Goal: Information Seeking & Learning: Learn about a topic

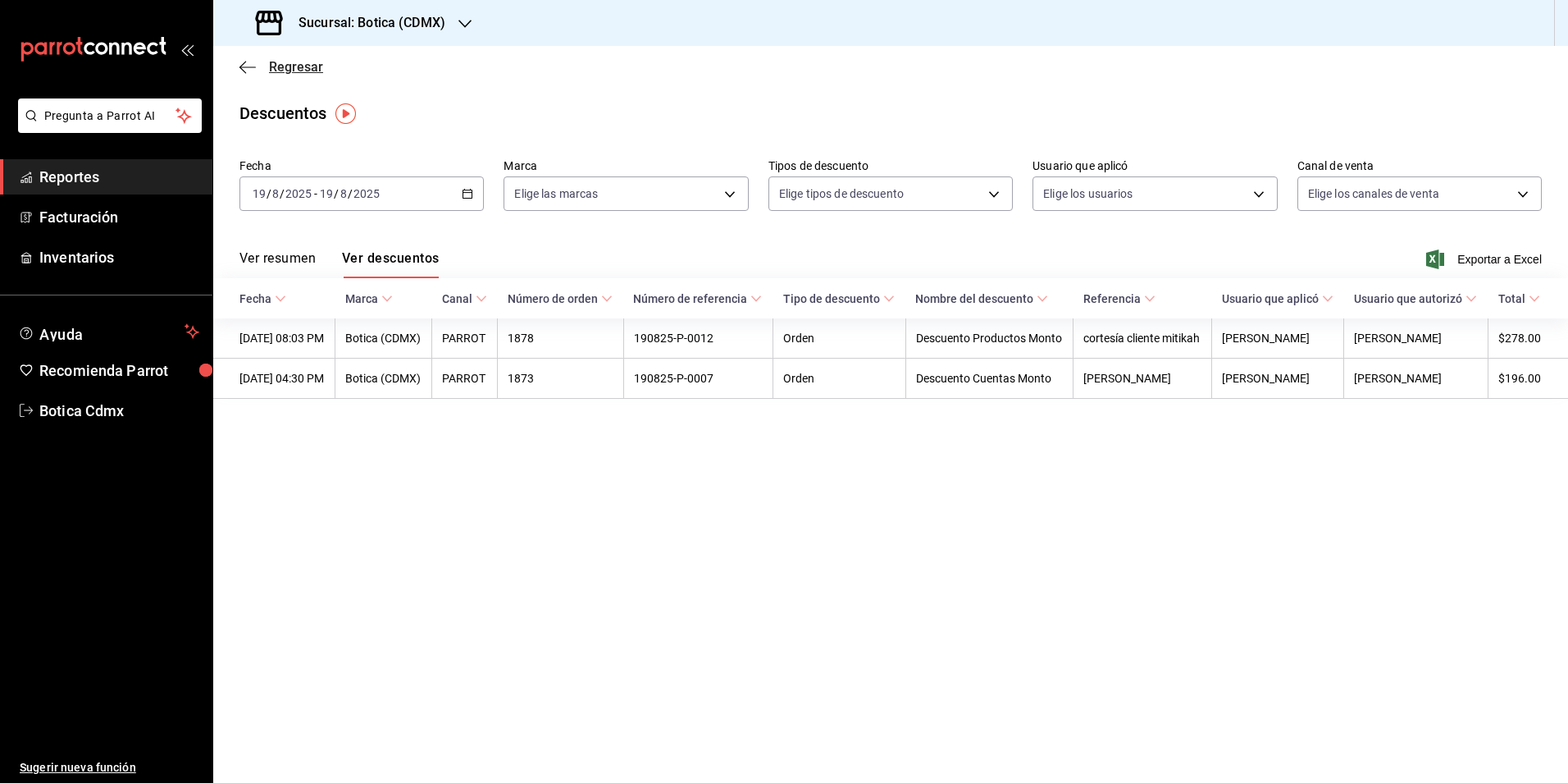
click at [302, 69] on span "Regresar" at bounding box center [296, 67] width 54 height 16
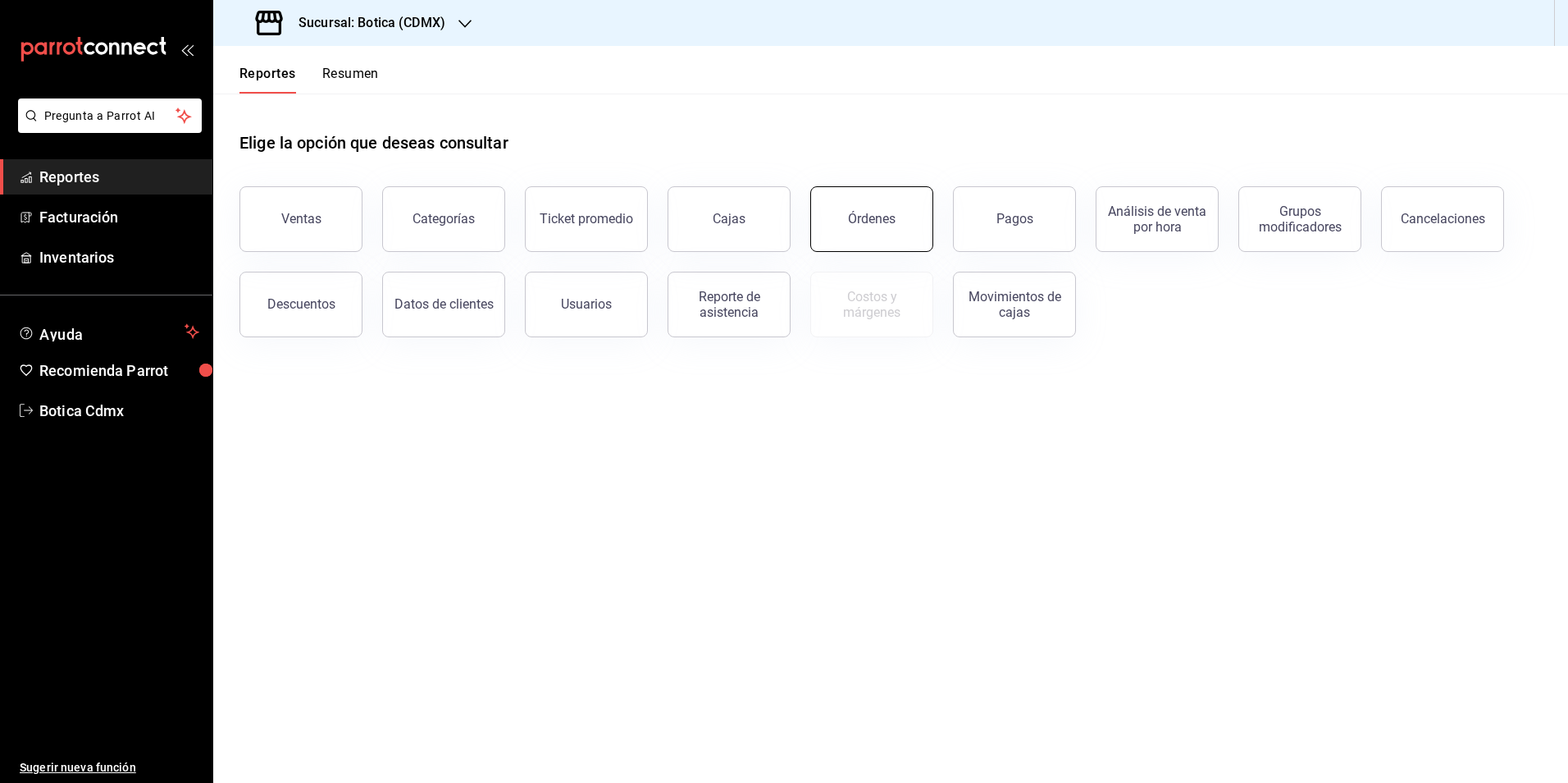
click at [898, 220] on button "Órdenes" at bounding box center [871, 219] width 123 height 66
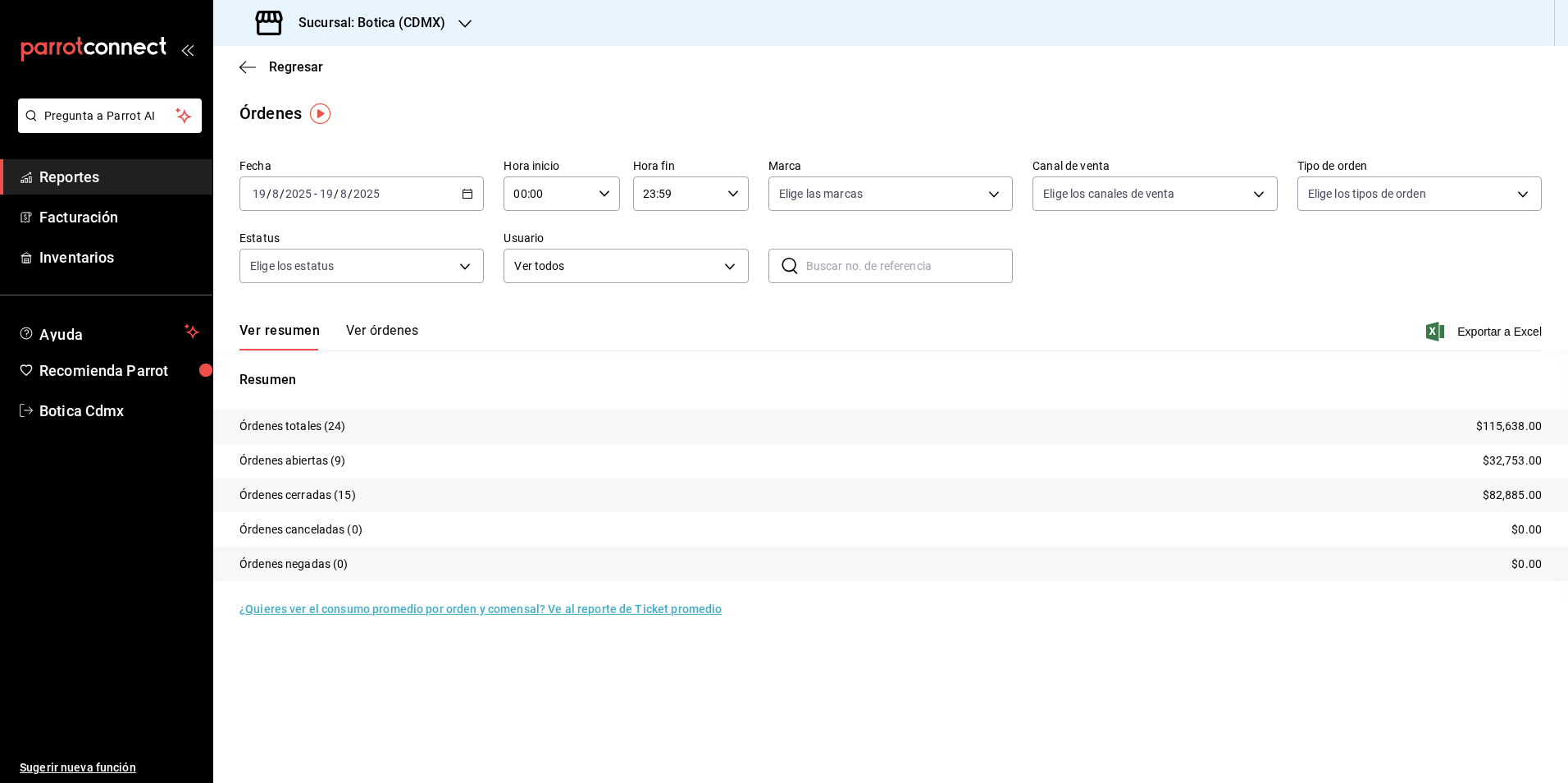
click at [560, 186] on input "00:00" at bounding box center [547, 193] width 88 height 33
click at [526, 277] on span "01" at bounding box center [532, 275] width 32 height 13
click at [597, 265] on span "09" at bounding box center [590, 262] width 32 height 13
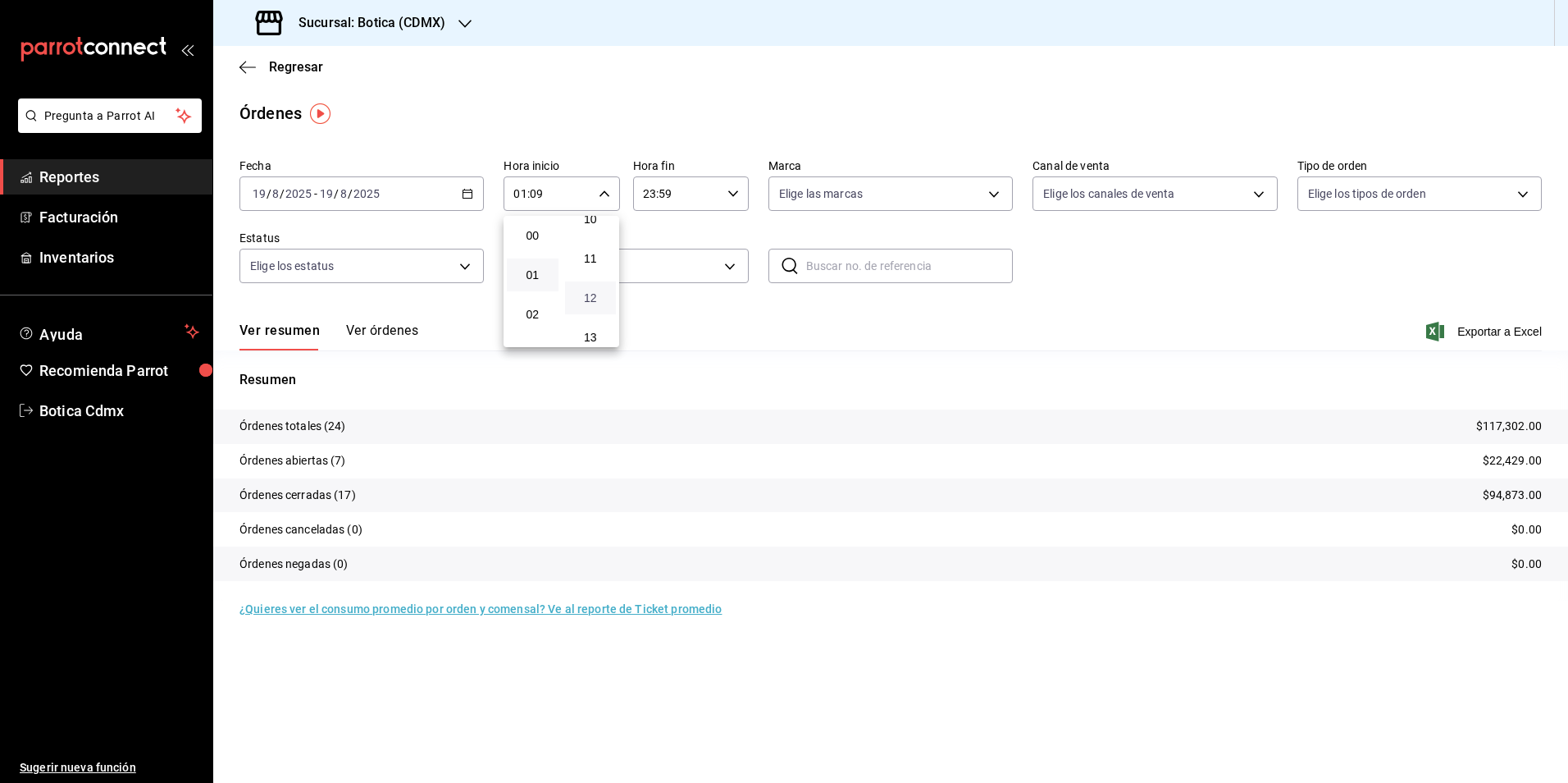
click at [591, 300] on span "12" at bounding box center [590, 298] width 32 height 13
type input "01:12"
click at [793, 350] on div at bounding box center [784, 392] width 1568 height 783
click at [397, 329] on button "Ver órdenes" at bounding box center [381, 336] width 72 height 28
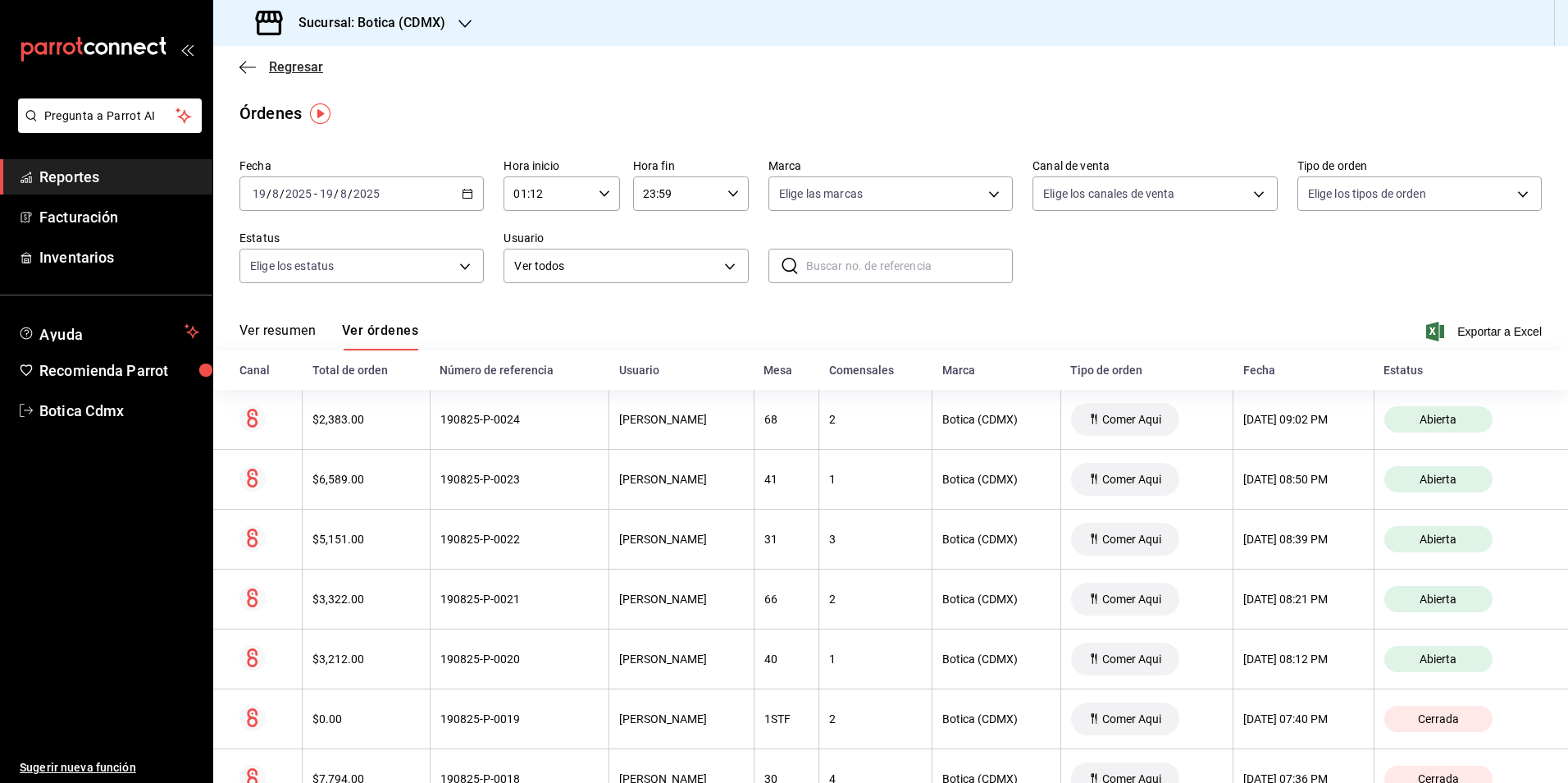
click at [304, 73] on span "Regresar" at bounding box center [296, 67] width 54 height 16
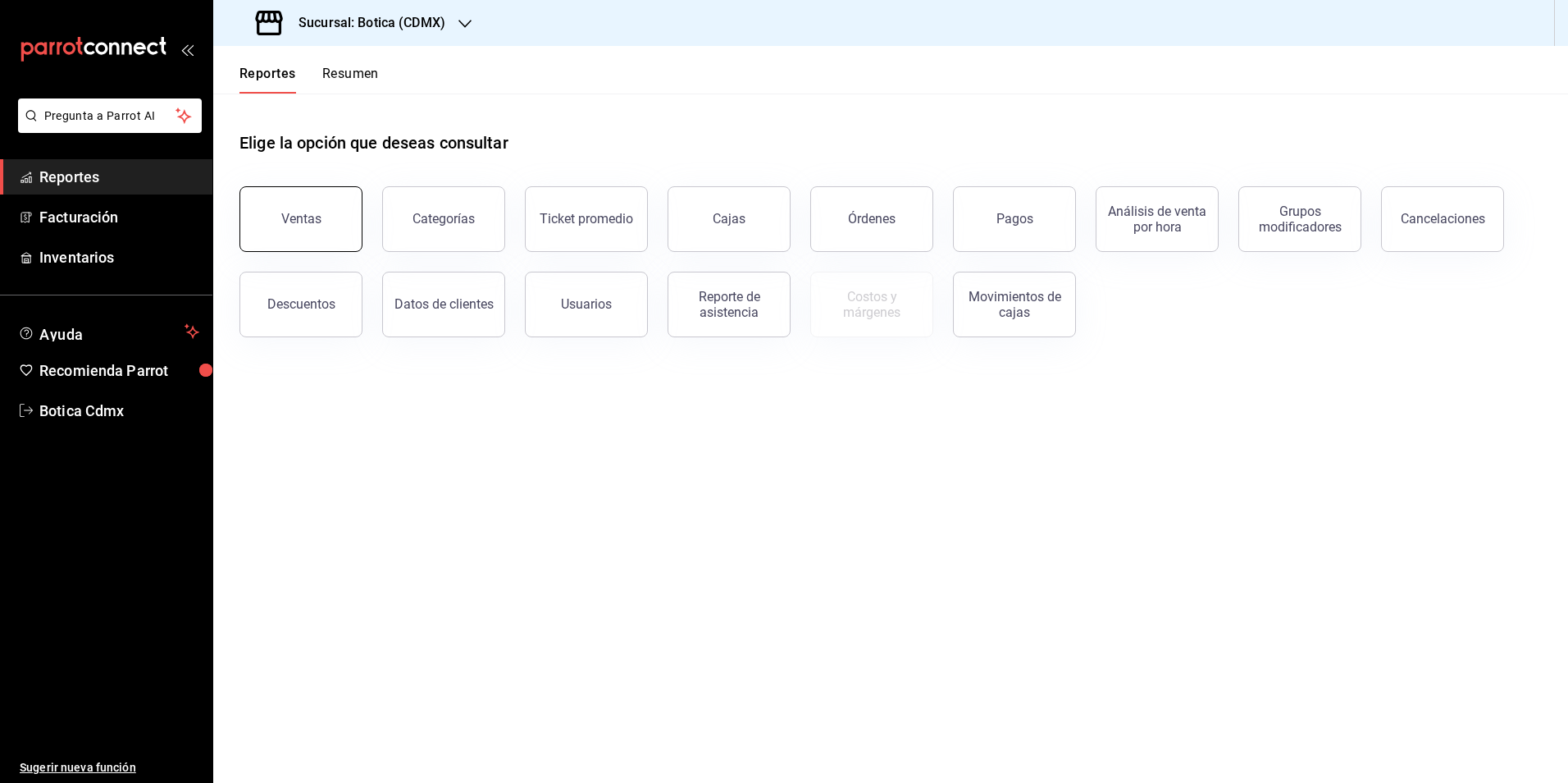
click at [327, 221] on button "Ventas" at bounding box center [301, 219] width 123 height 66
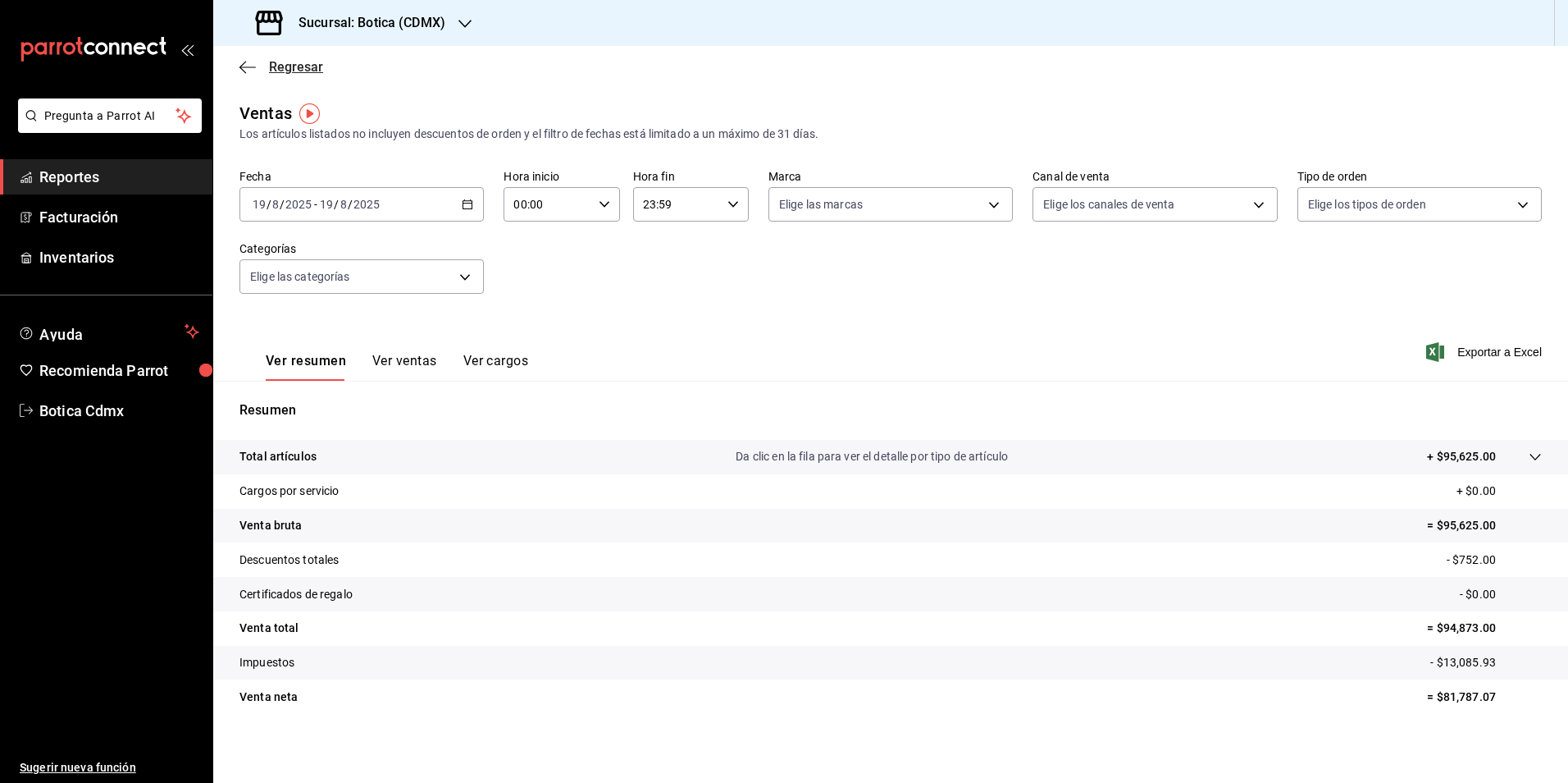
click at [289, 67] on span "Regresar" at bounding box center [296, 67] width 54 height 16
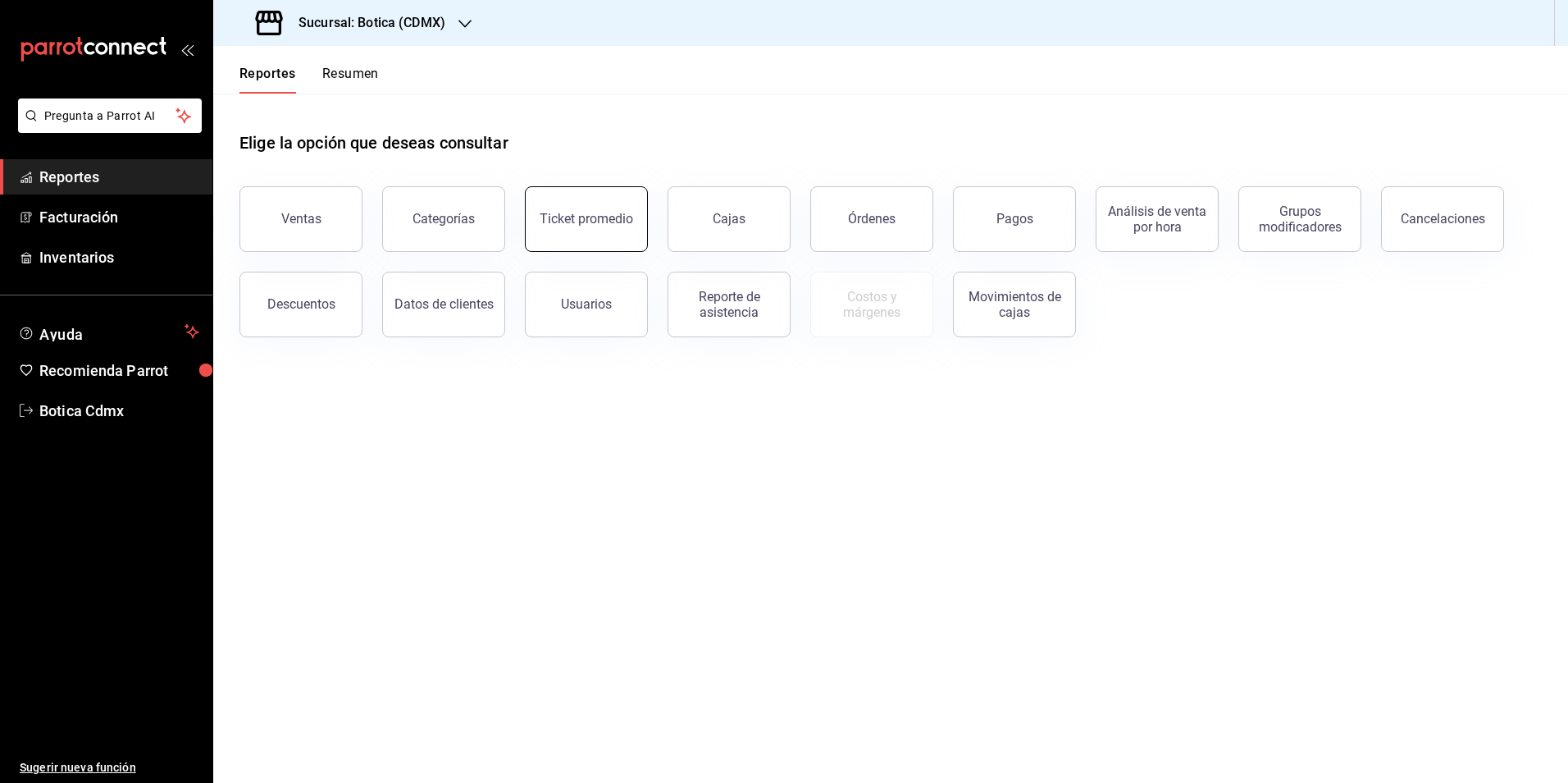
click at [564, 206] on button "Ticket promedio" at bounding box center [586, 219] width 123 height 66
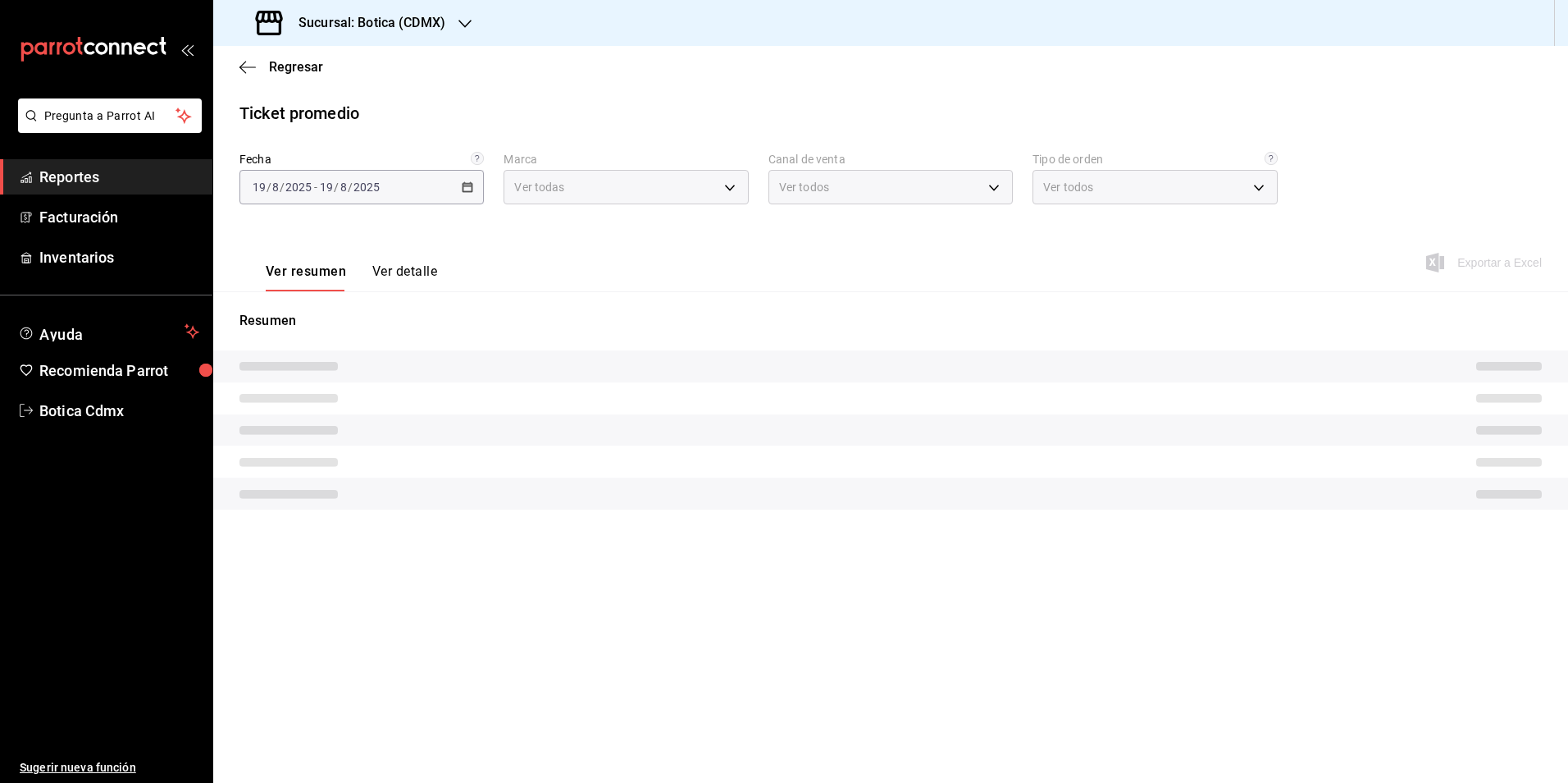
type input "d5352a43-907b-4cea-af89-ed5f283426a2"
type input "PARROT,UBER_EATS,RAPPI,DIDI_FOOD,ONLINE"
type input "68b56432-bc7c-4df1-8cc3-4eafb59ca3cc,EXTERNAL"
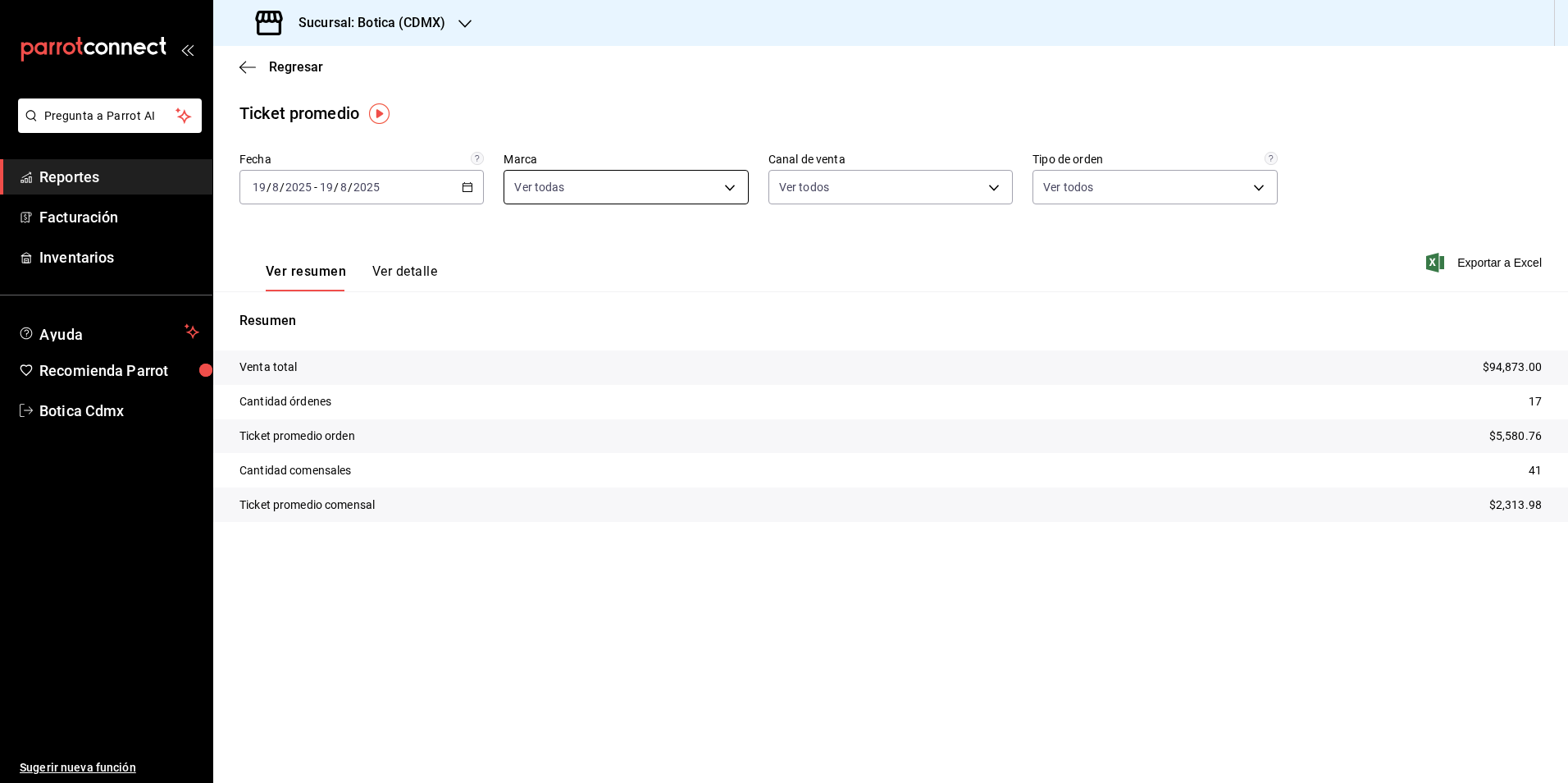
click at [618, 191] on body "Pregunta a Parrot AI Reportes Facturación Inventarios Ayuda Recomienda Parrot B…" at bounding box center [784, 392] width 1568 height 783
click at [408, 277] on div at bounding box center [784, 392] width 1568 height 783
click at [410, 272] on button "Ver detalle" at bounding box center [404, 277] width 65 height 28
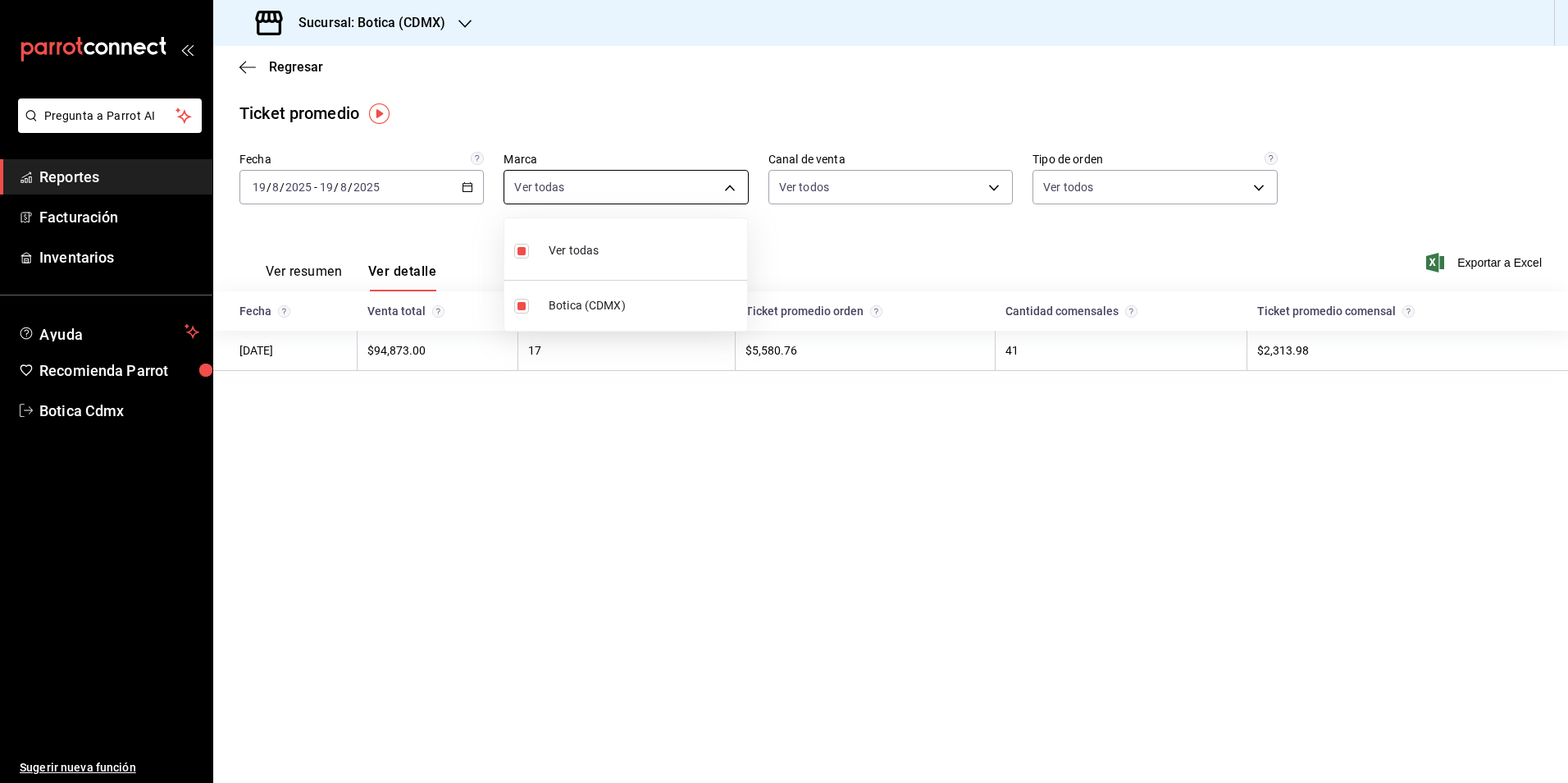
click at [659, 183] on body "Pregunta a Parrot AI Reportes Facturación Inventarios Ayuda Recomienda Parrot B…" at bounding box center [784, 392] width 1568 height 783
click at [659, 183] on div at bounding box center [784, 392] width 1568 height 783
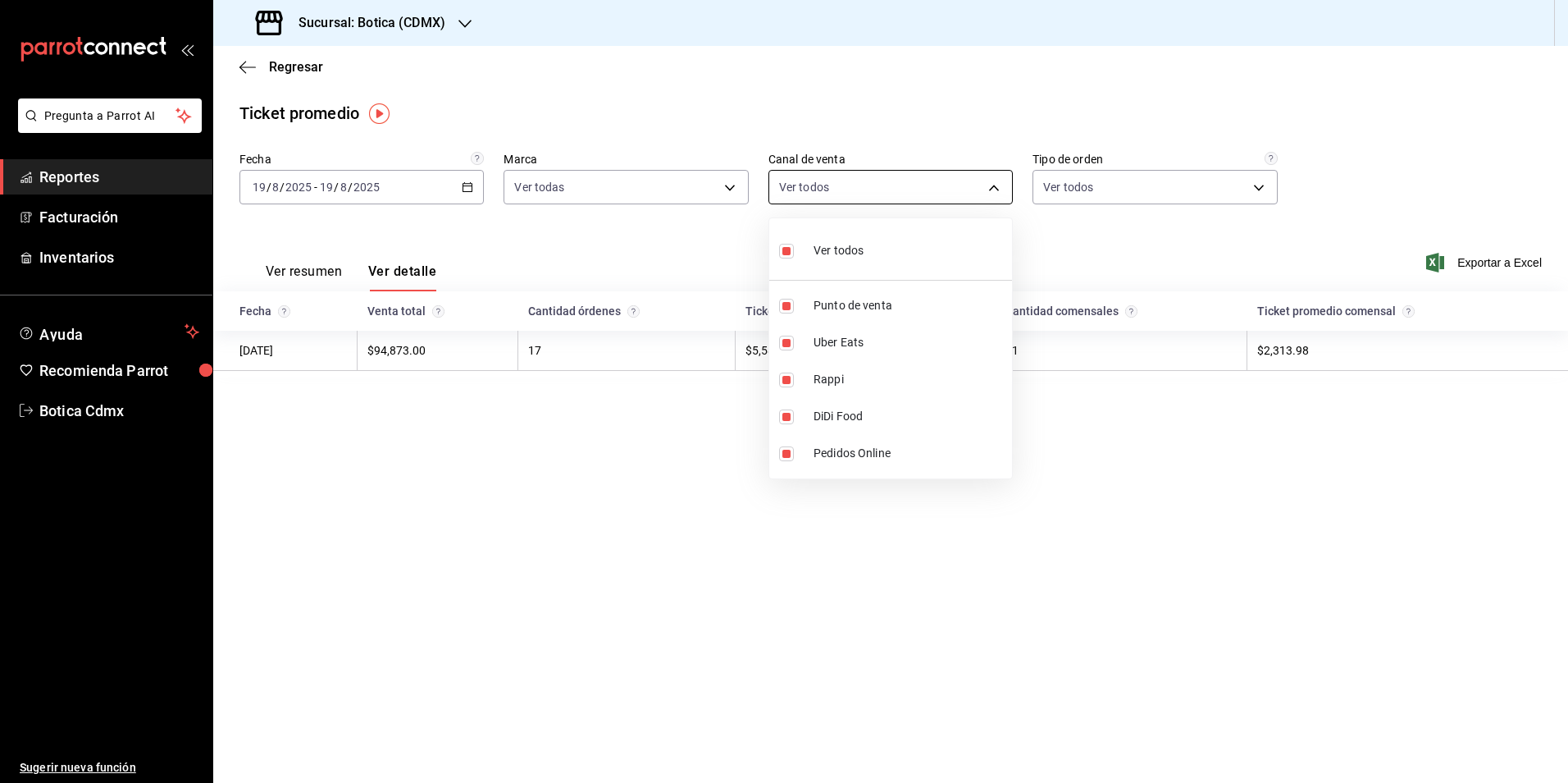
click at [869, 191] on body "Pregunta a Parrot AI Reportes Facturación Inventarios Ayuda Recomienda Parrot B…" at bounding box center [784, 392] width 1568 height 783
click at [871, 191] on div at bounding box center [784, 392] width 1568 height 783
click at [1083, 183] on body "Pregunta a Parrot AI Reportes Facturación Inventarios Ayuda Recomienda Parrot B…" at bounding box center [784, 392] width 1568 height 783
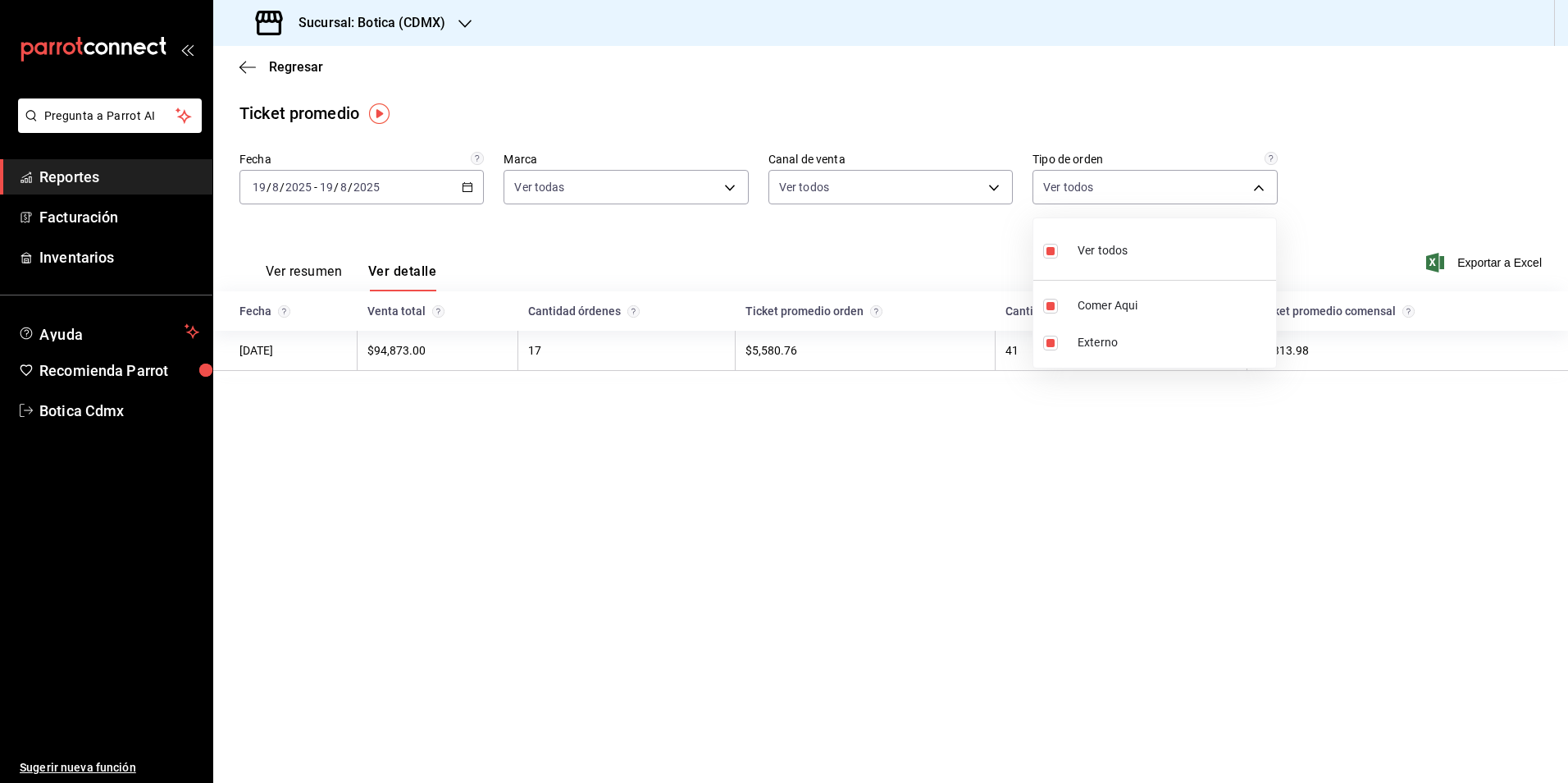
click at [387, 191] on div at bounding box center [784, 392] width 1568 height 783
click at [441, 182] on div "[DATE] [DATE] - [DATE] [DATE]" at bounding box center [362, 187] width 244 height 35
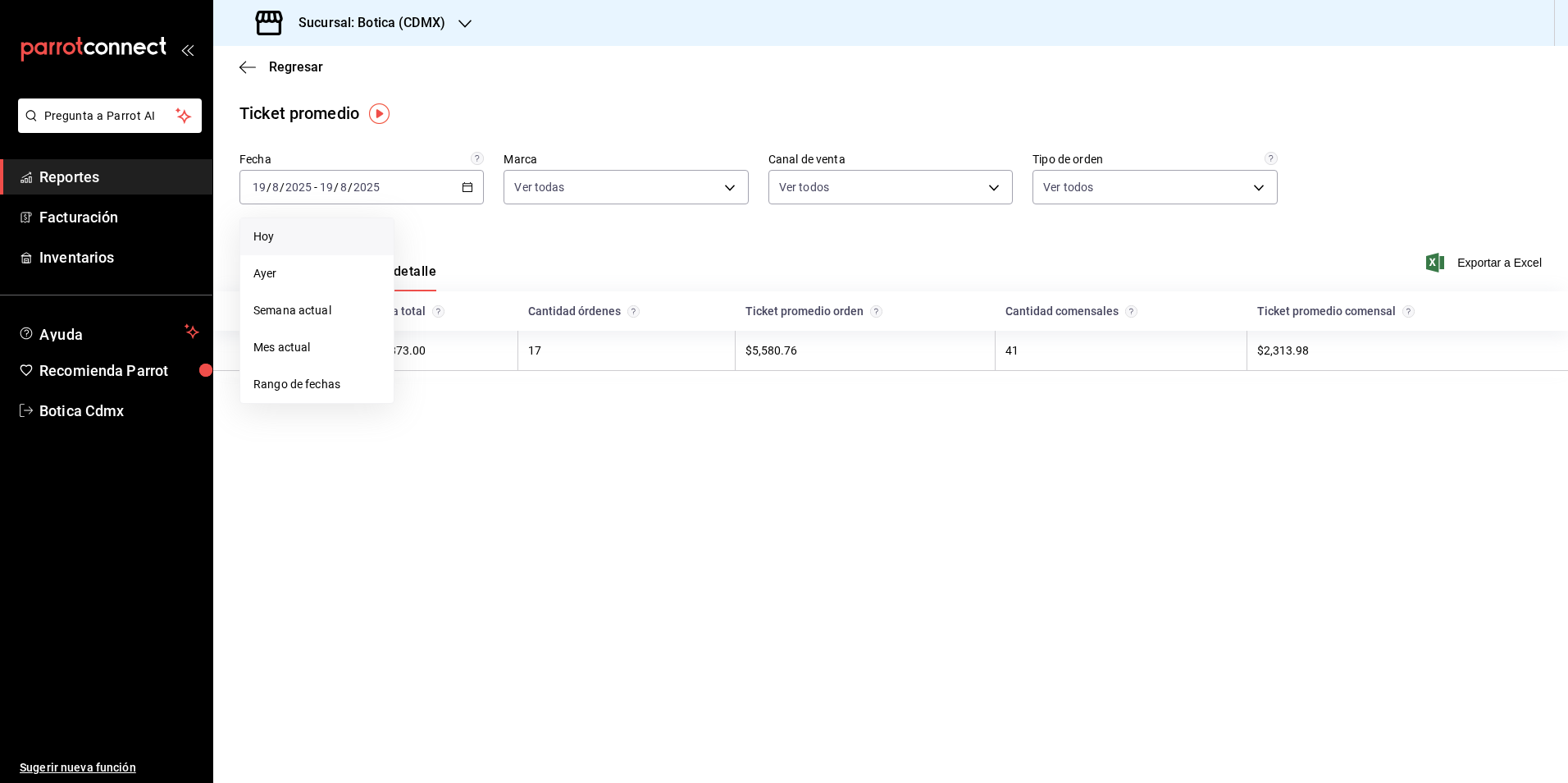
click at [285, 232] on span "Hoy" at bounding box center [317, 236] width 127 height 17
click at [622, 490] on main "Regresar Ticket promedio Fecha [DATE] [DATE] - [DATE] [DATE] Marca Ver todas d5…" at bounding box center [890, 413] width 1355 height 736
click at [284, 68] on span "Regresar" at bounding box center [296, 67] width 54 height 16
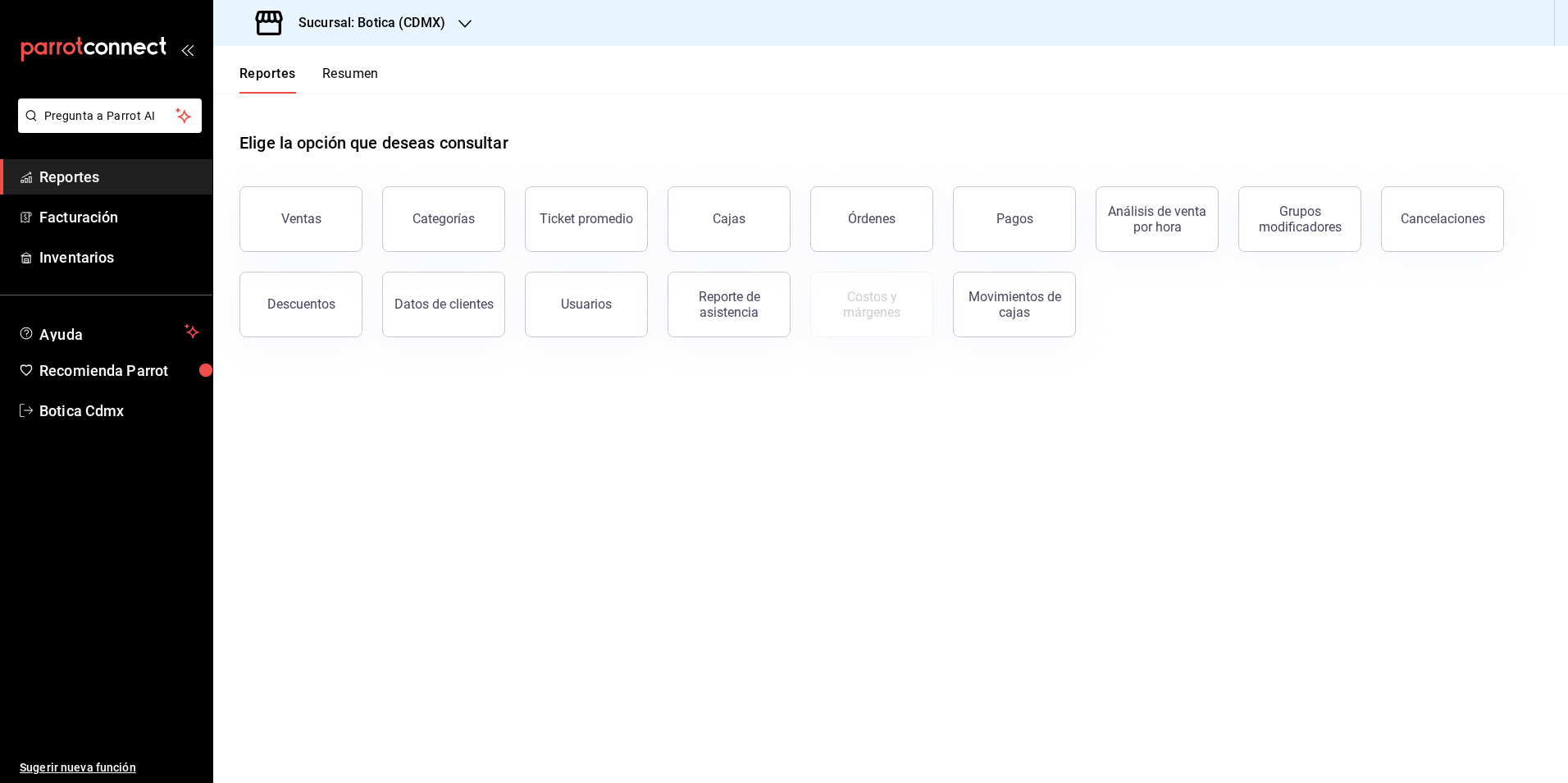
click at [345, 76] on button "Resumen" at bounding box center [350, 79] width 57 height 28
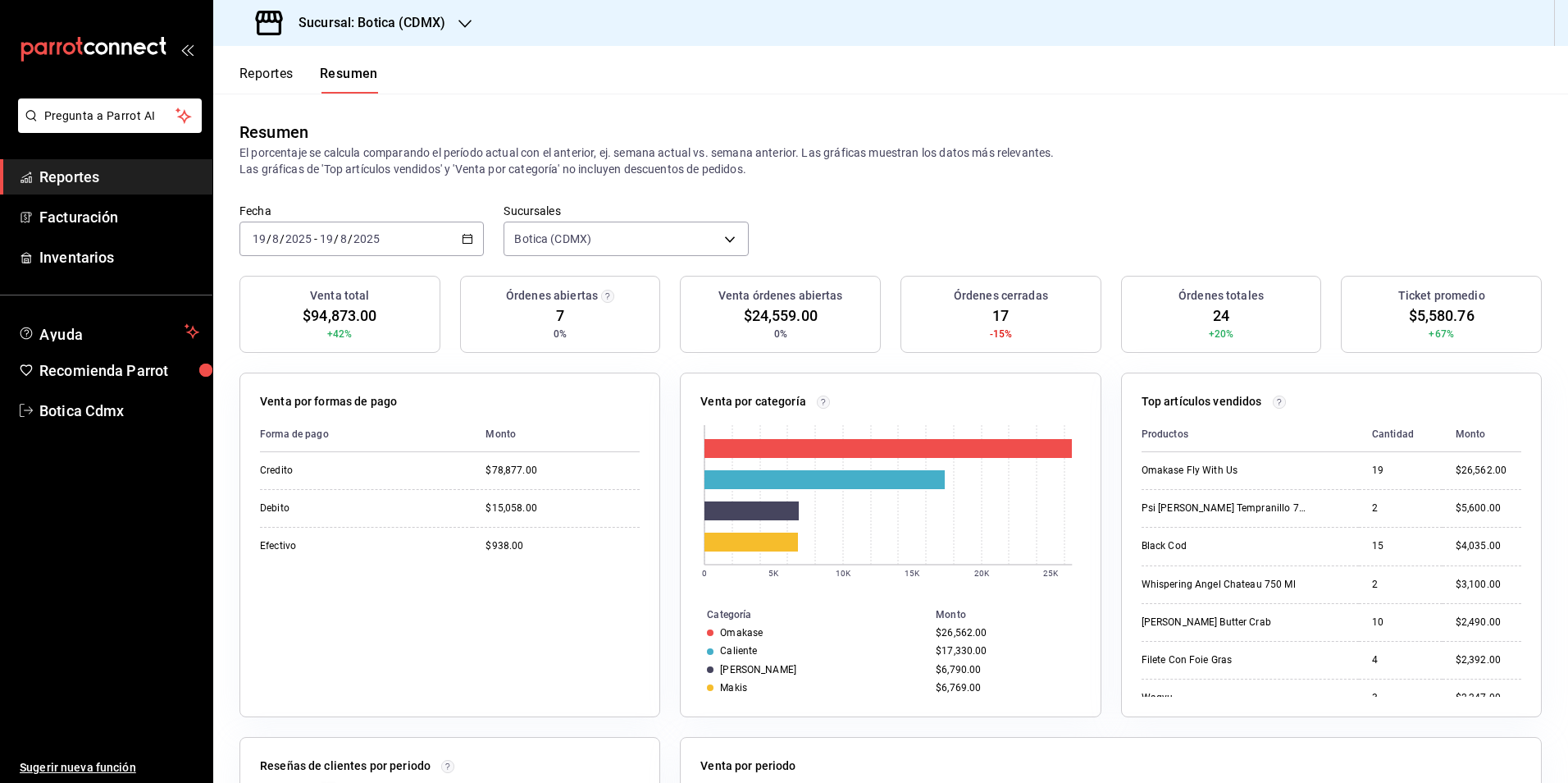
click at [88, 174] on span "Reportes" at bounding box center [119, 177] width 160 height 22
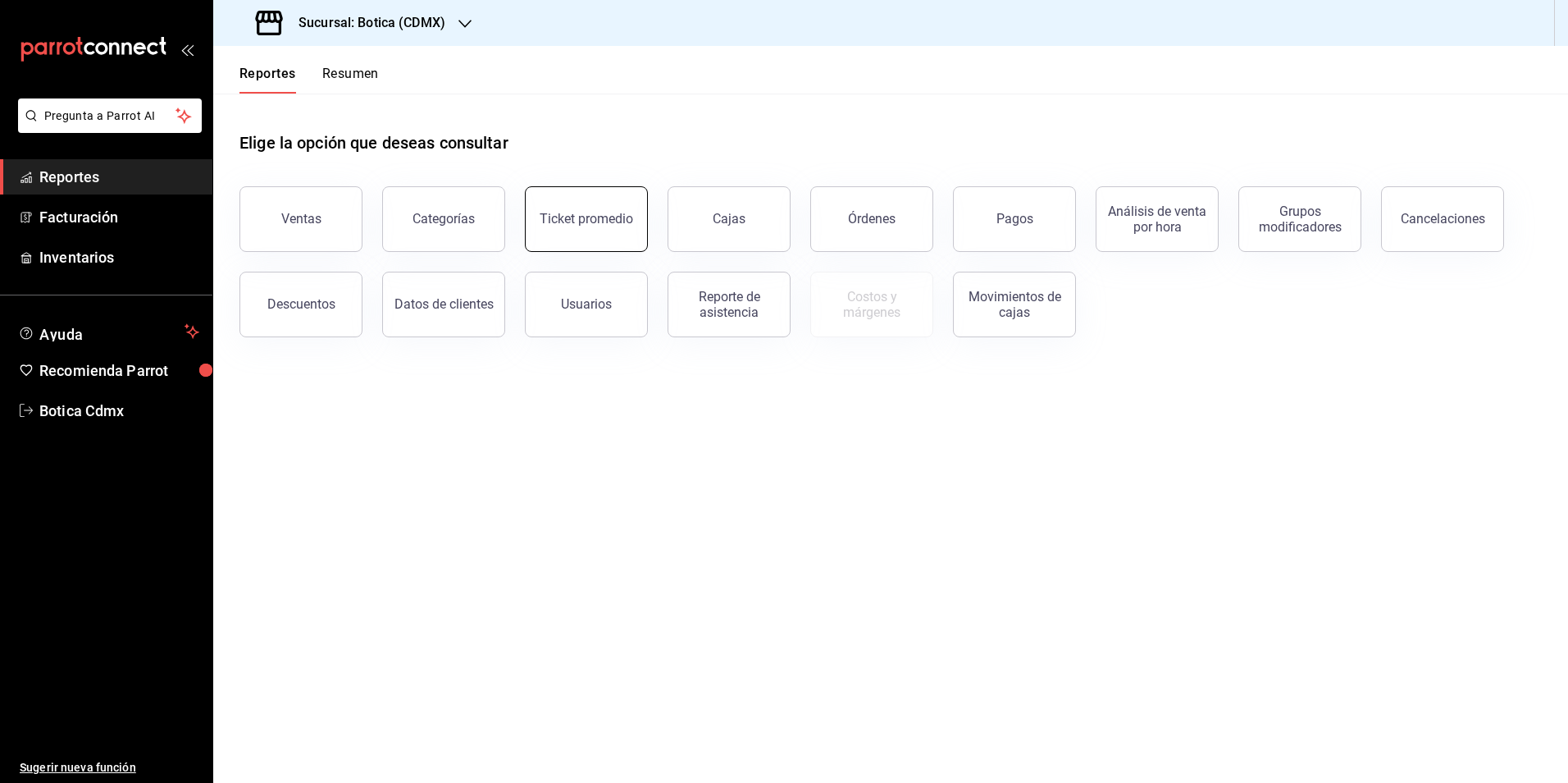
click at [587, 215] on div "Ticket promedio" at bounding box center [587, 218] width 93 height 16
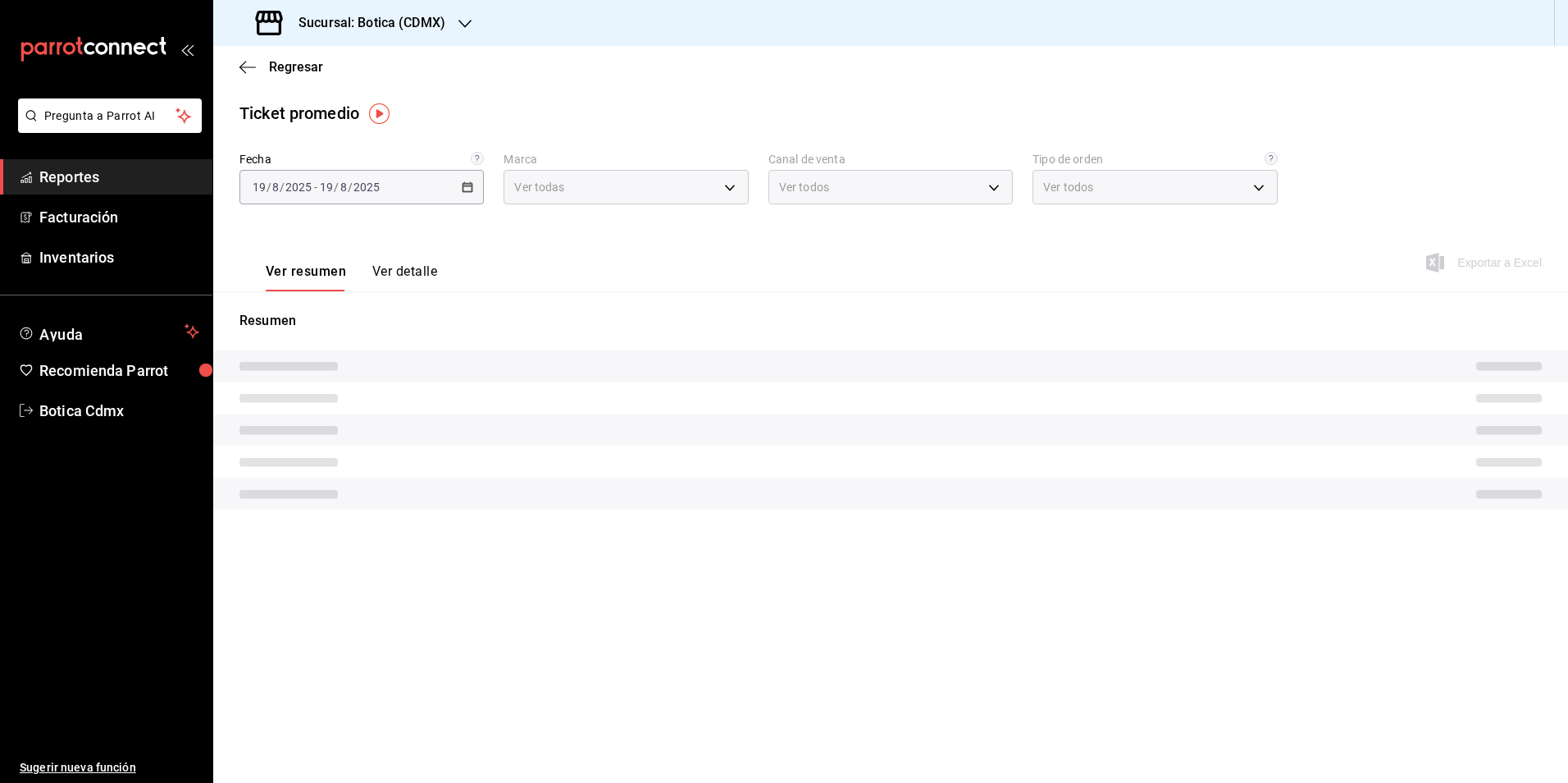
type input "d5352a43-907b-4cea-af89-ed5f283426a2"
type input "PARROT,UBER_EATS,RAPPI,DIDI_FOOD,ONLINE"
type input "68b56432-bc7c-4df1-8cc3-4eafb59ca3cc,EXTERNAL"
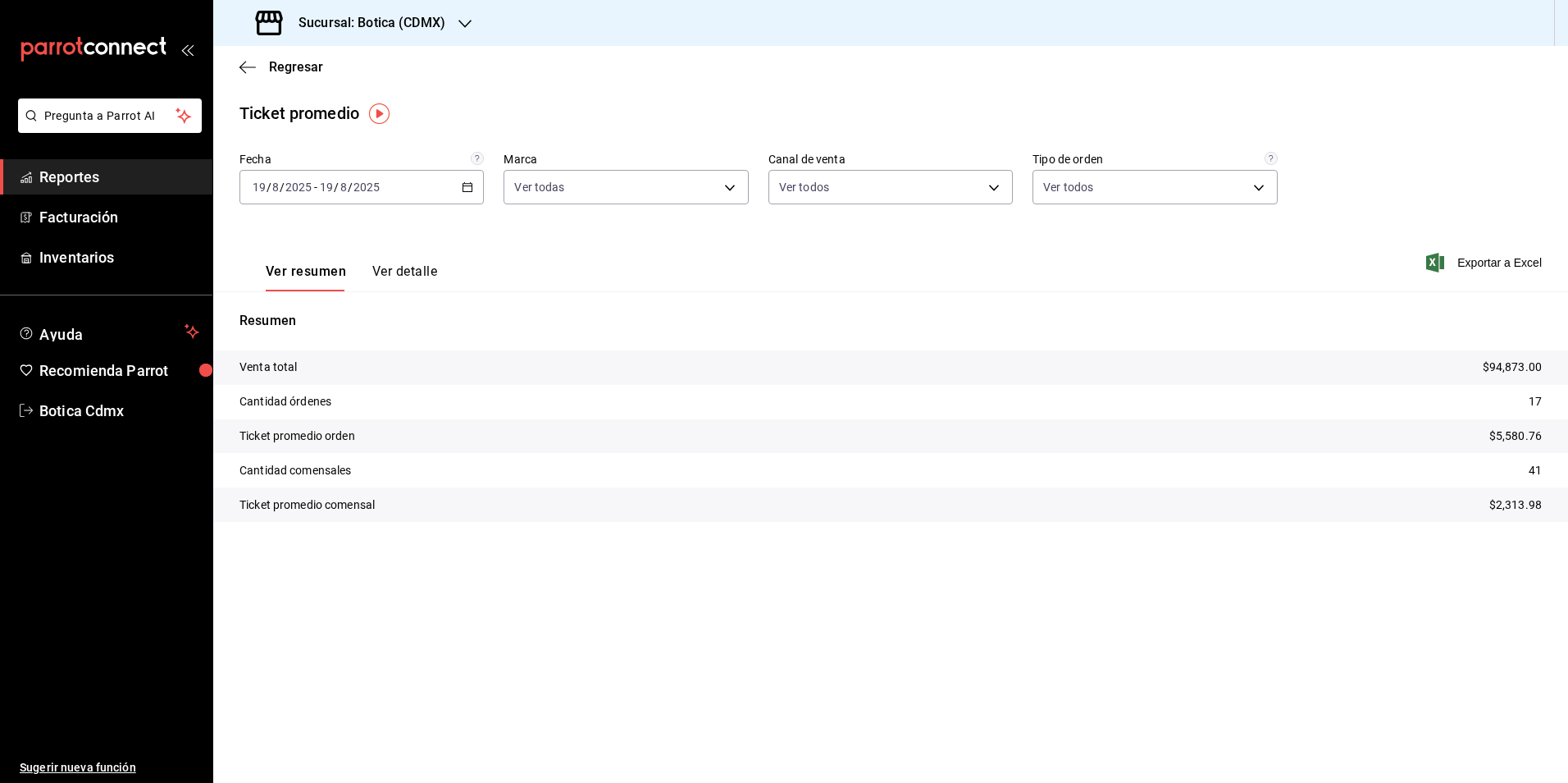
click at [398, 270] on button "Ver detalle" at bounding box center [404, 277] width 65 height 28
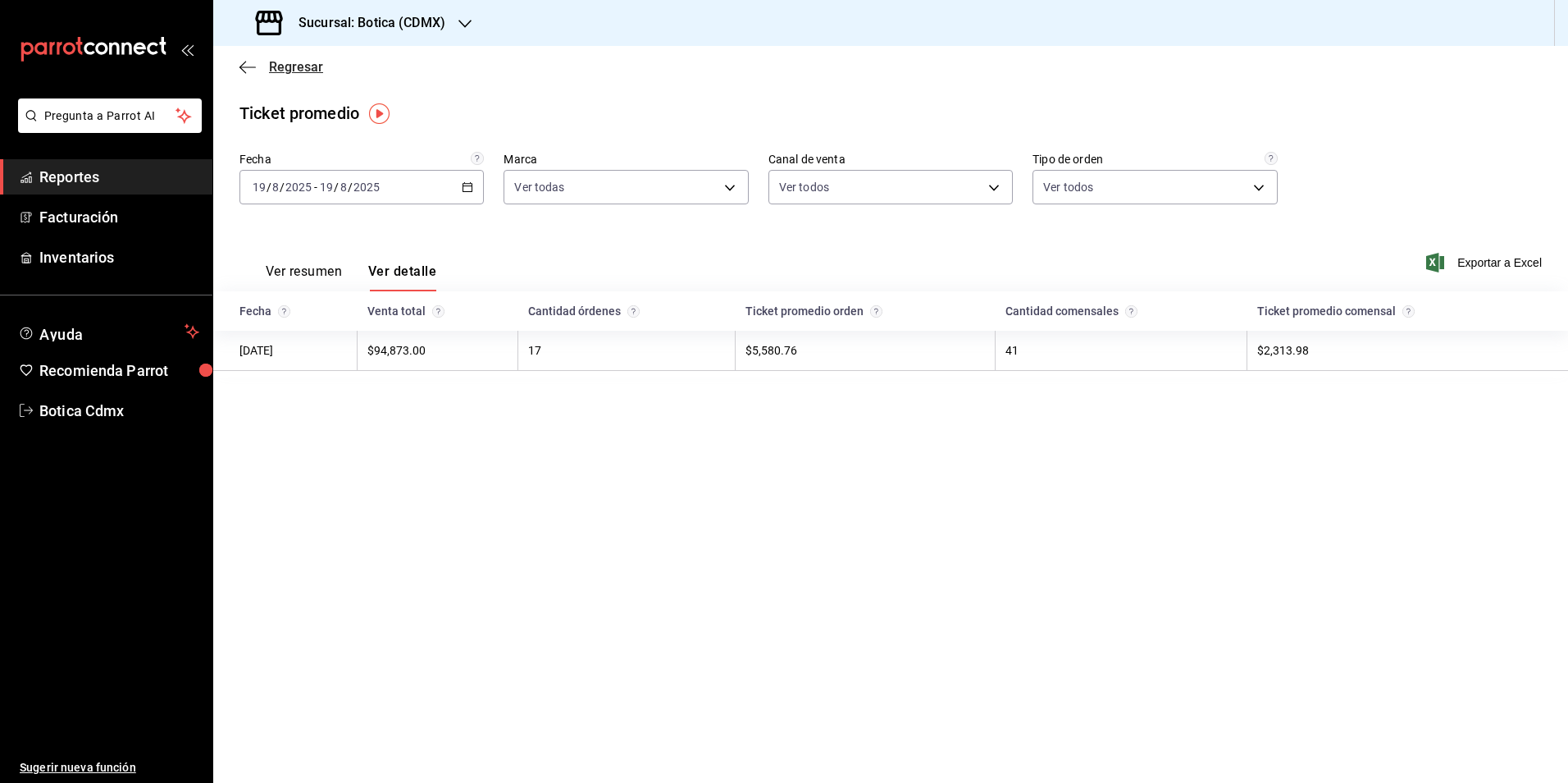
click at [281, 69] on span "Regresar" at bounding box center [296, 67] width 54 height 16
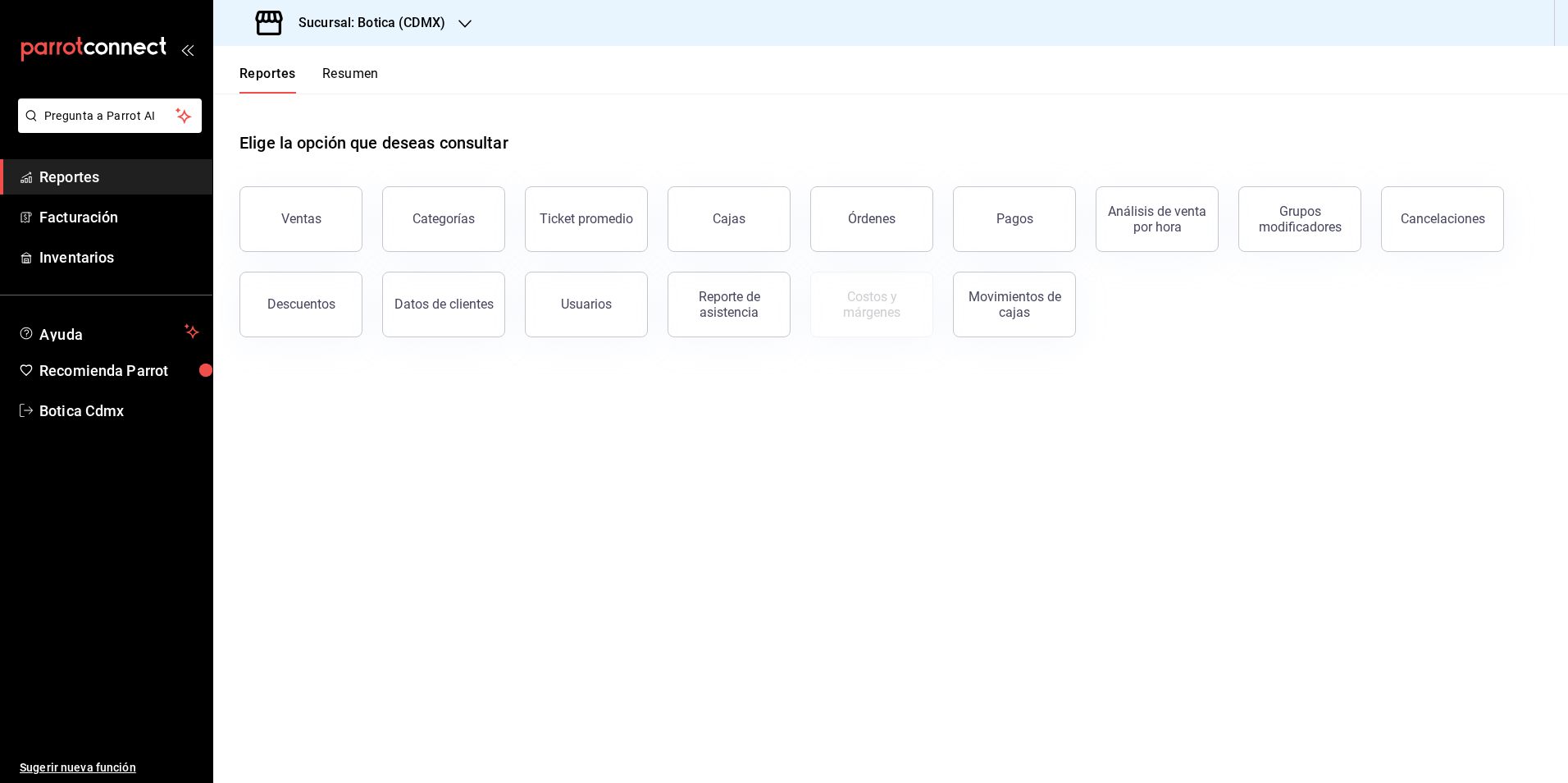
click at [348, 70] on button "Resumen" at bounding box center [350, 79] width 57 height 28
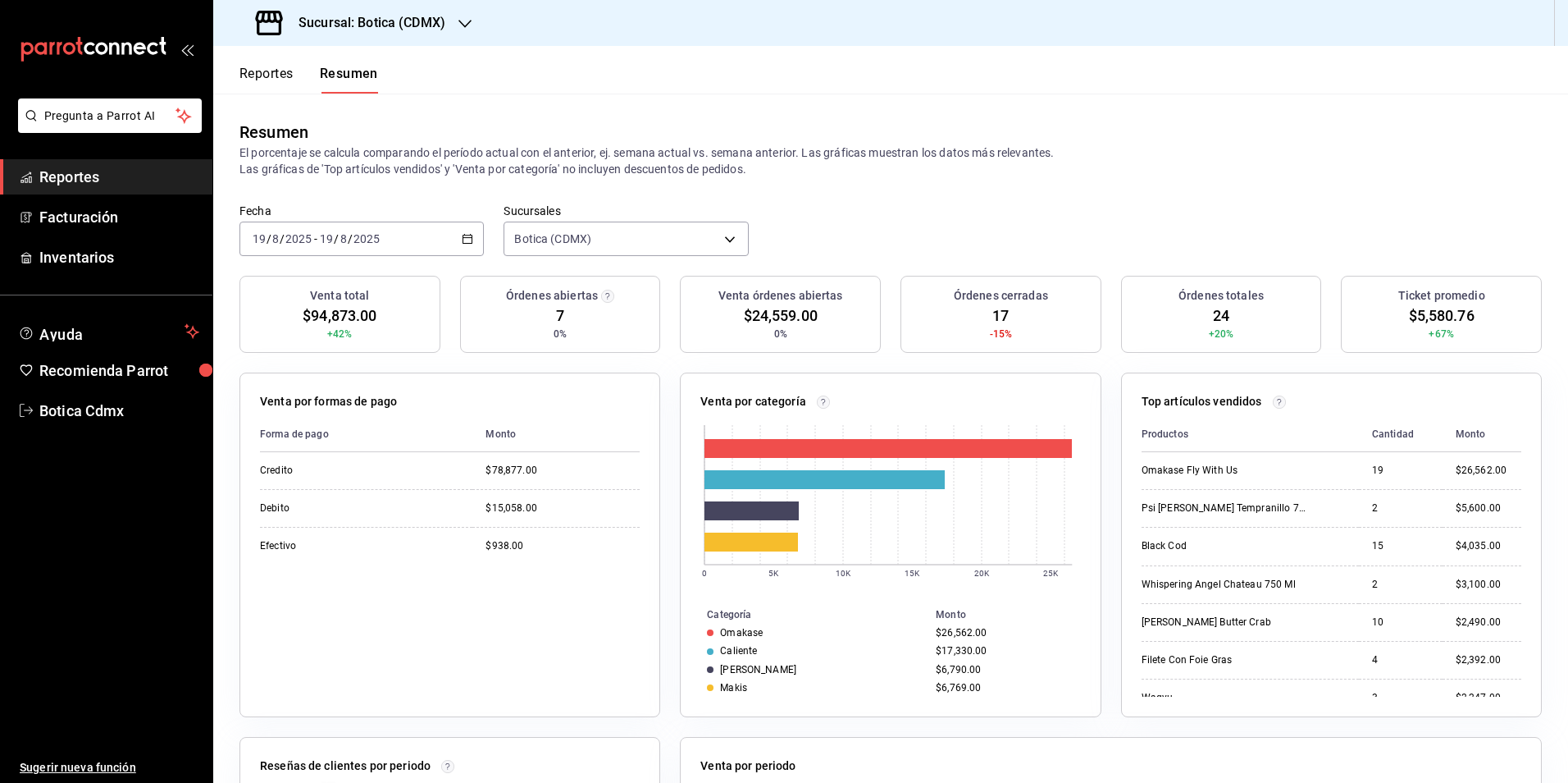
click at [107, 170] on span "Reportes" at bounding box center [119, 177] width 160 height 22
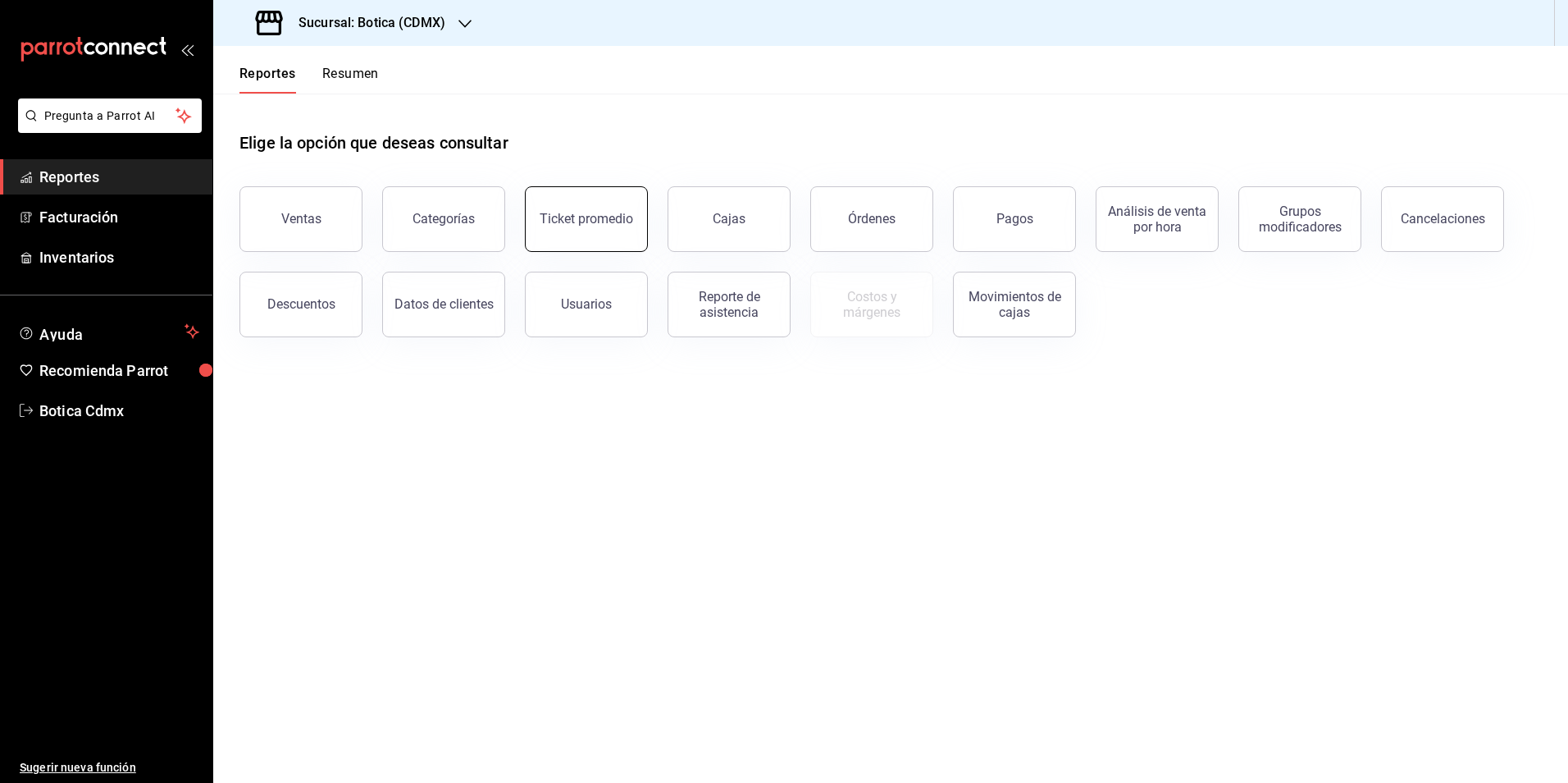
click at [587, 227] on button "Ticket promedio" at bounding box center [586, 219] width 123 height 66
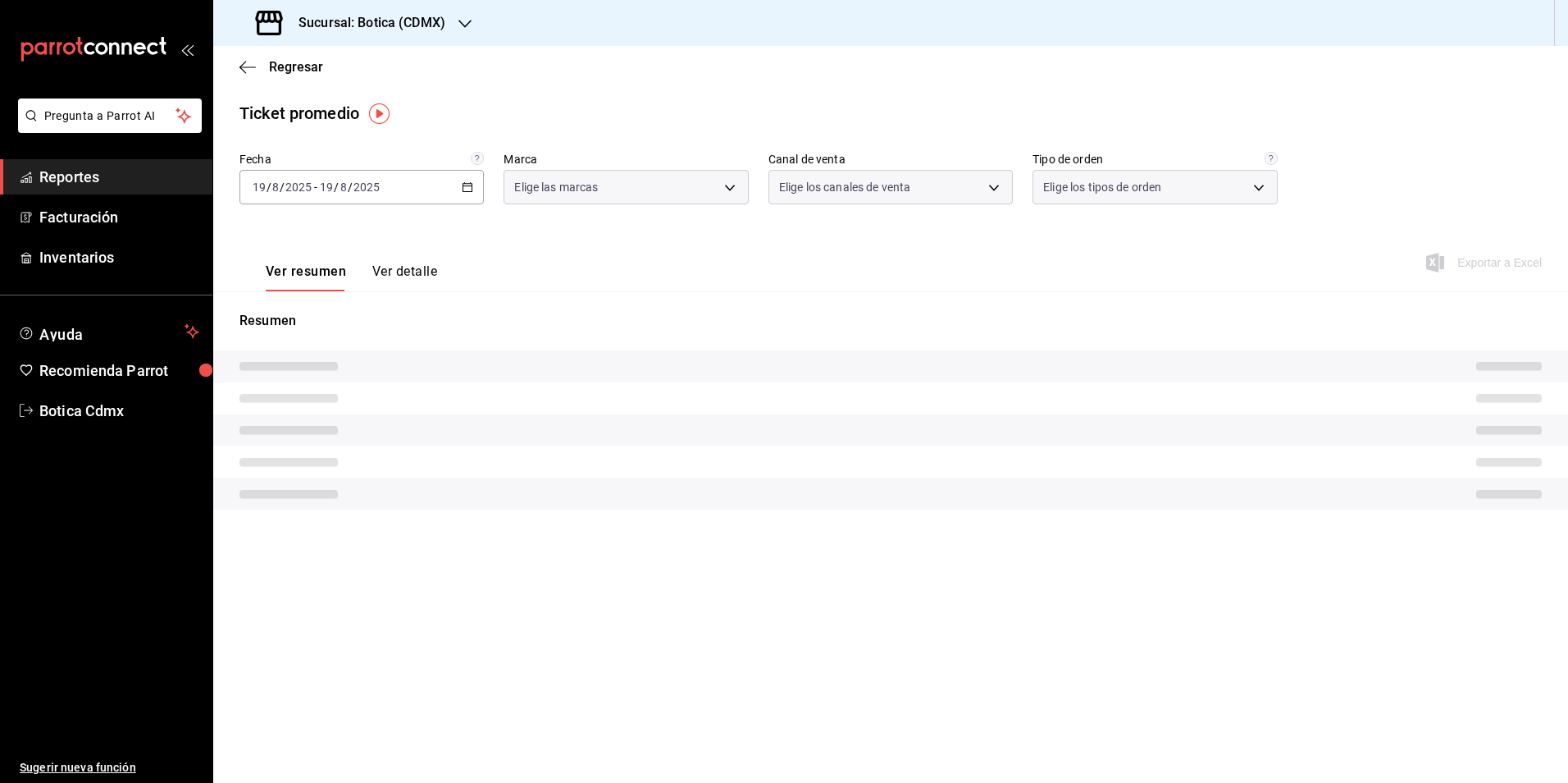
type input "d5352a43-907b-4cea-af89-ed5f283426a2"
type input "PARROT,UBER_EATS,RAPPI,DIDI_FOOD,ONLINE"
type input "68b56432-bc7c-4df1-8cc3-4eafb59ca3cc,EXTERNAL"
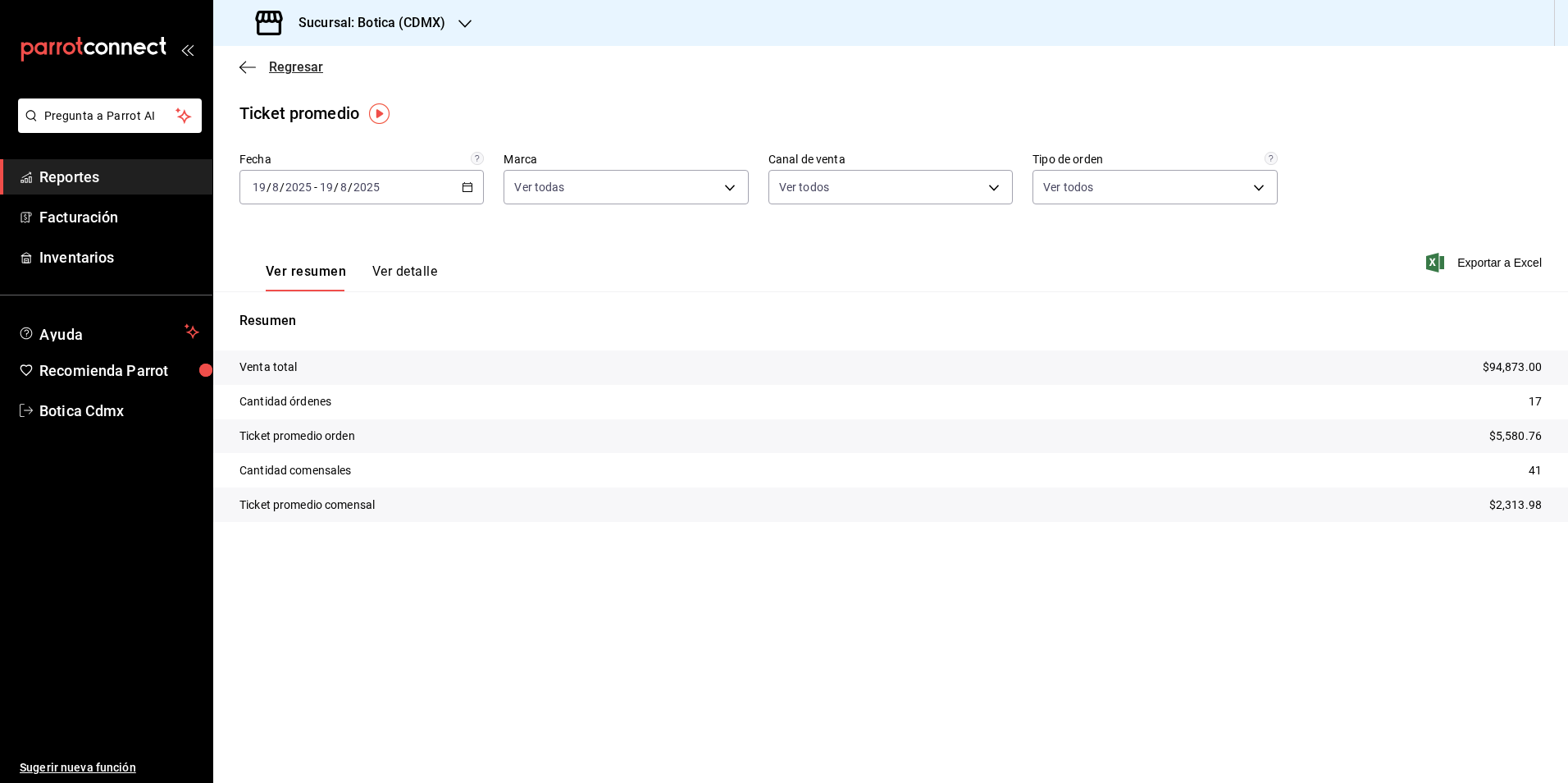
click at [299, 68] on span "Regresar" at bounding box center [296, 67] width 54 height 16
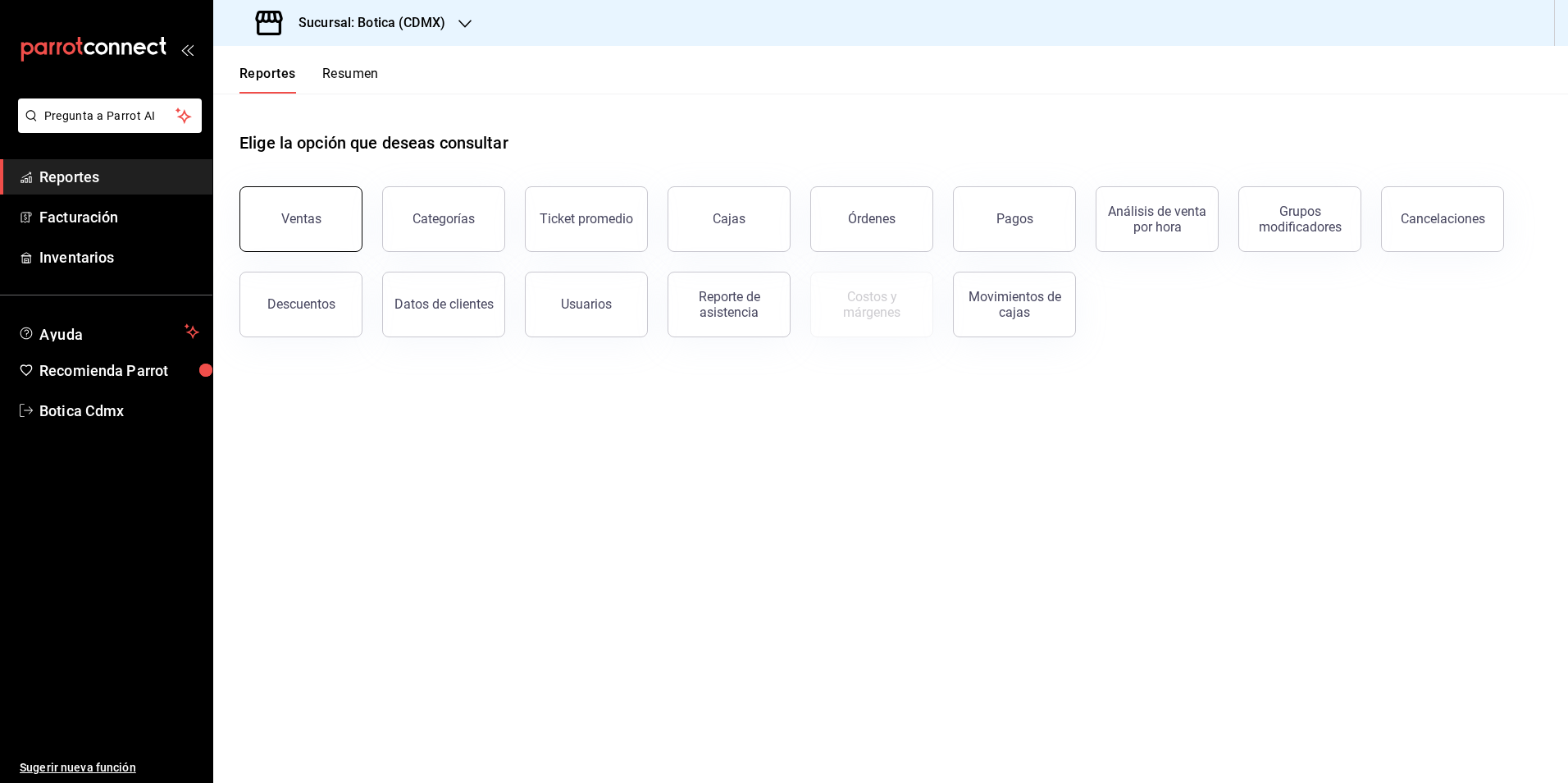
click at [301, 224] on div "Ventas" at bounding box center [301, 218] width 40 height 16
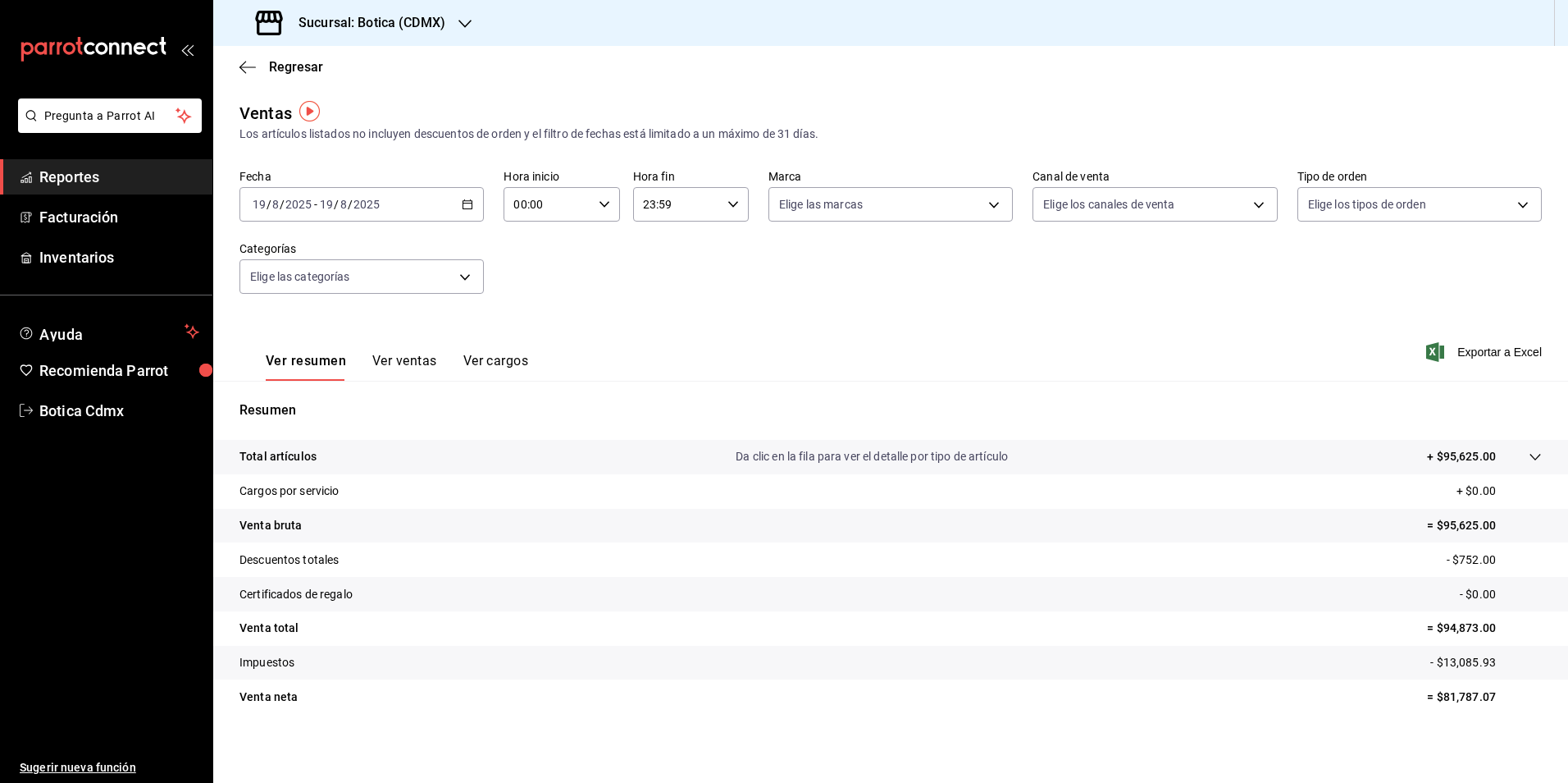
scroll to position [4, 0]
click at [395, 354] on button "Ver ventas" at bounding box center [404, 363] width 65 height 28
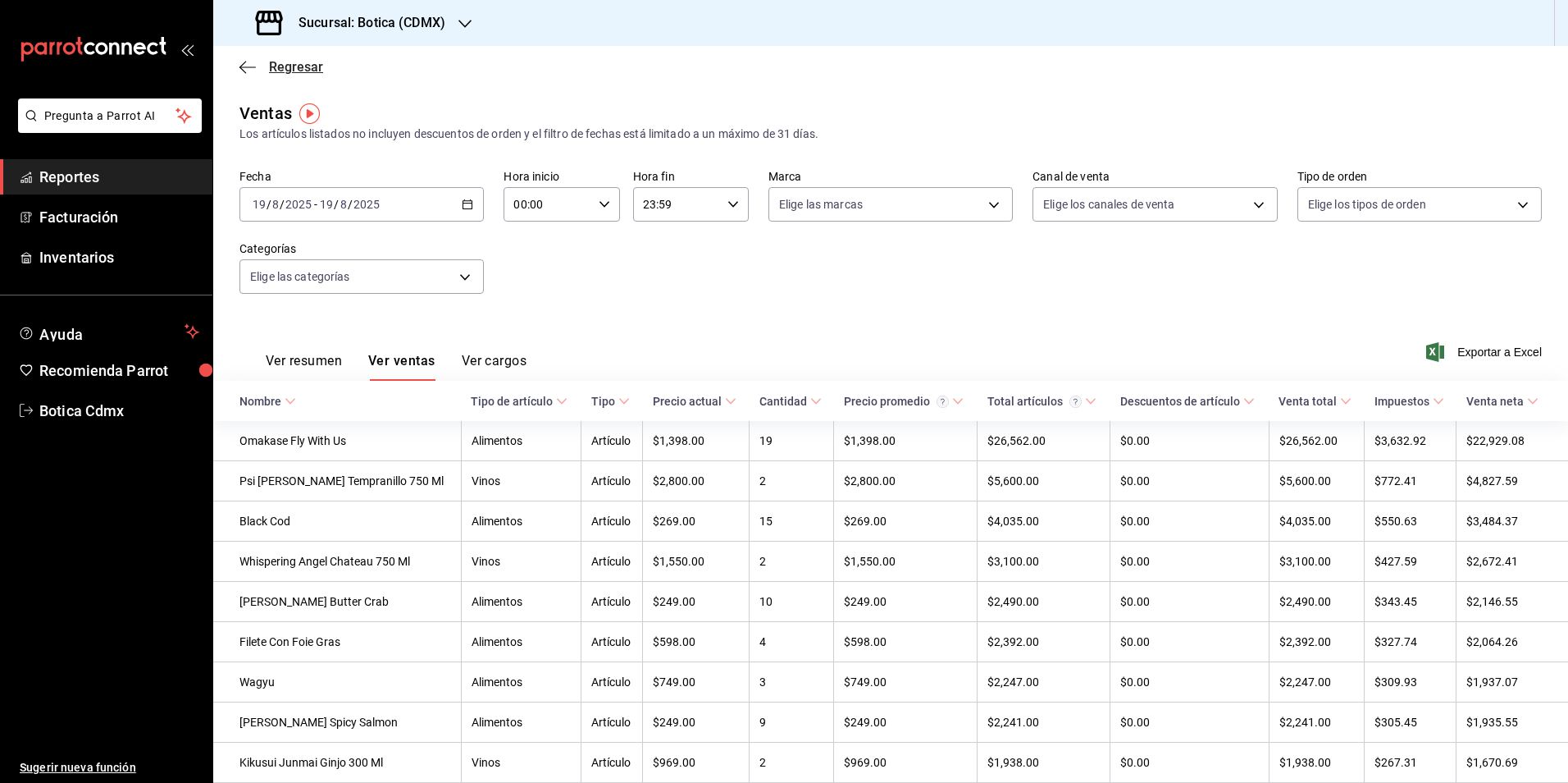
click at [295, 69] on span "Regresar" at bounding box center [296, 67] width 54 height 16
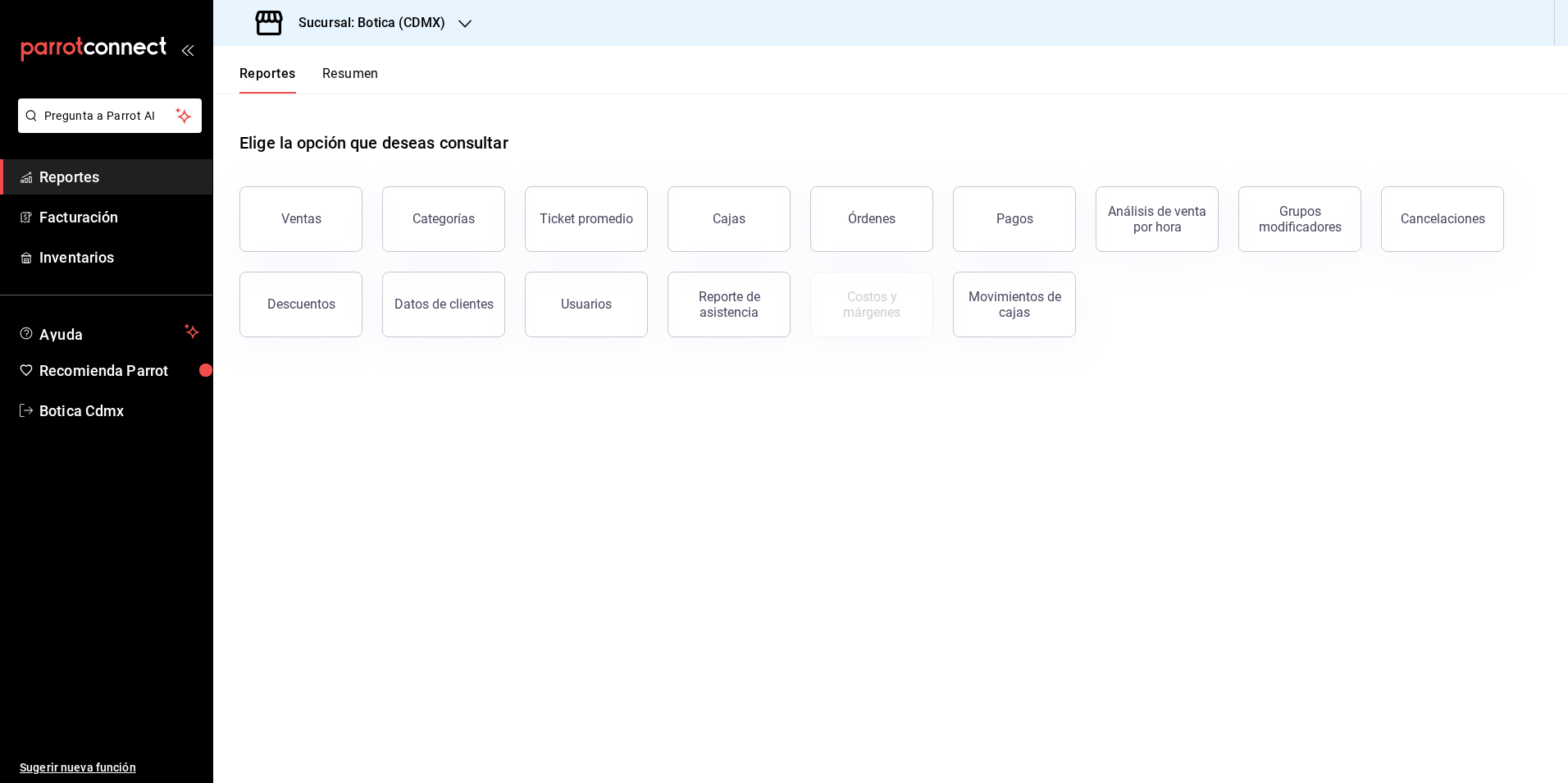
click at [78, 167] on span "Reportes" at bounding box center [119, 177] width 160 height 22
click at [67, 178] on span "Reportes" at bounding box center [119, 177] width 160 height 22
click at [883, 226] on button "Órdenes" at bounding box center [871, 219] width 123 height 66
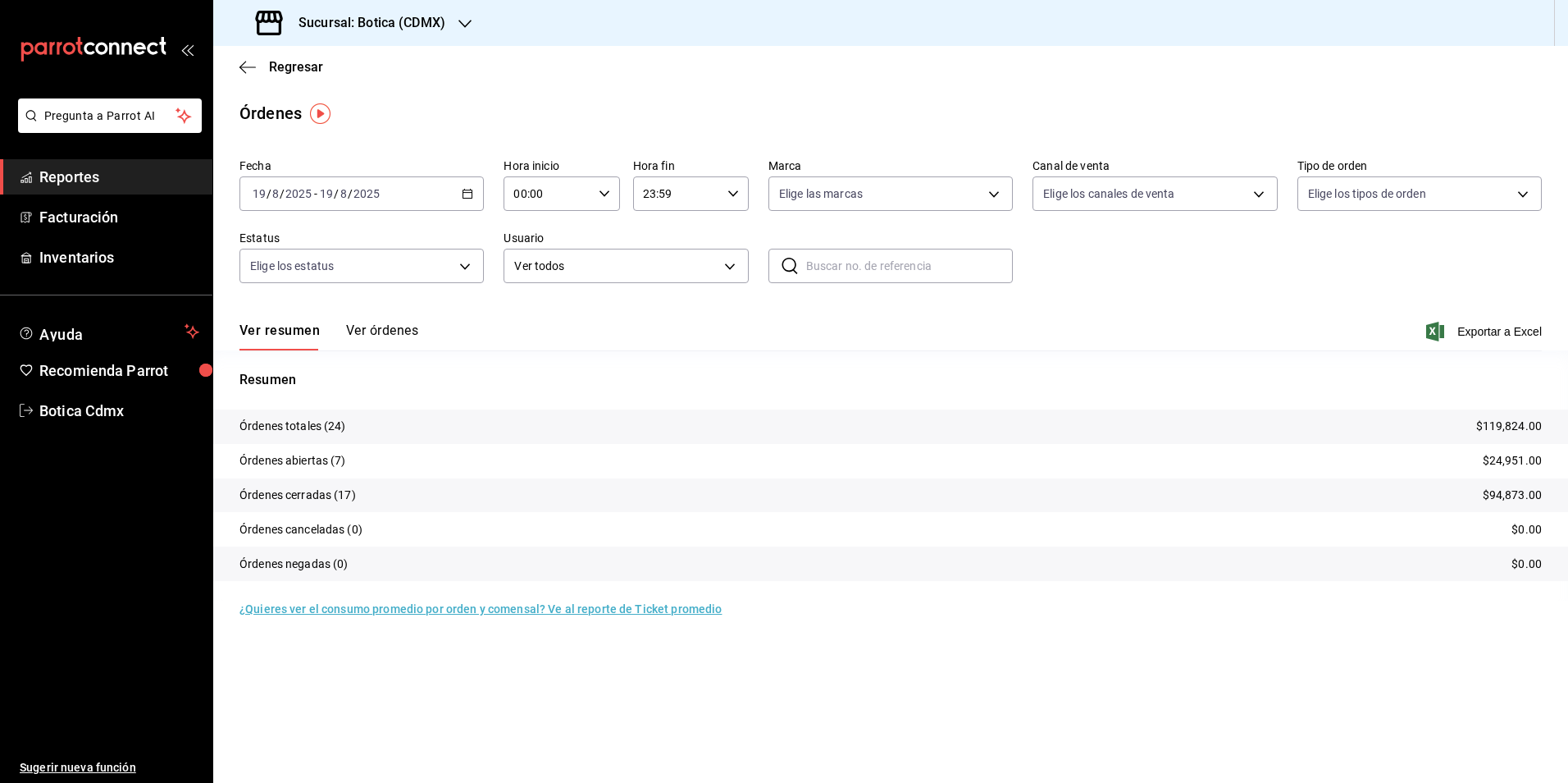
click at [618, 609] on link "¿Quieres ver el consumo promedio por orden y comensal? Ve al reporte de Ticket …" at bounding box center [481, 609] width 483 height 13
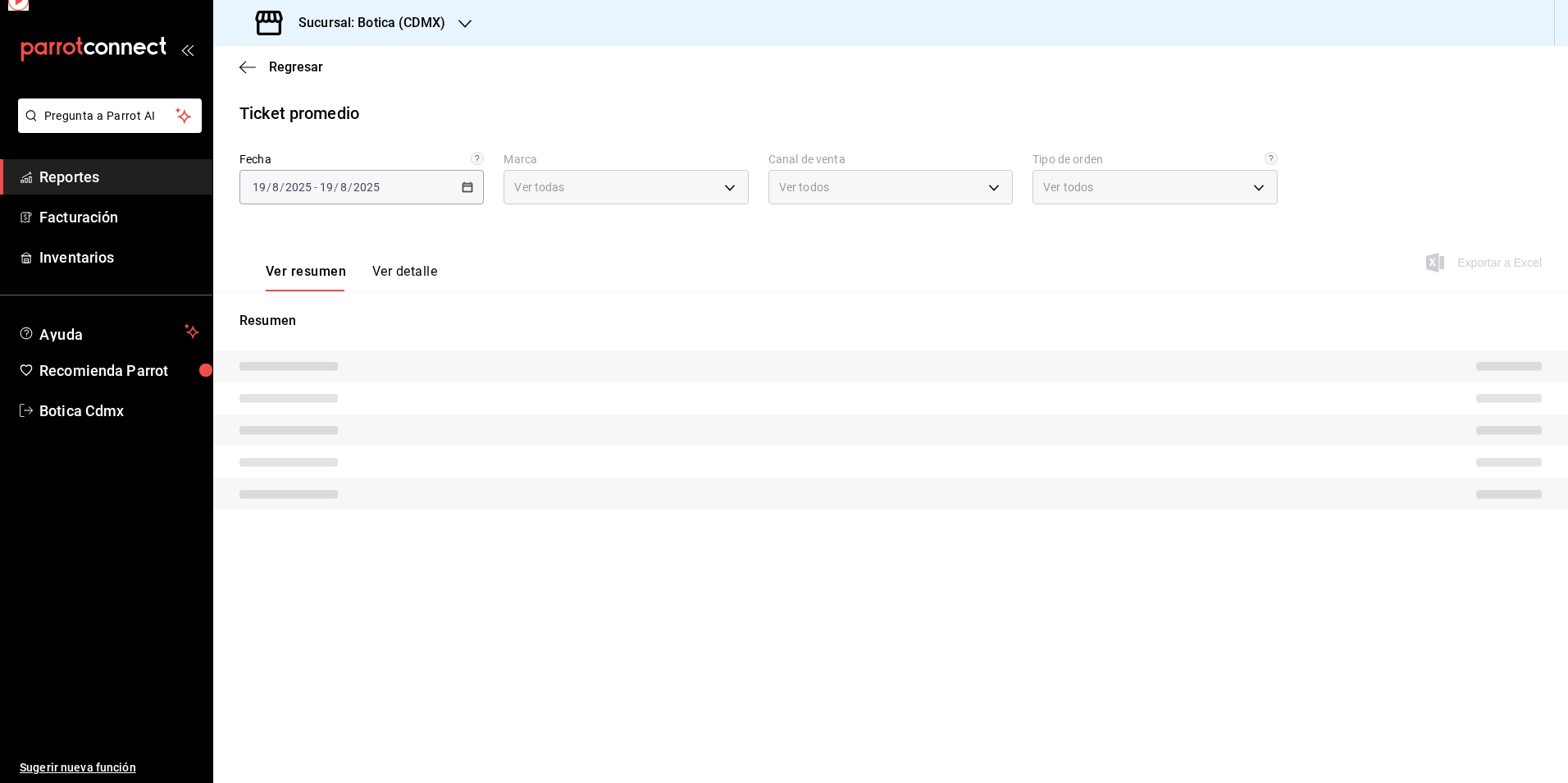
type input "d5352a43-907b-4cea-af89-ed5f283426a2"
type input "PARROT,UBER_EATS,RAPPI,DIDI_FOOD,ONLINE"
type input "68b56432-bc7c-4df1-8cc3-4eafb59ca3cc,EXTERNAL"
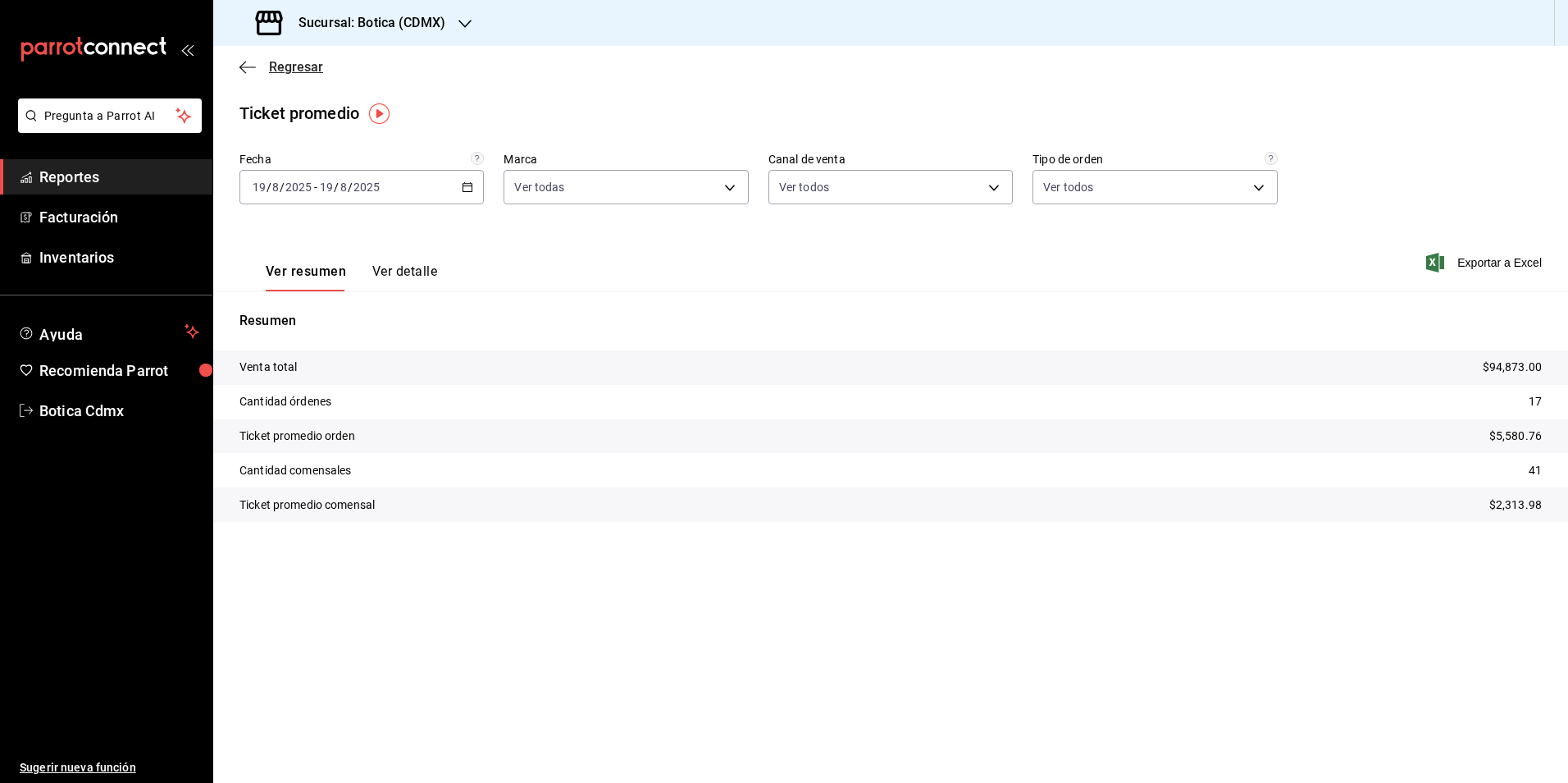
click at [295, 64] on span "Regresar" at bounding box center [296, 67] width 54 height 16
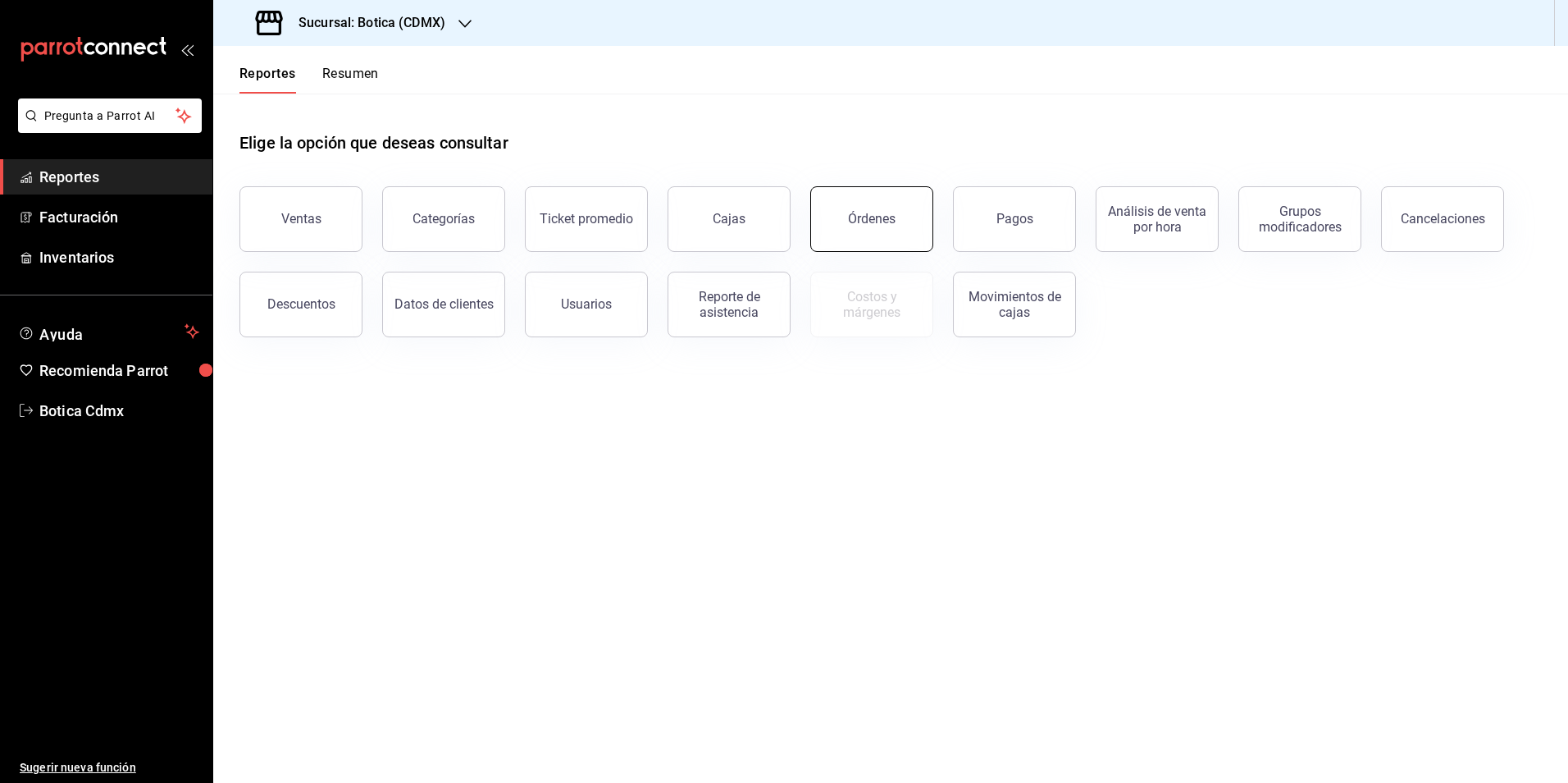
click at [857, 230] on button "Órdenes" at bounding box center [871, 219] width 123 height 66
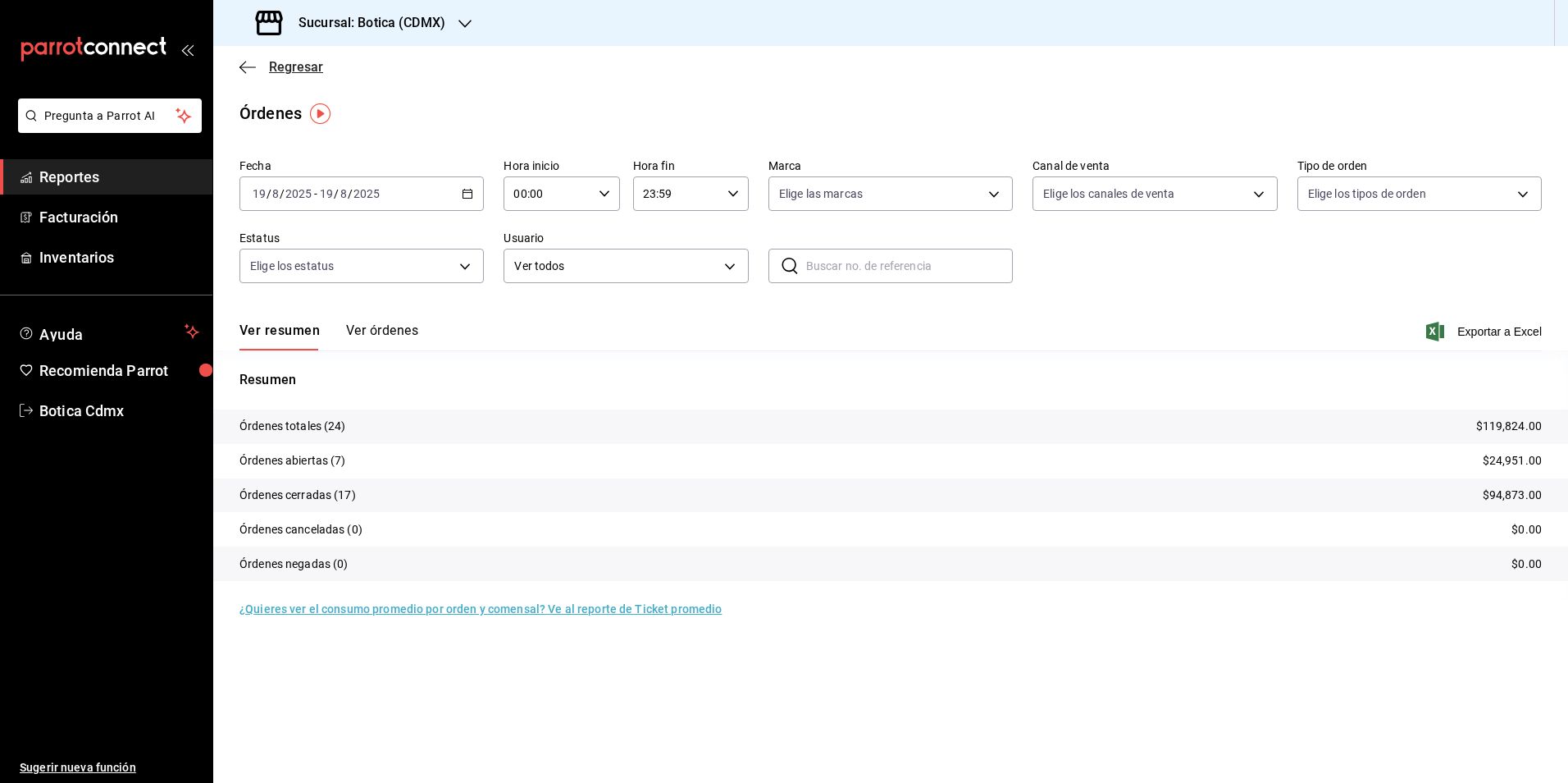
click at [296, 66] on span "Regresar" at bounding box center [296, 67] width 54 height 16
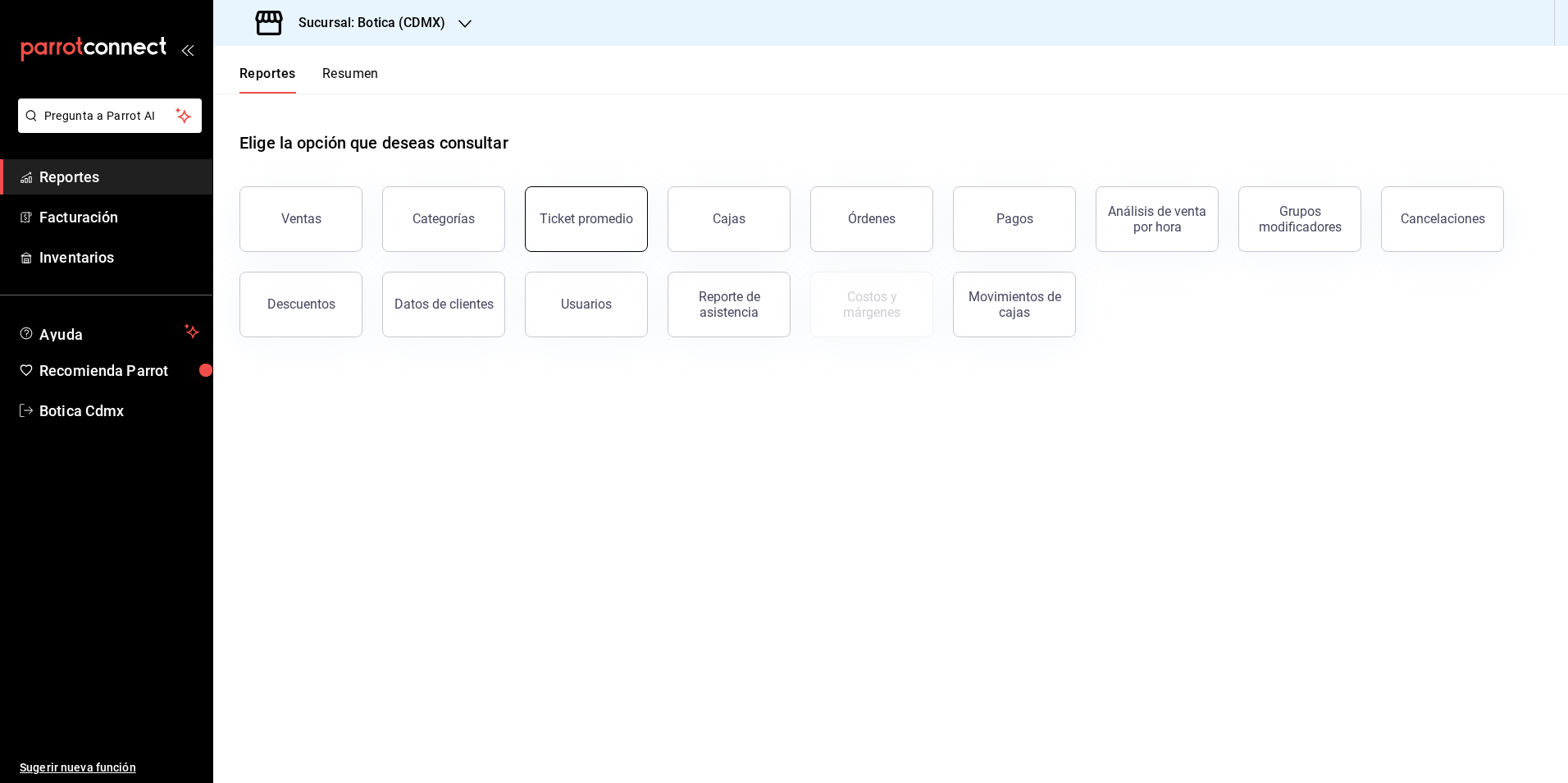
click at [593, 230] on button "Ticket promedio" at bounding box center [586, 219] width 123 height 66
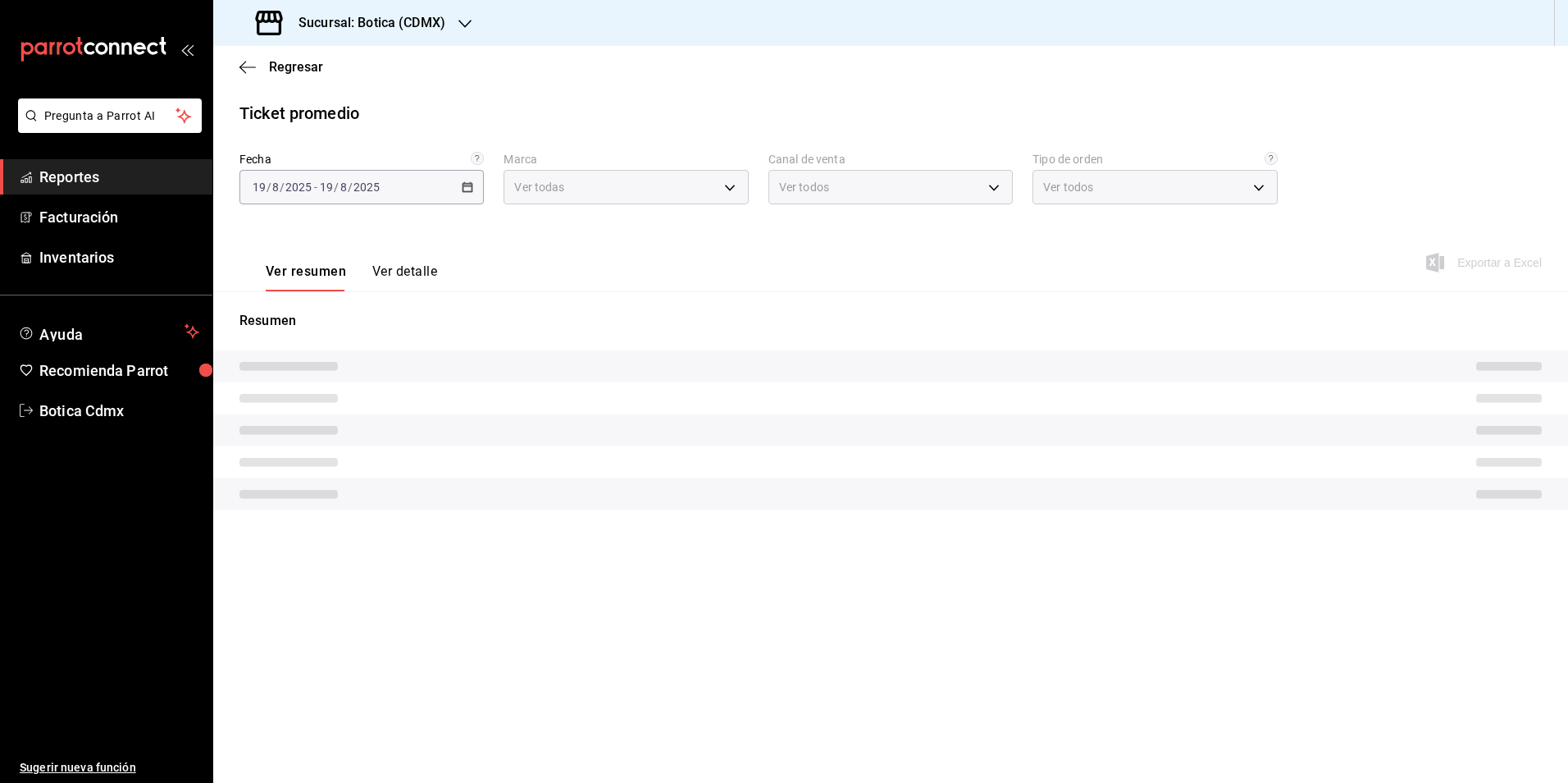
type input "d5352a43-907b-4cea-af89-ed5f283426a2"
type input "PARROT,UBER_EATS,RAPPI,DIDI_FOOD,ONLINE"
type input "68b56432-bc7c-4df1-8cc3-4eafb59ca3cc,EXTERNAL"
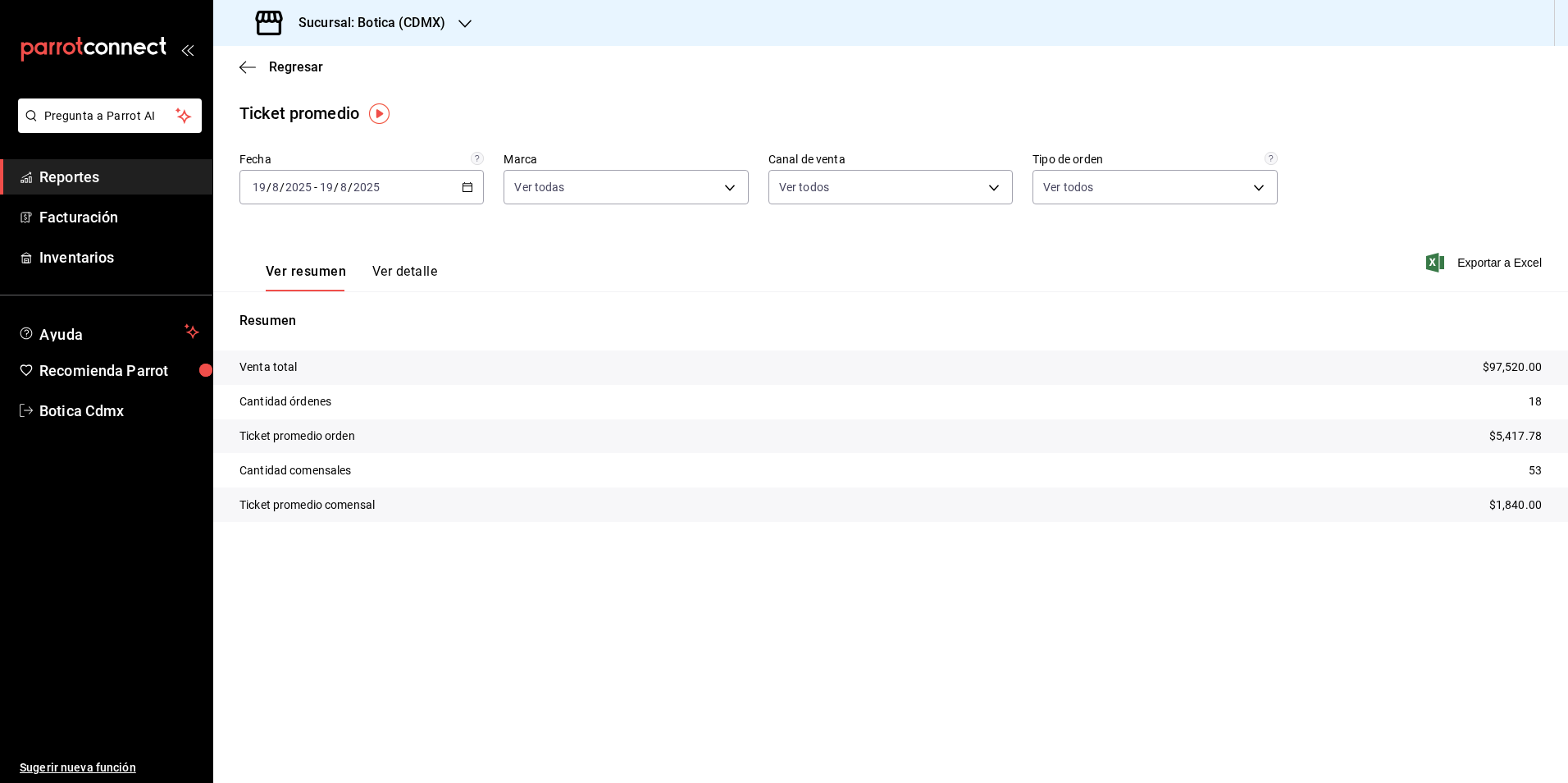
click at [404, 272] on button "Ver detalle" at bounding box center [404, 277] width 65 height 28
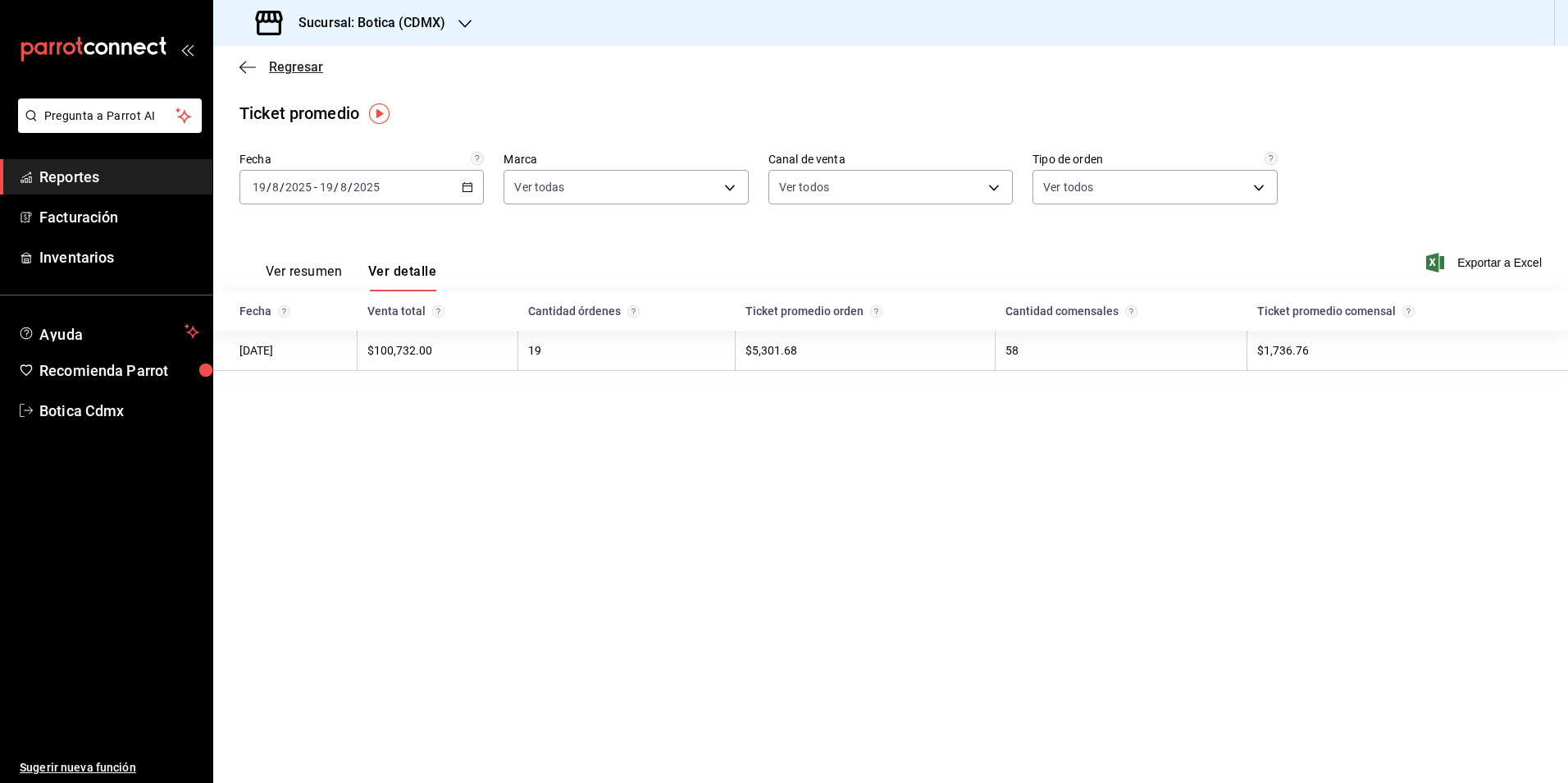
click at [288, 65] on span "Regresar" at bounding box center [296, 67] width 54 height 16
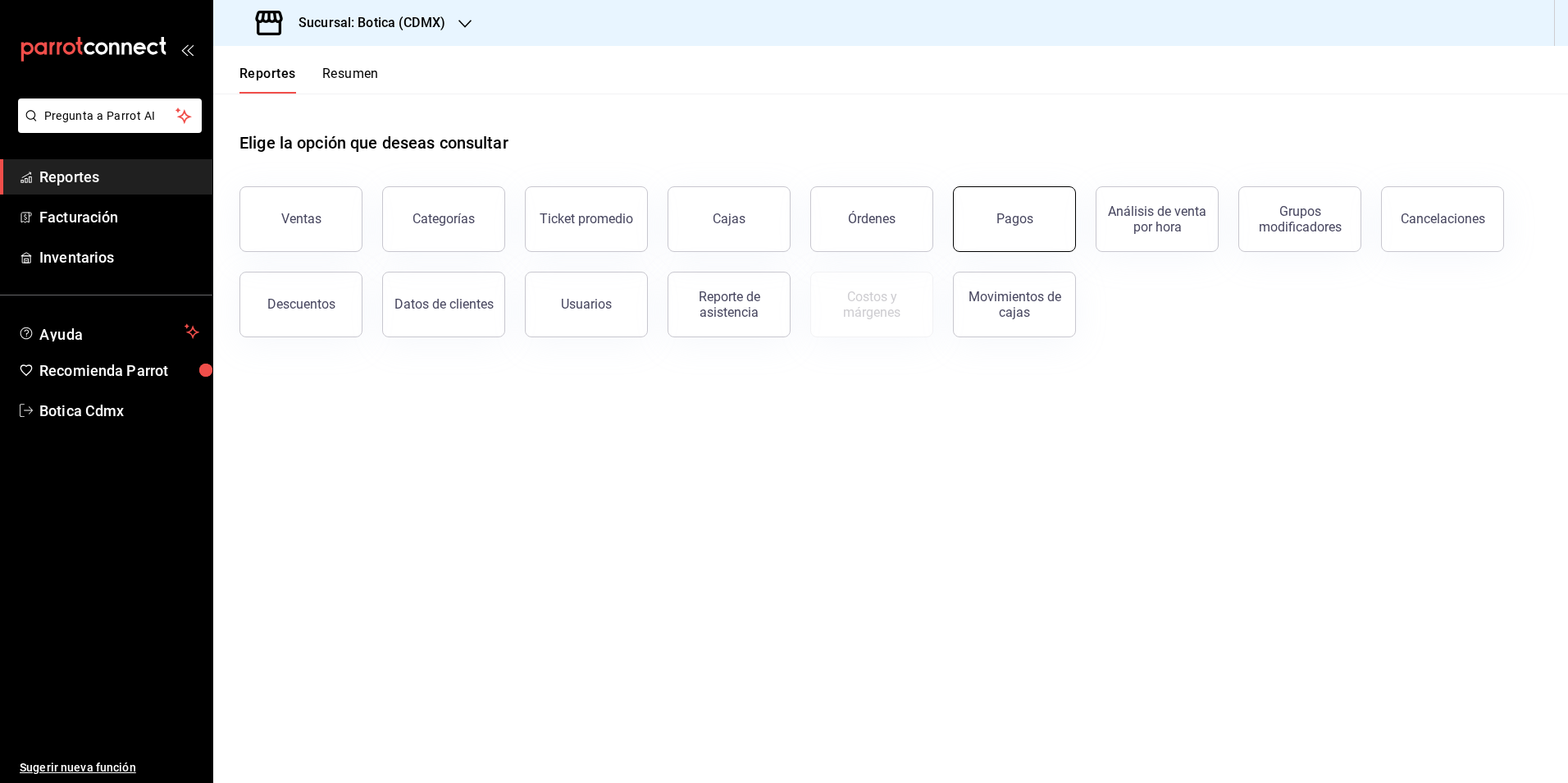
click at [995, 227] on button "Pagos" at bounding box center [1014, 219] width 123 height 66
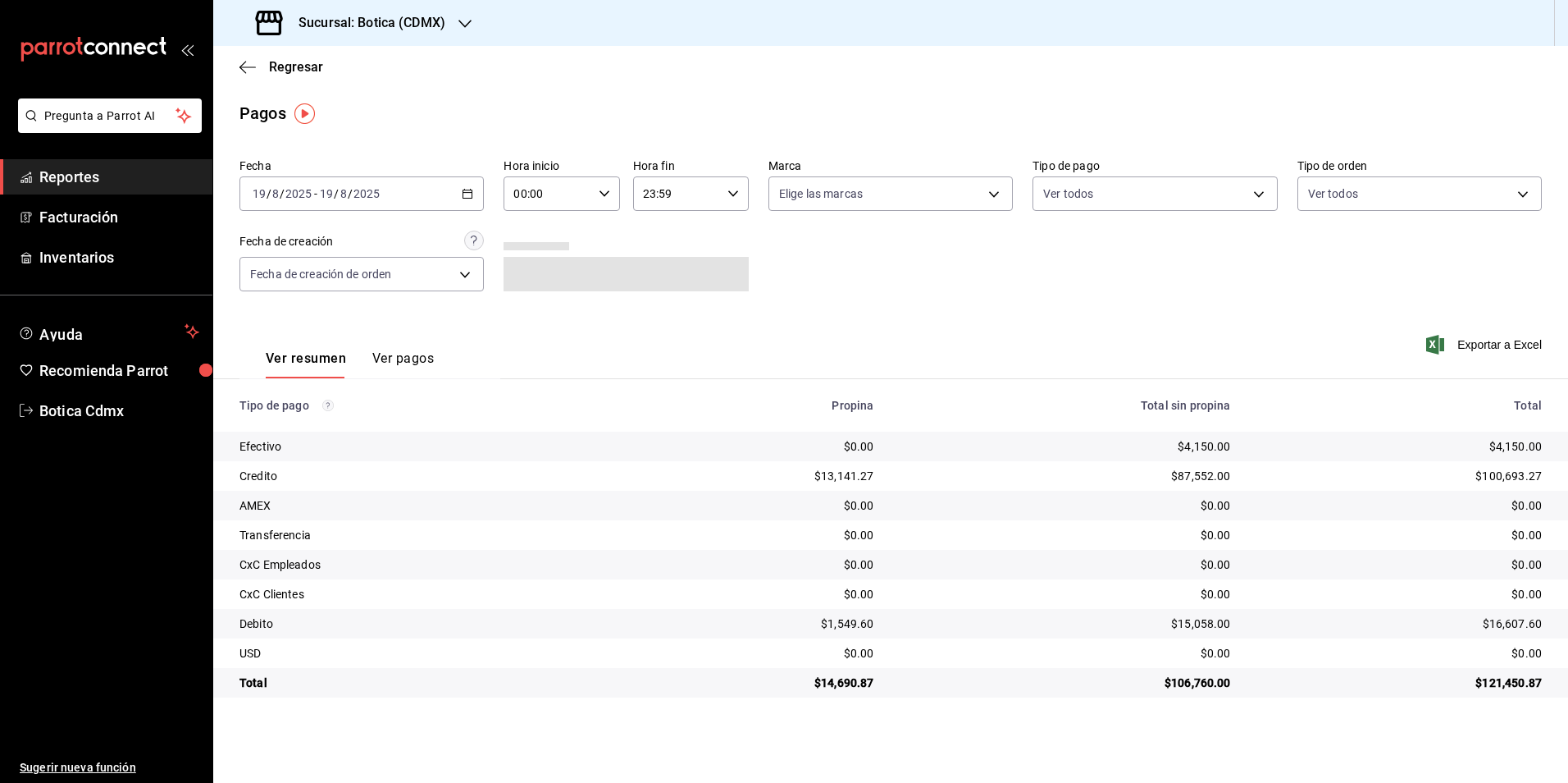
click at [607, 201] on div "00:00 Hora inicio" at bounding box center [561, 193] width 116 height 35
click at [545, 280] on span "01" at bounding box center [532, 275] width 32 height 13
type input "01:00"
click at [291, 62] on div at bounding box center [784, 392] width 1568 height 783
click at [298, 67] on span "Regresar" at bounding box center [296, 67] width 54 height 16
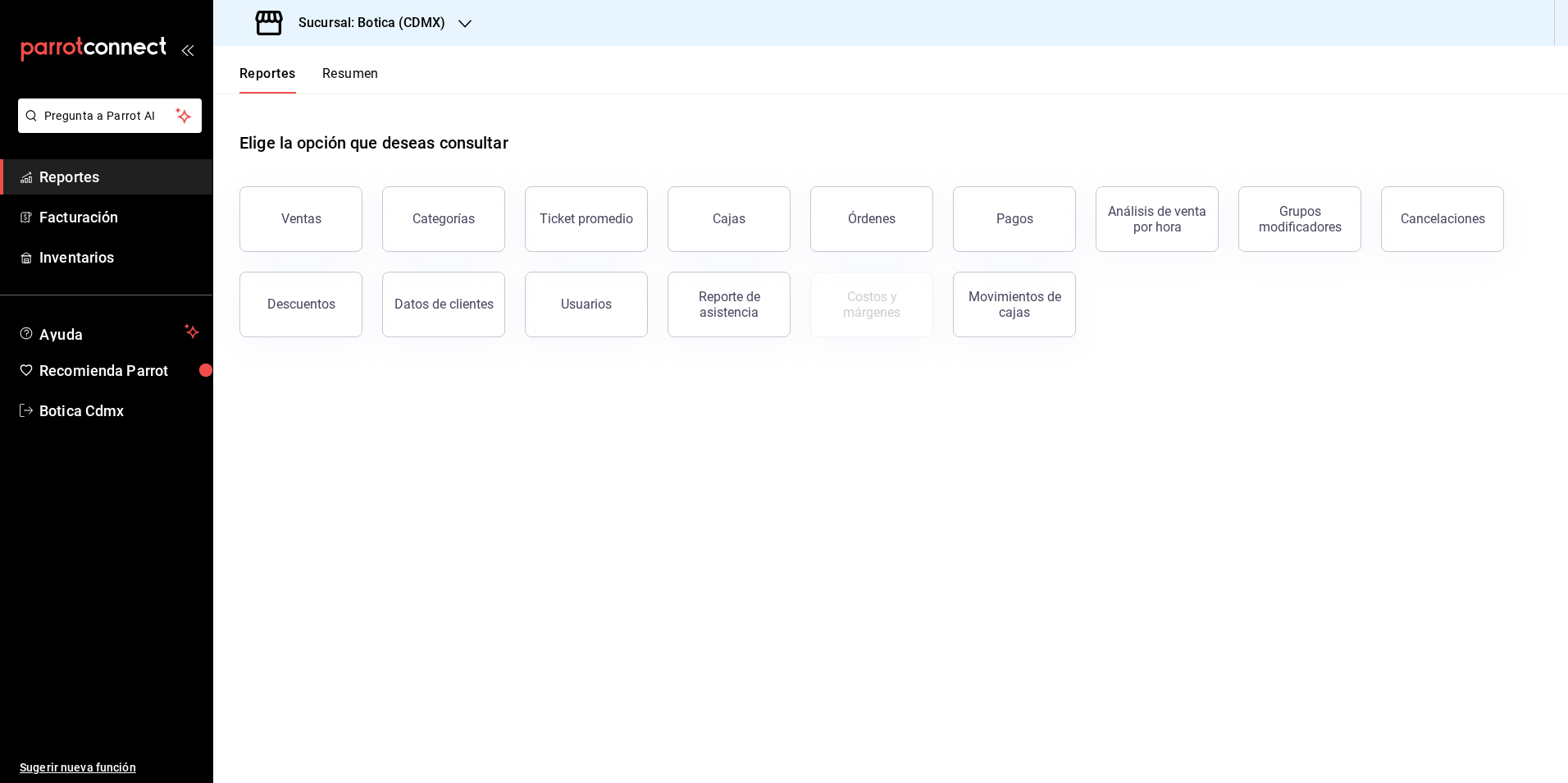
click at [353, 72] on button "Resumen" at bounding box center [350, 79] width 57 height 28
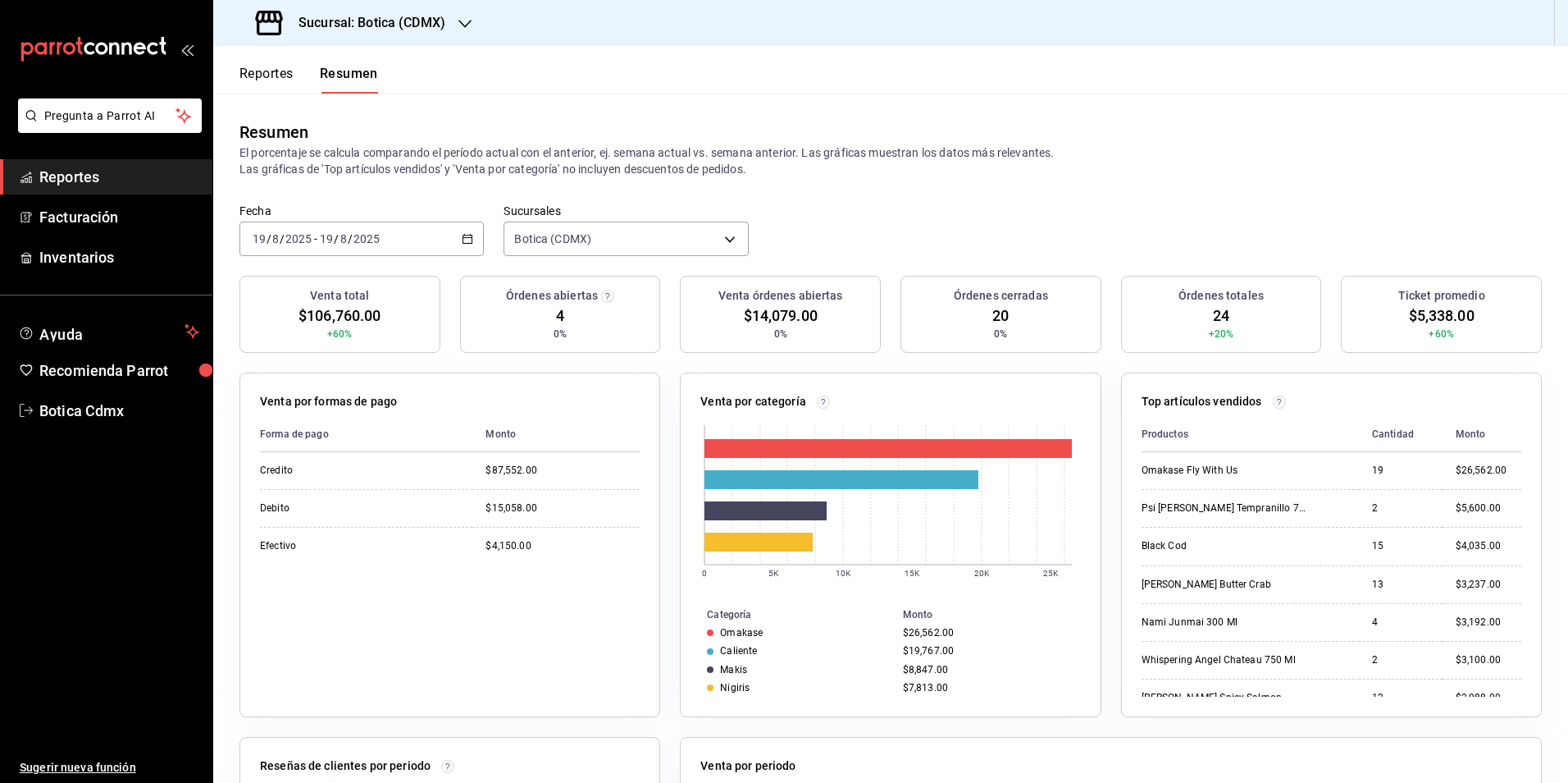
click at [64, 177] on span "Reportes" at bounding box center [119, 177] width 160 height 22
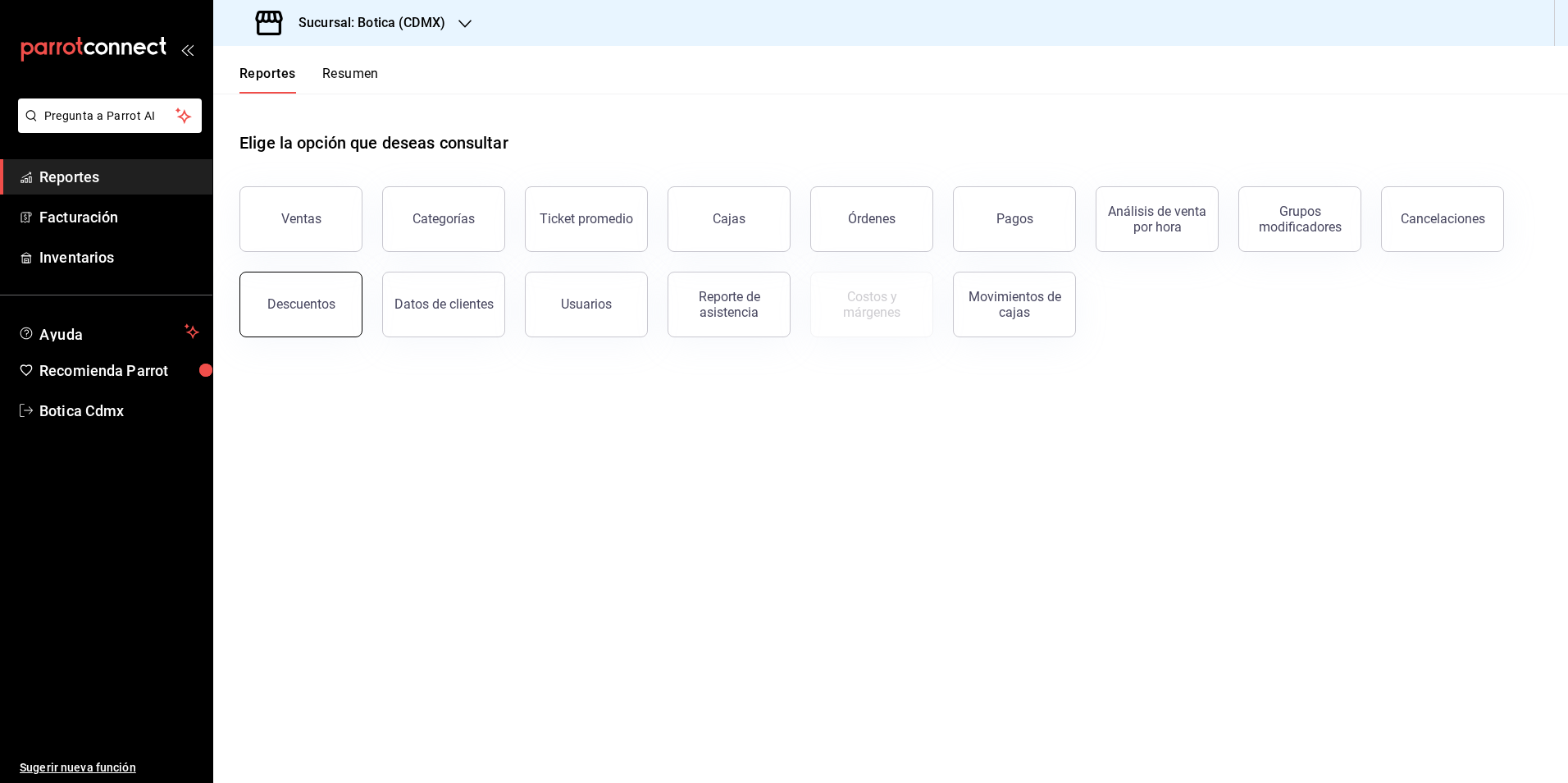
click at [287, 293] on button "Descuentos" at bounding box center [301, 305] width 123 height 66
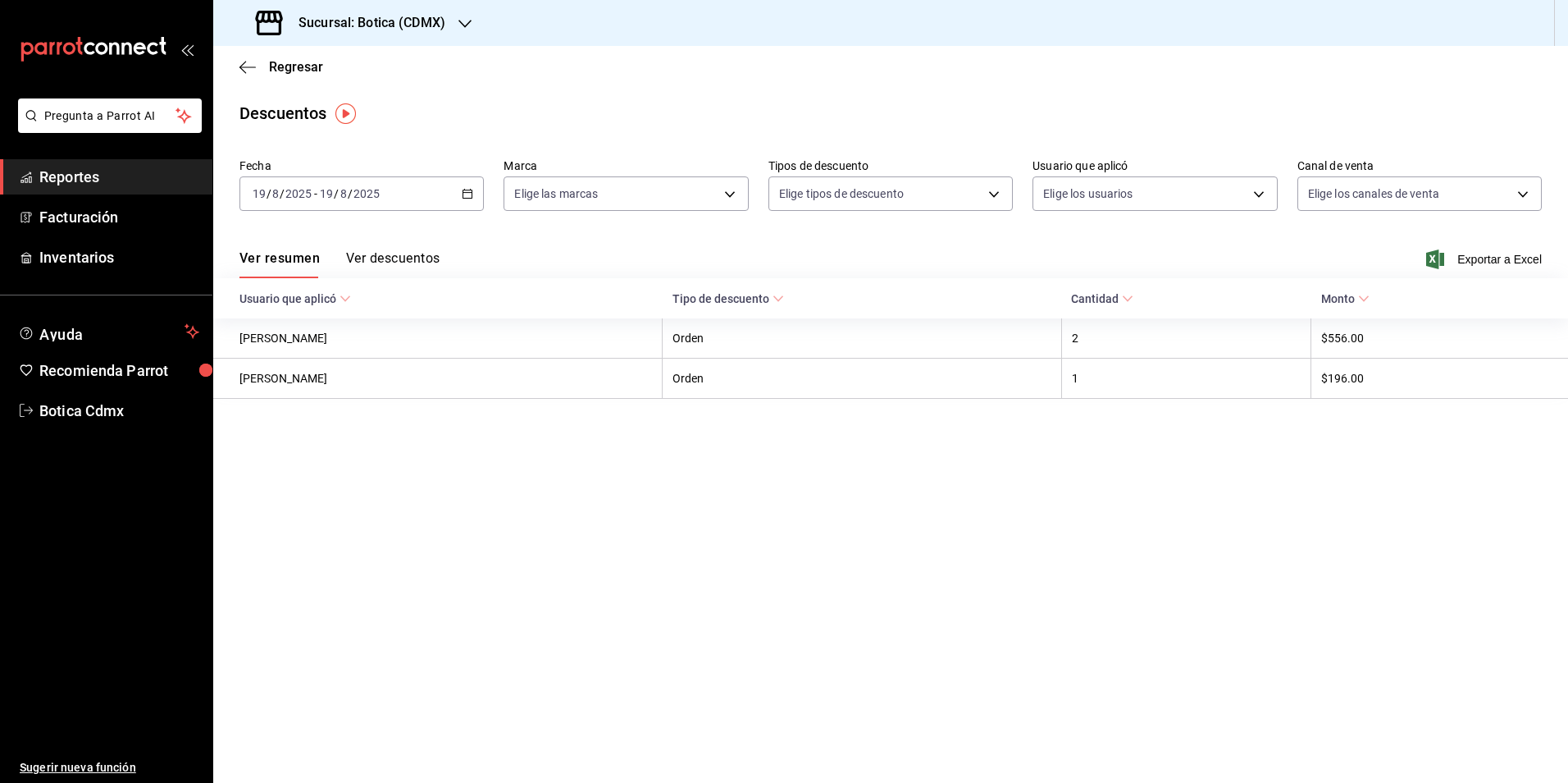
click at [417, 258] on button "Ver descuentos" at bounding box center [392, 264] width 93 height 28
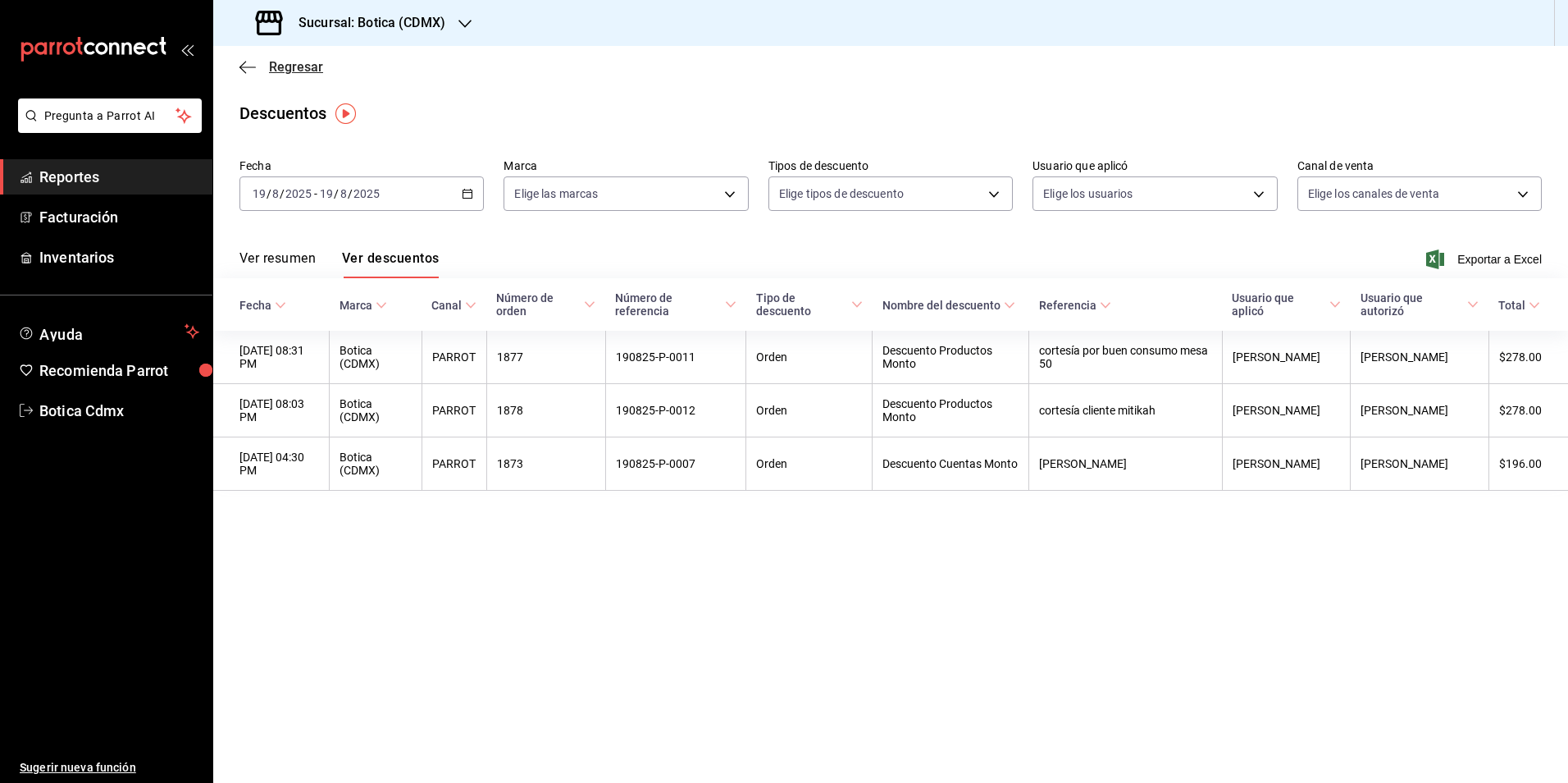
click at [301, 69] on span "Regresar" at bounding box center [296, 67] width 54 height 16
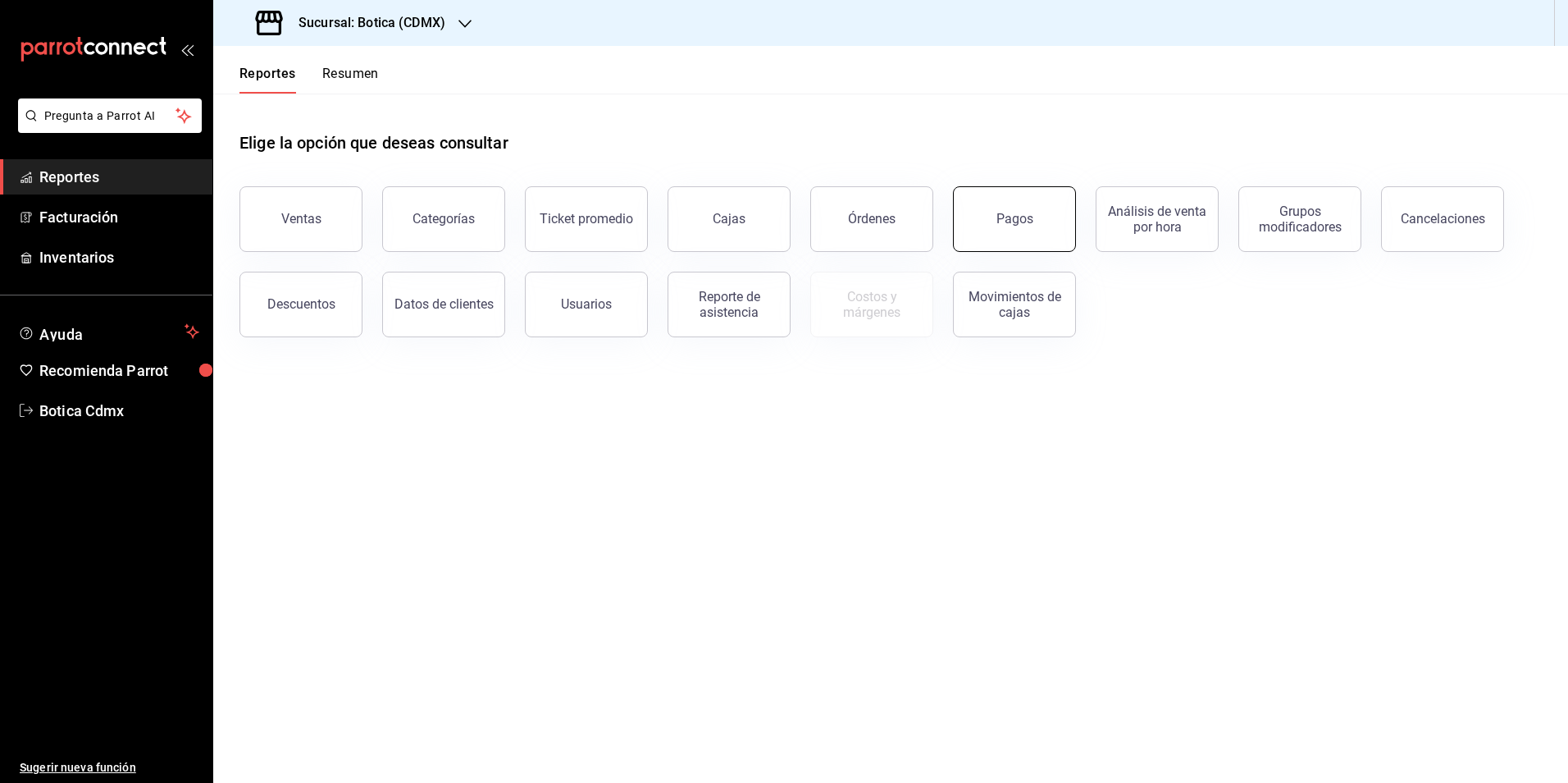
click at [1012, 223] on div "Pagos" at bounding box center [1014, 218] width 36 height 16
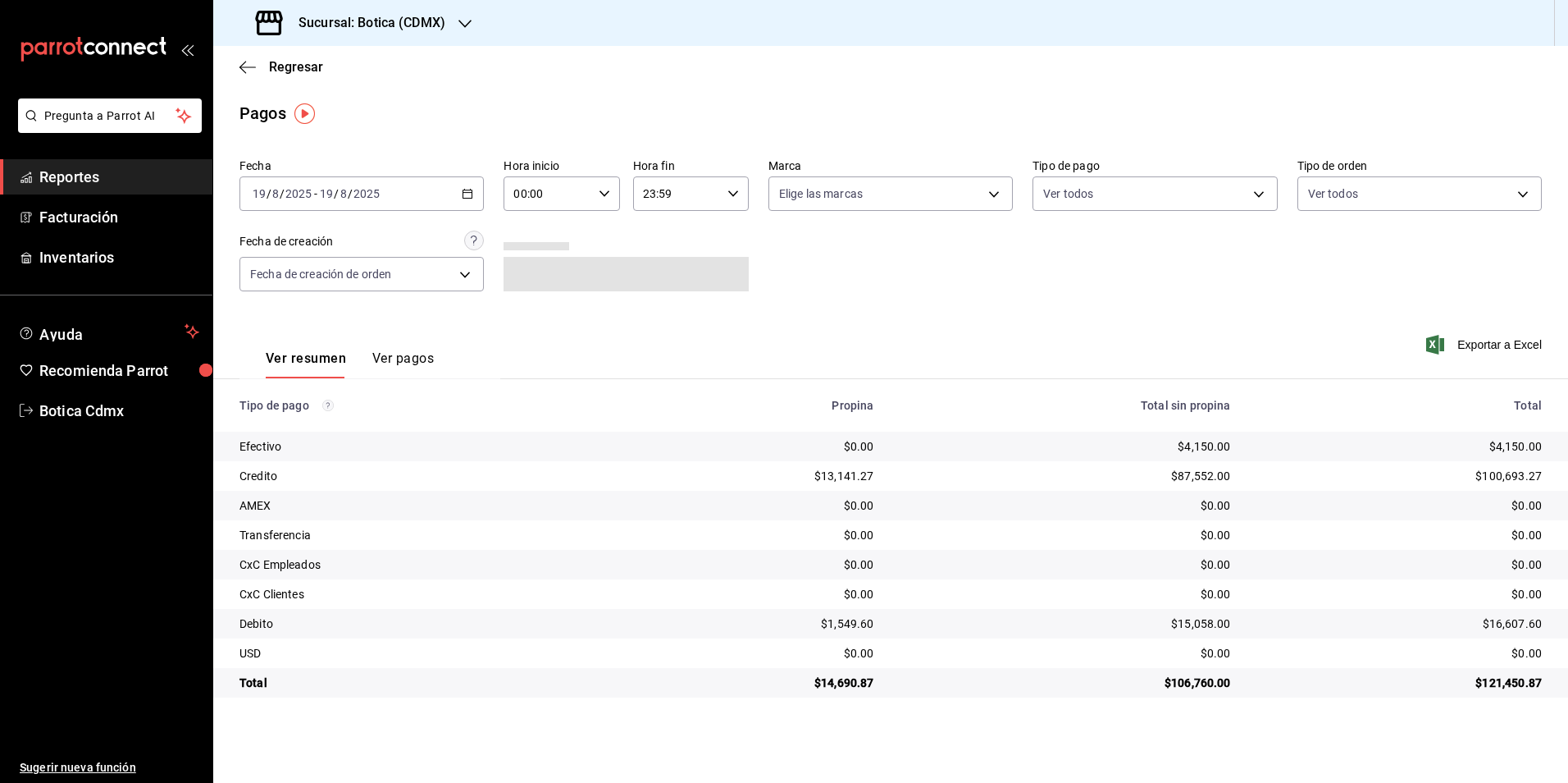
click at [554, 192] on input "00:00" at bounding box center [547, 193] width 88 height 33
click at [538, 277] on span "01" at bounding box center [532, 275] width 32 height 13
type input "01:00"
click at [1103, 194] on div at bounding box center [784, 392] width 1568 height 783
click at [1103, 194] on body "Pregunta a Parrot AI Reportes Facturación Inventarios Ayuda Recomienda Parrot B…" at bounding box center [784, 392] width 1568 height 783
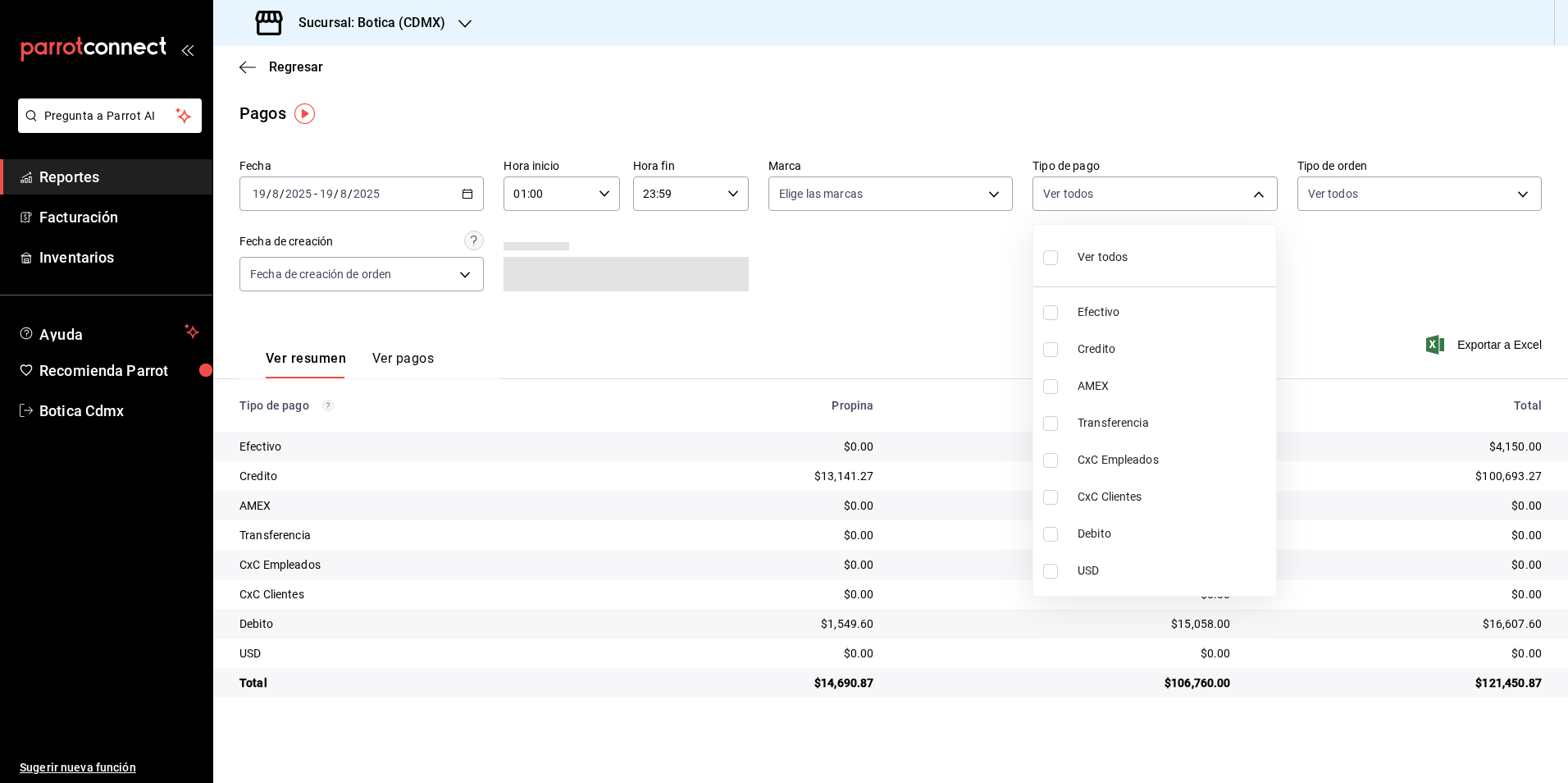
click at [1048, 349] on input "checkbox" at bounding box center [1051, 350] width 15 height 15
checkbox input "true"
type input "b4da851e-66ec-43b1-8a0b-e545688a4eb6"
click at [1050, 536] on input "checkbox" at bounding box center [1051, 534] width 15 height 15
checkbox input "true"
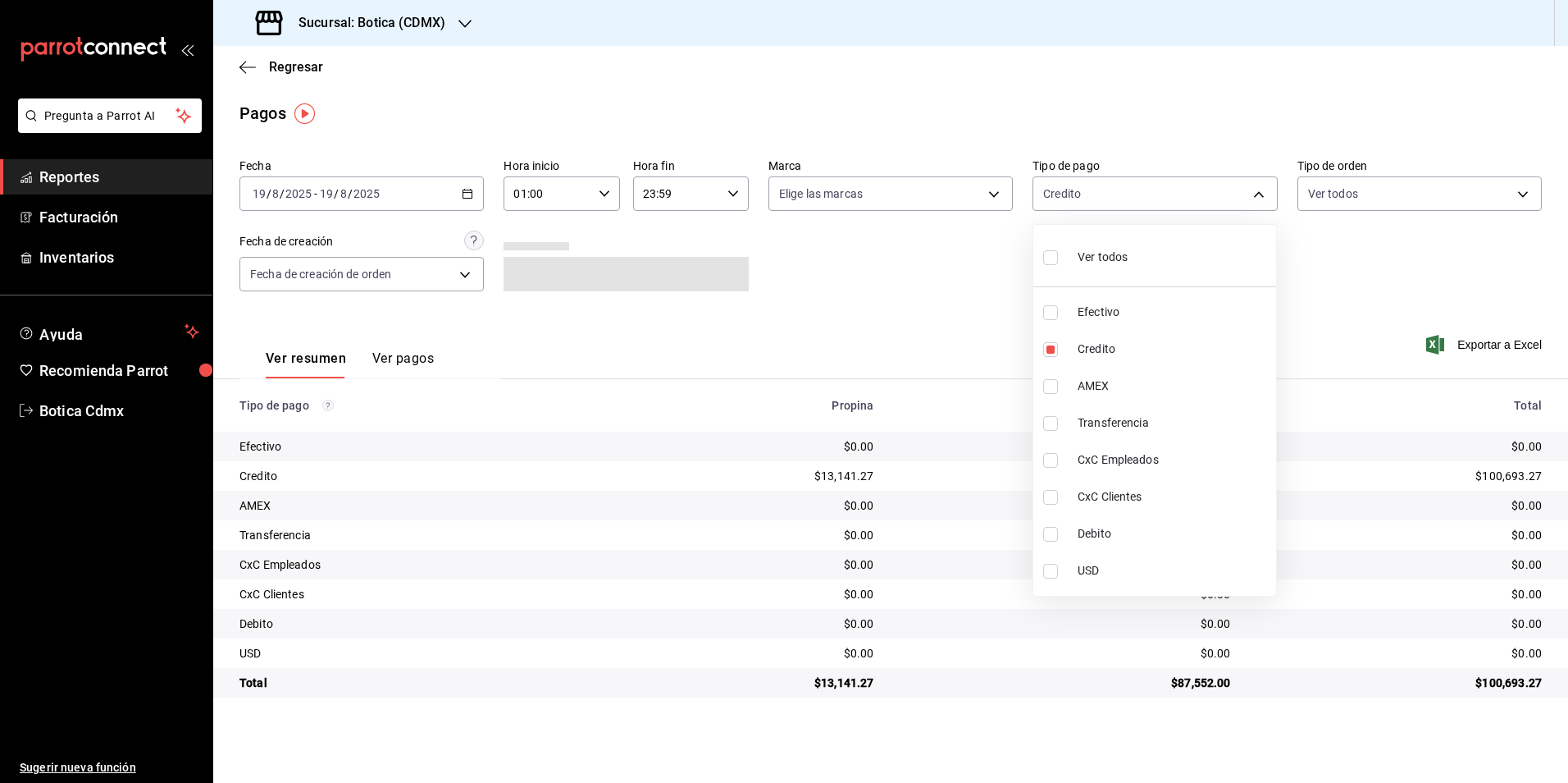
type input "b4da851e-66ec-43b1-8a0b-e545688a4eb6,11579032-5cf0-46af-9956-e0058136143e"
click at [950, 266] on div at bounding box center [784, 392] width 1568 height 783
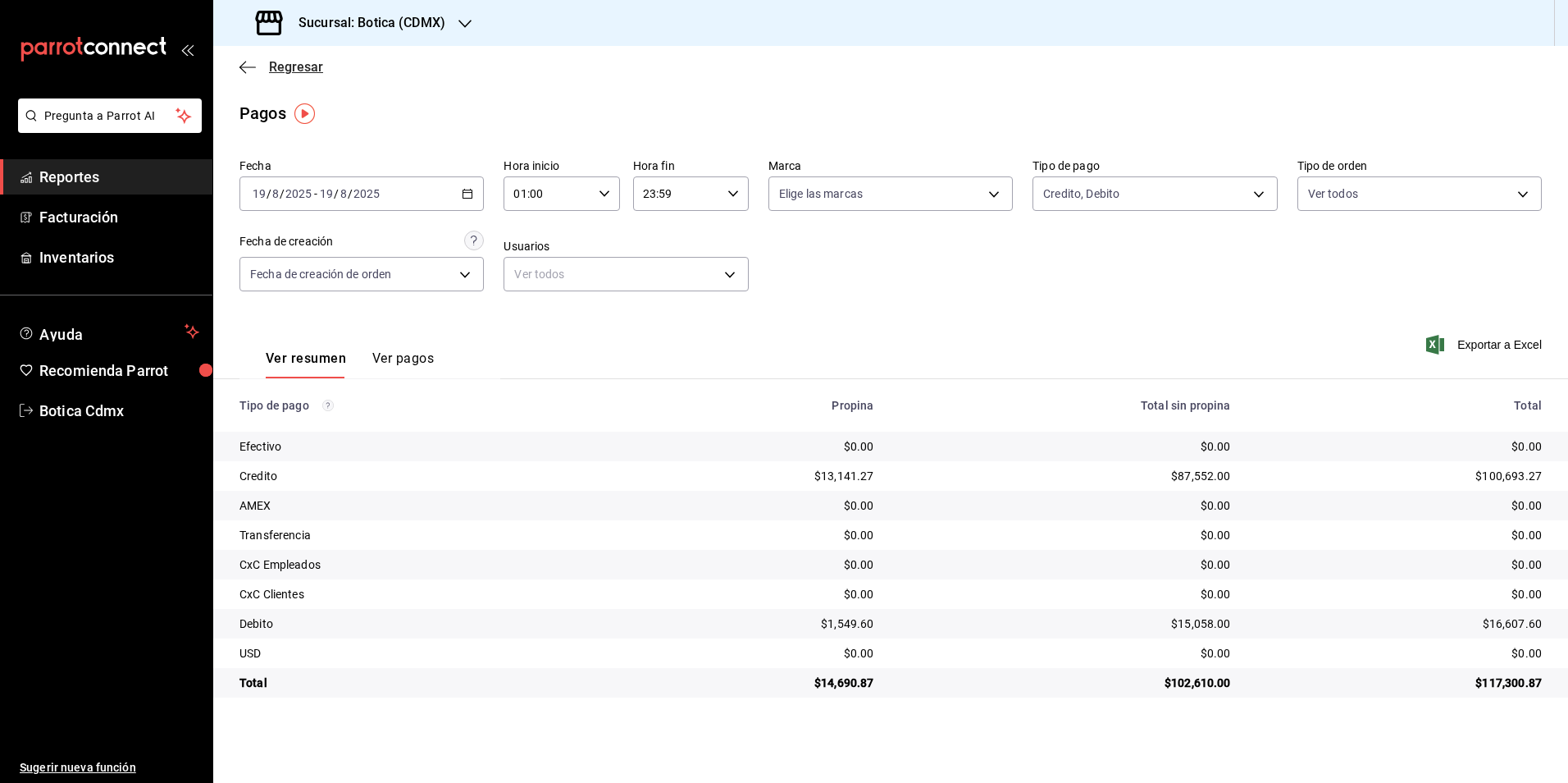
click at [303, 72] on span "Regresar" at bounding box center [296, 67] width 54 height 16
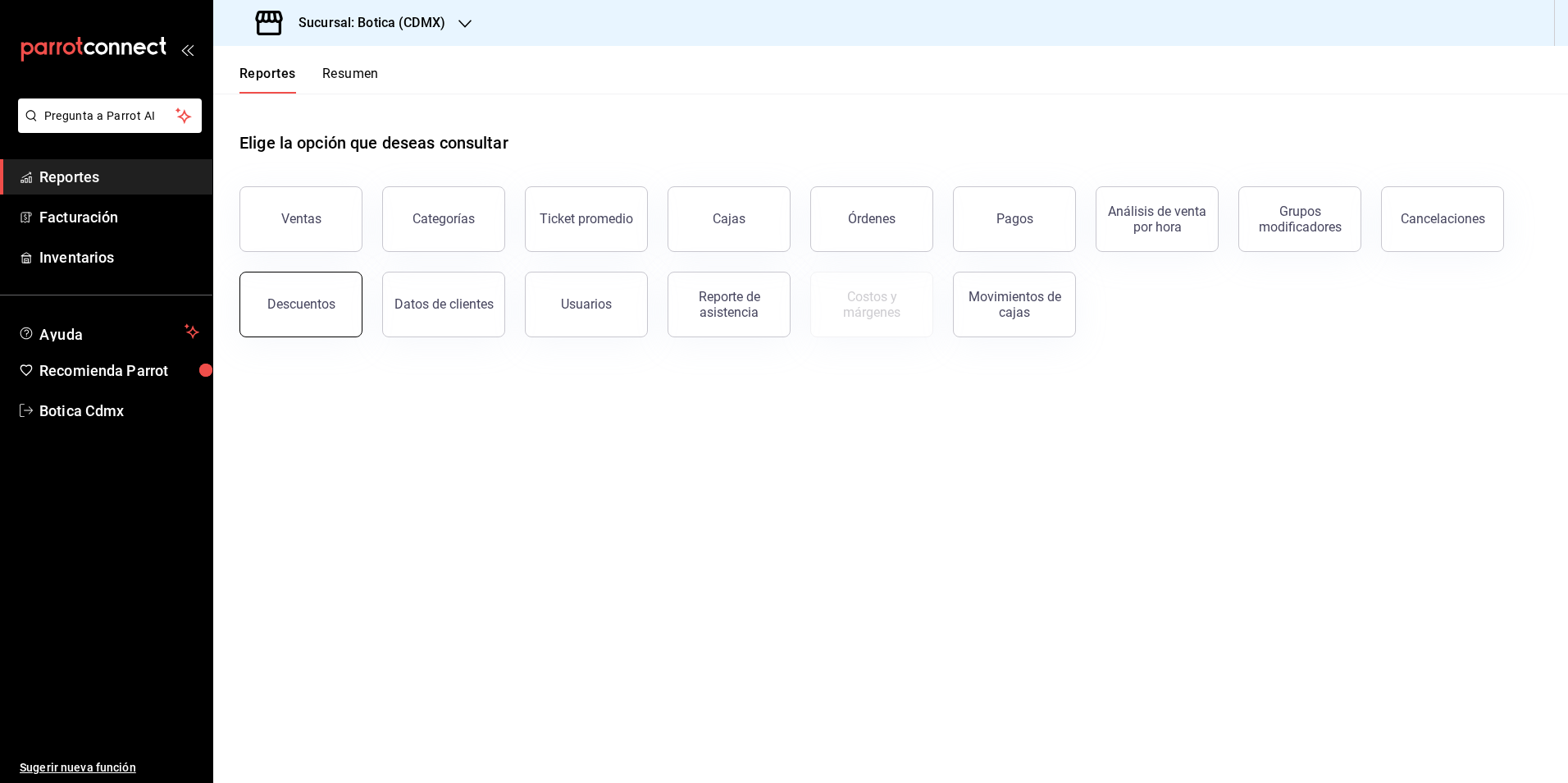
click at [275, 296] on button "Descuentos" at bounding box center [301, 305] width 123 height 66
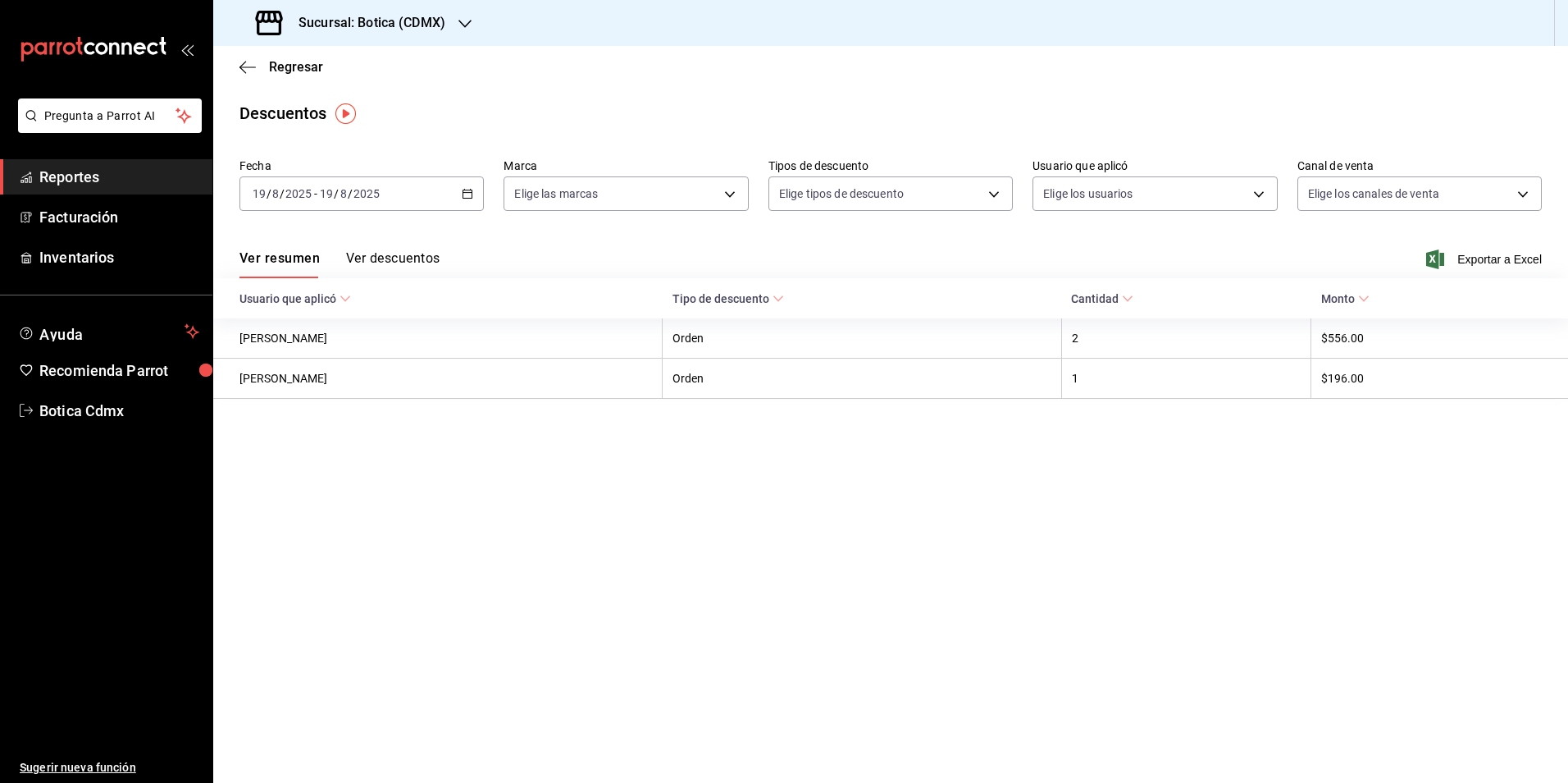
click at [405, 259] on button "Ver descuentos" at bounding box center [392, 264] width 93 height 28
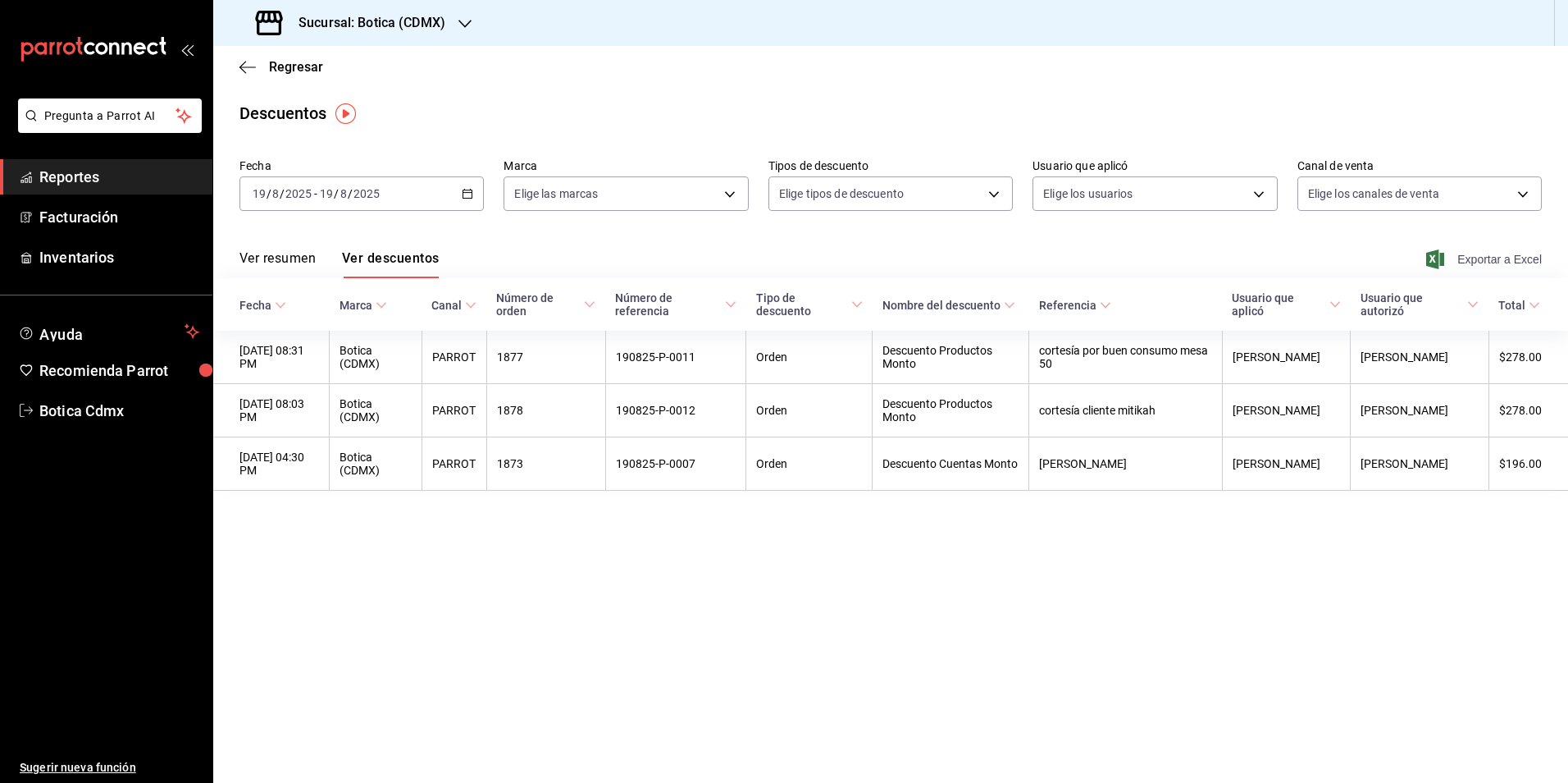
click at [1460, 259] on span "Exportar a Excel" at bounding box center [1485, 259] width 112 height 20
click at [293, 69] on span "Regresar" at bounding box center [296, 67] width 54 height 16
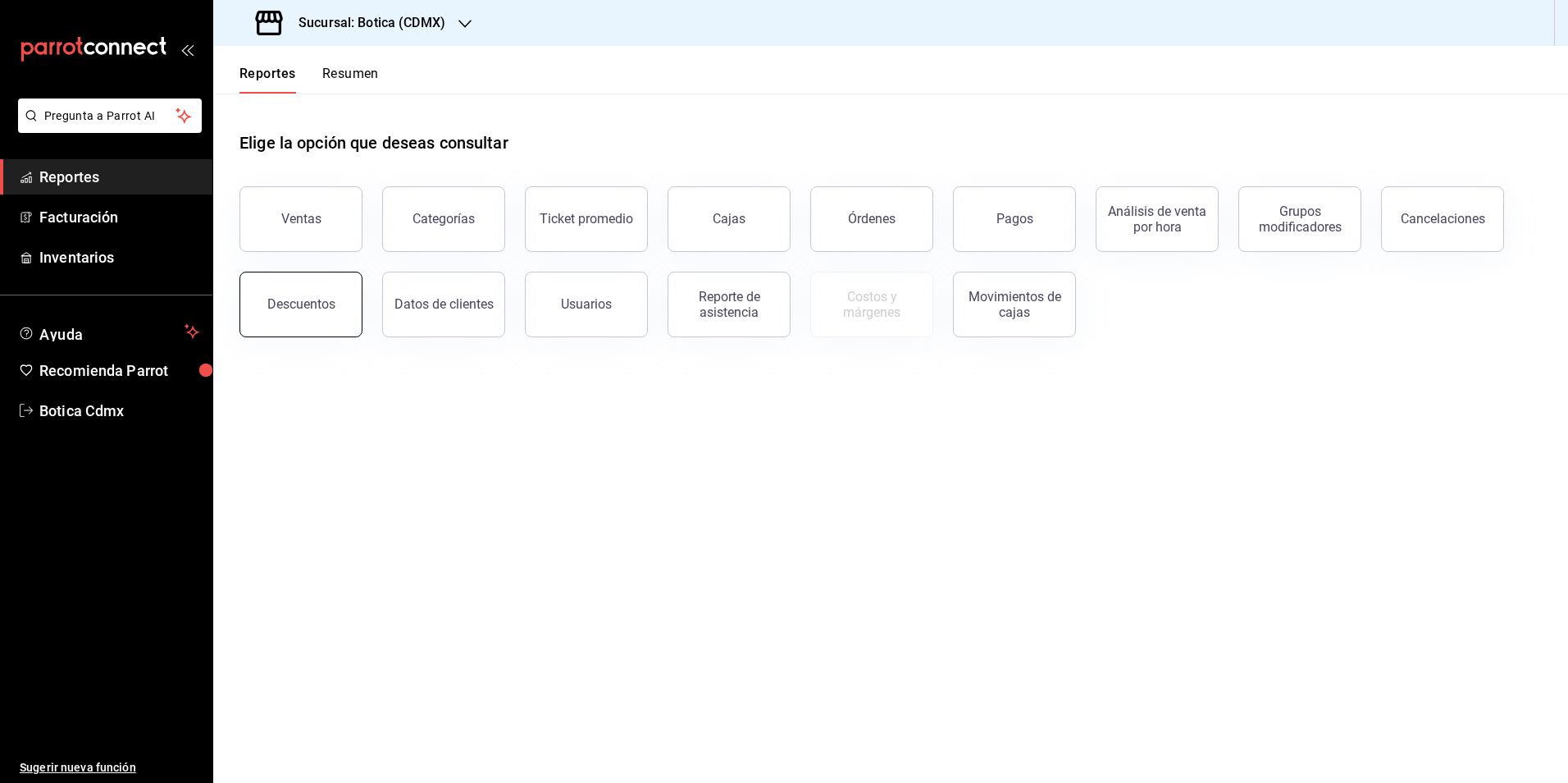
click at [306, 298] on div "Descuentos" at bounding box center [301, 304] width 68 height 16
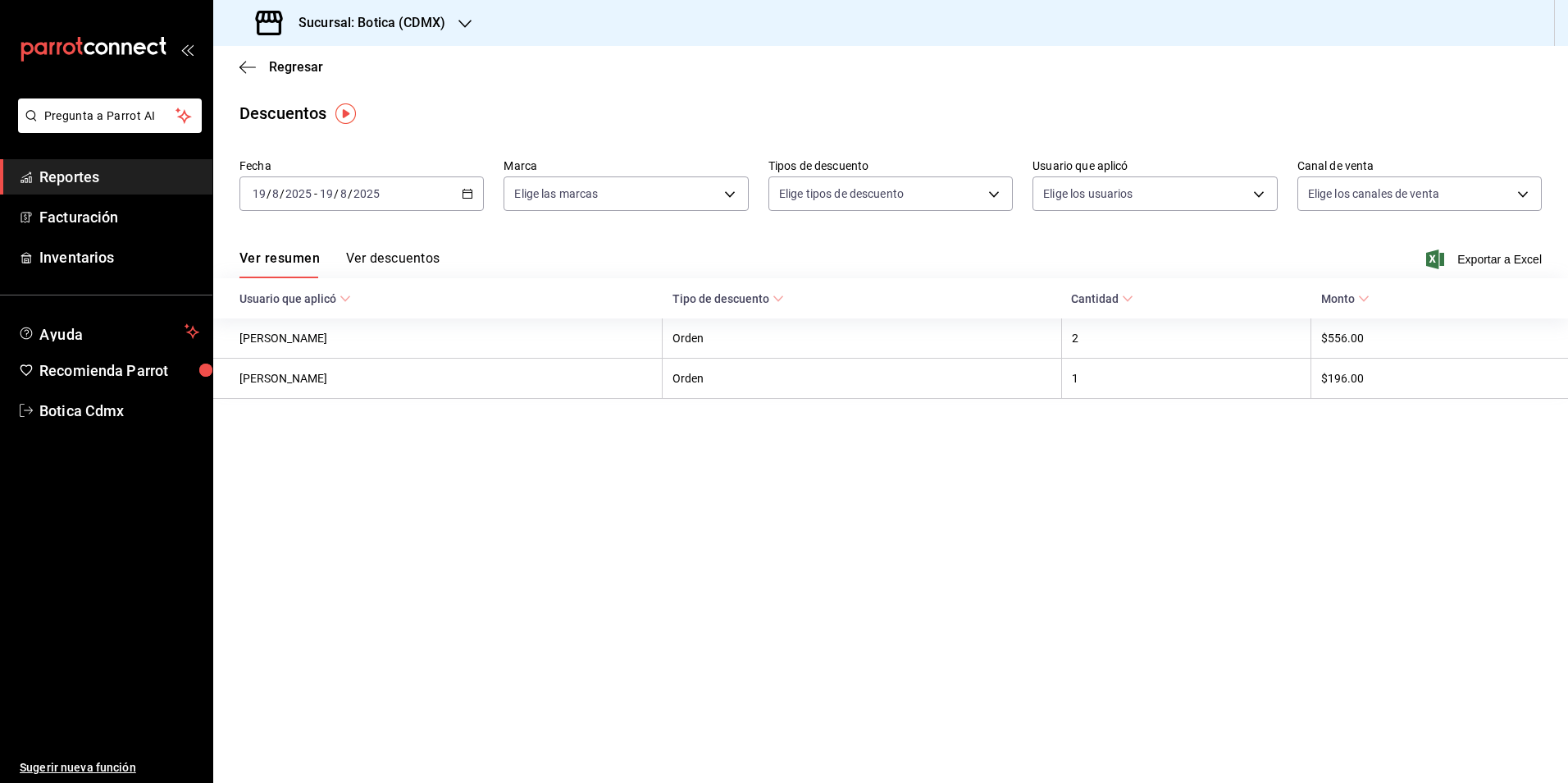
click at [394, 254] on button "Ver descuentos" at bounding box center [392, 264] width 93 height 28
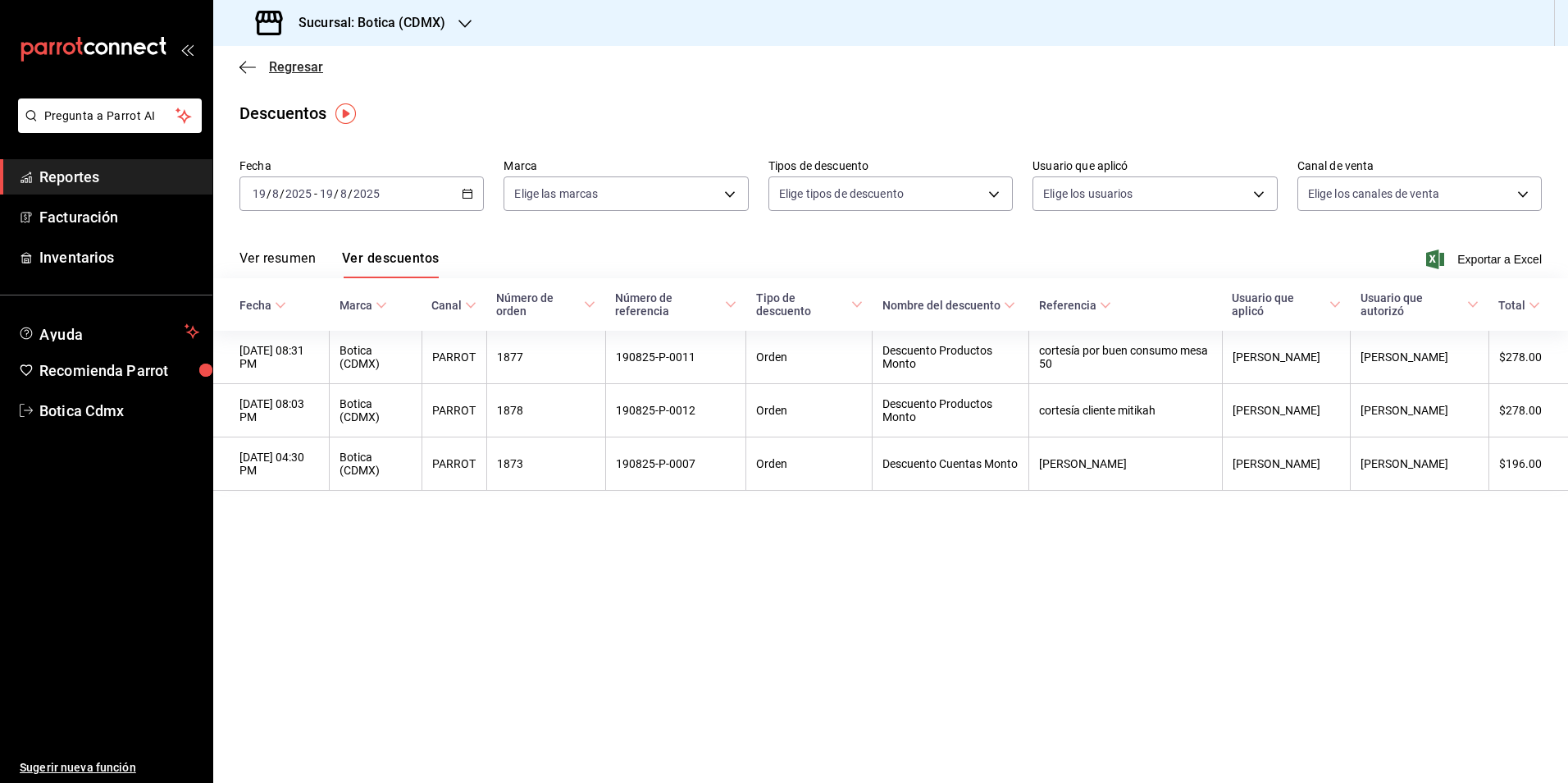
click at [292, 69] on span "Regresar" at bounding box center [296, 67] width 54 height 16
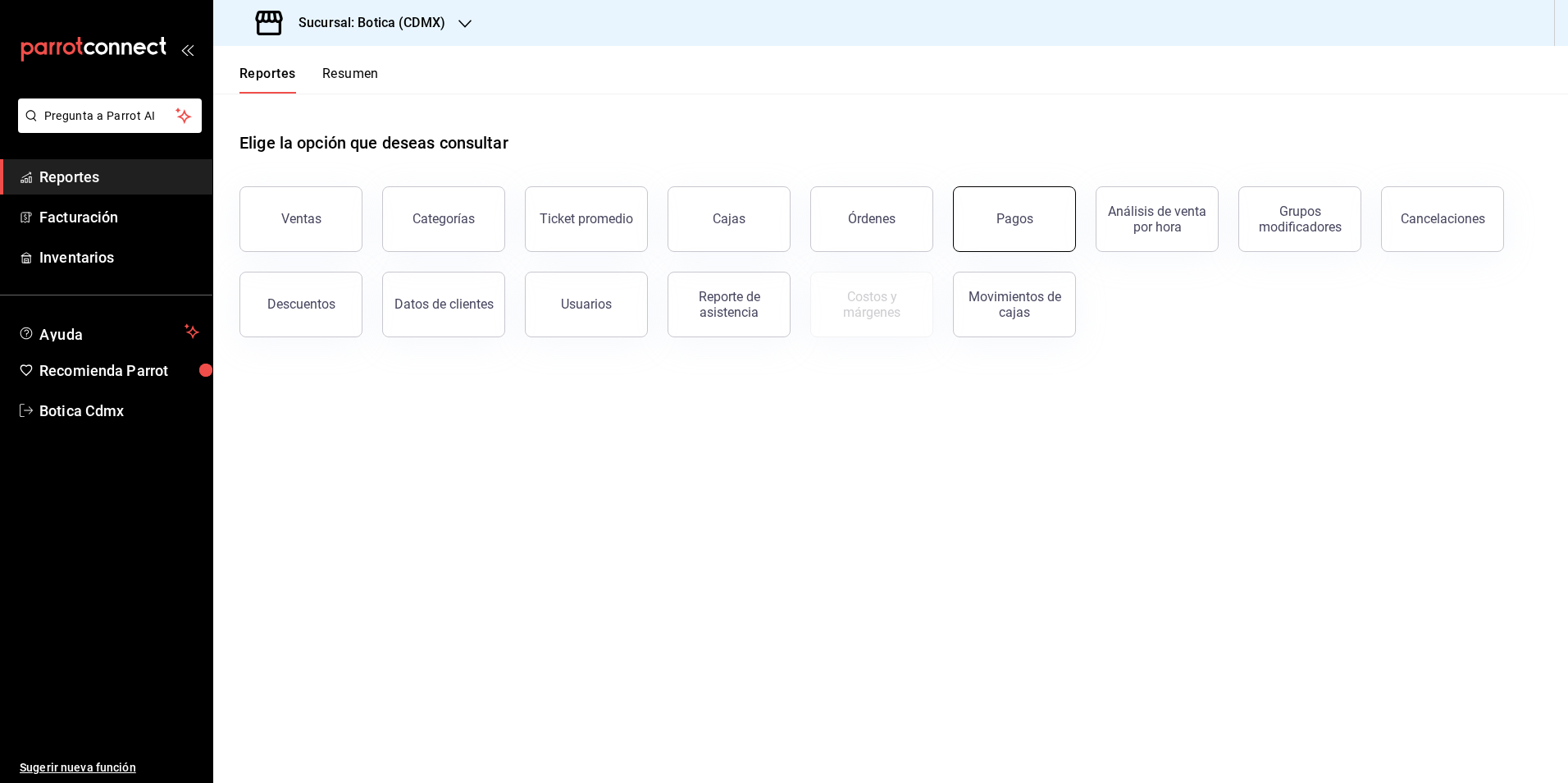
click at [1029, 232] on button "Pagos" at bounding box center [1014, 219] width 123 height 66
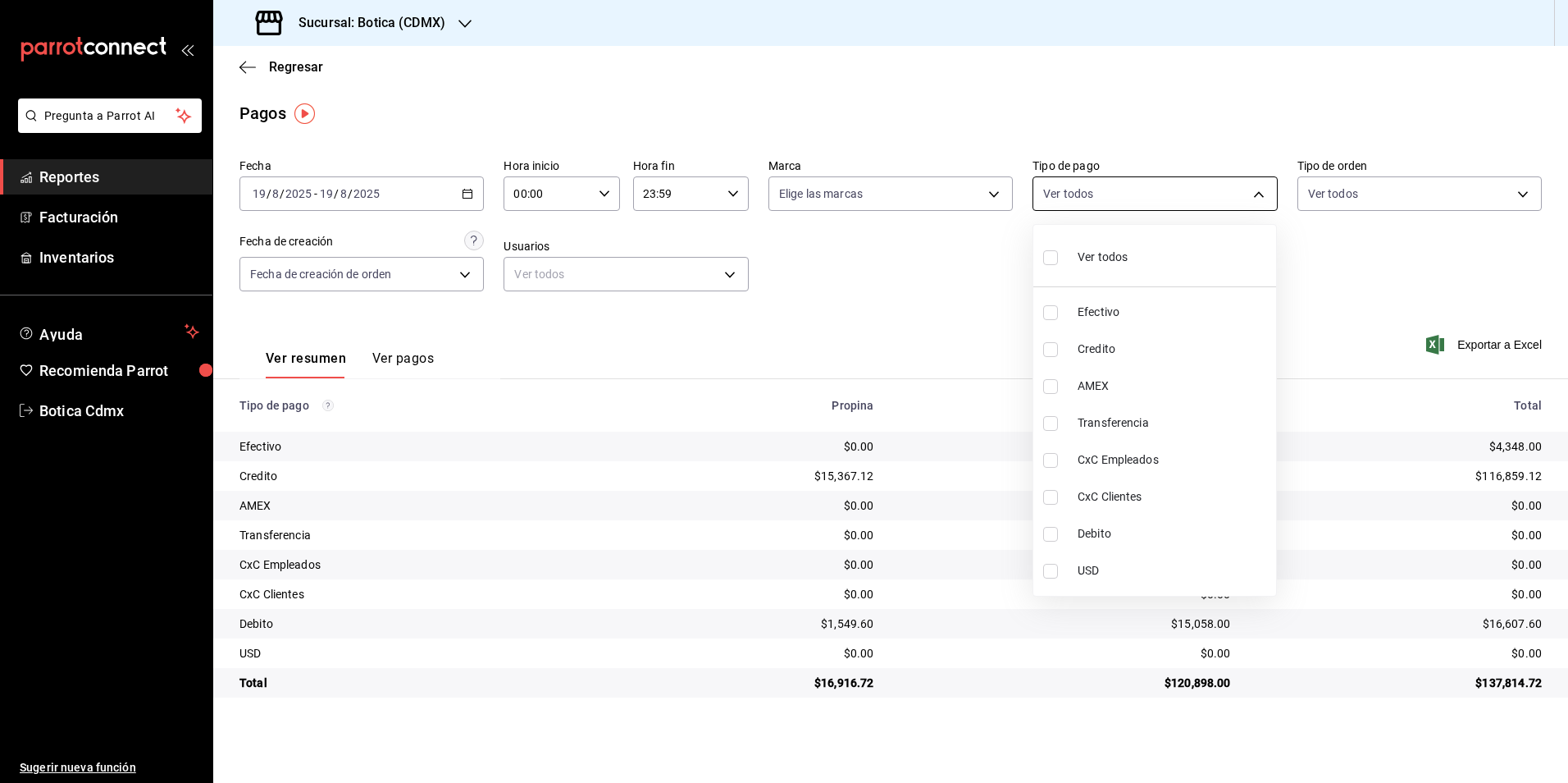
click at [1076, 189] on body "Pregunta a Parrot AI Reportes Facturación Inventarios Ayuda Recomienda Parrot B…" at bounding box center [784, 392] width 1568 height 783
click at [1053, 358] on li "Credito" at bounding box center [1155, 349] width 243 height 37
type input "b4da851e-66ec-43b1-8a0b-e545688a4eb6"
checkbox input "true"
click at [1045, 527] on input "checkbox" at bounding box center [1051, 534] width 15 height 15
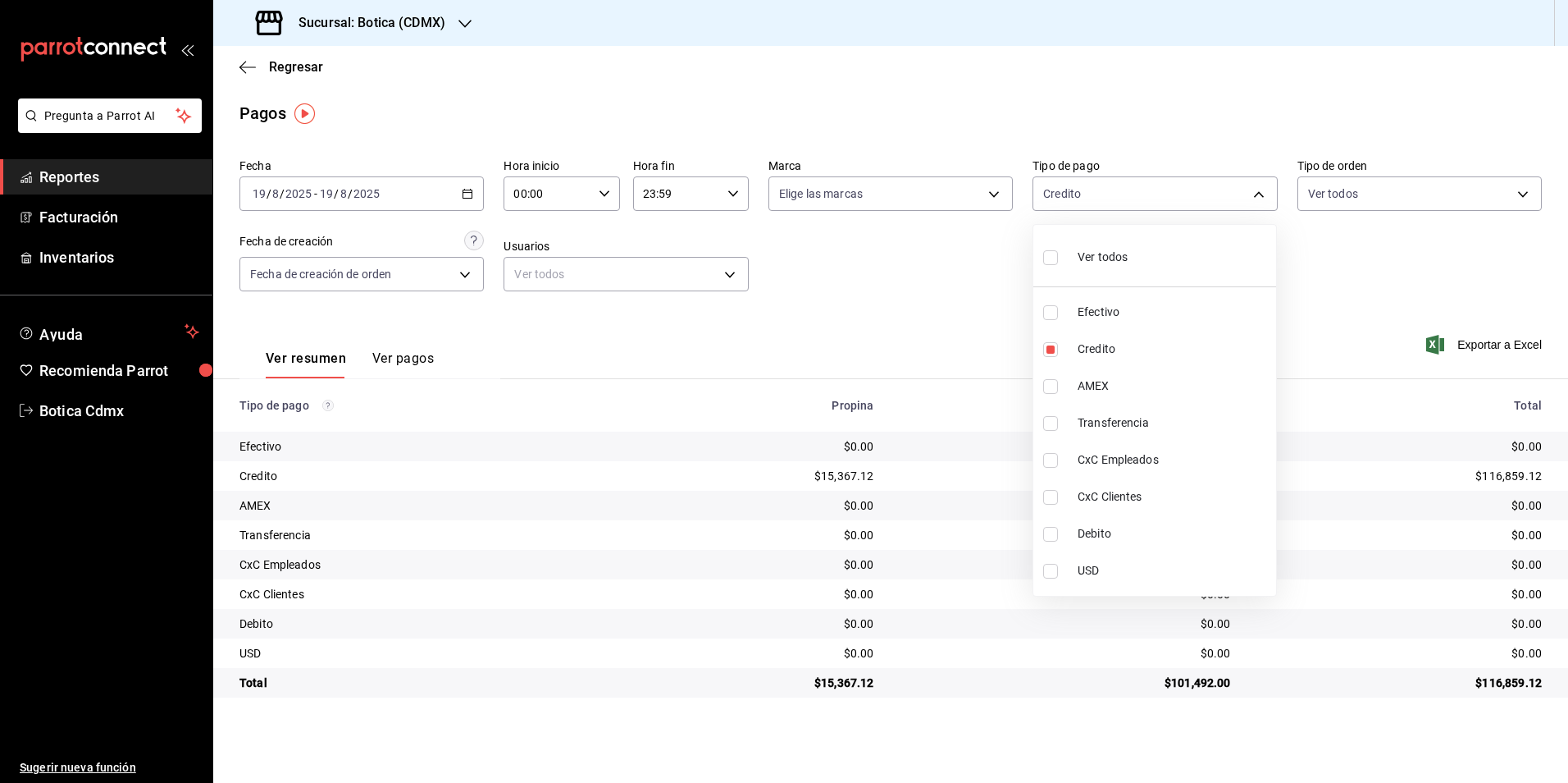
checkbox input "true"
type input "b4da851e-66ec-43b1-8a0b-e545688a4eb6,11579032-5cf0-46af-9956-e0058136143e"
click at [1060, 258] on label at bounding box center [1054, 257] width 21 height 24
click at [1058, 258] on input "checkbox" at bounding box center [1051, 257] width 15 height 15
checkbox input "false"
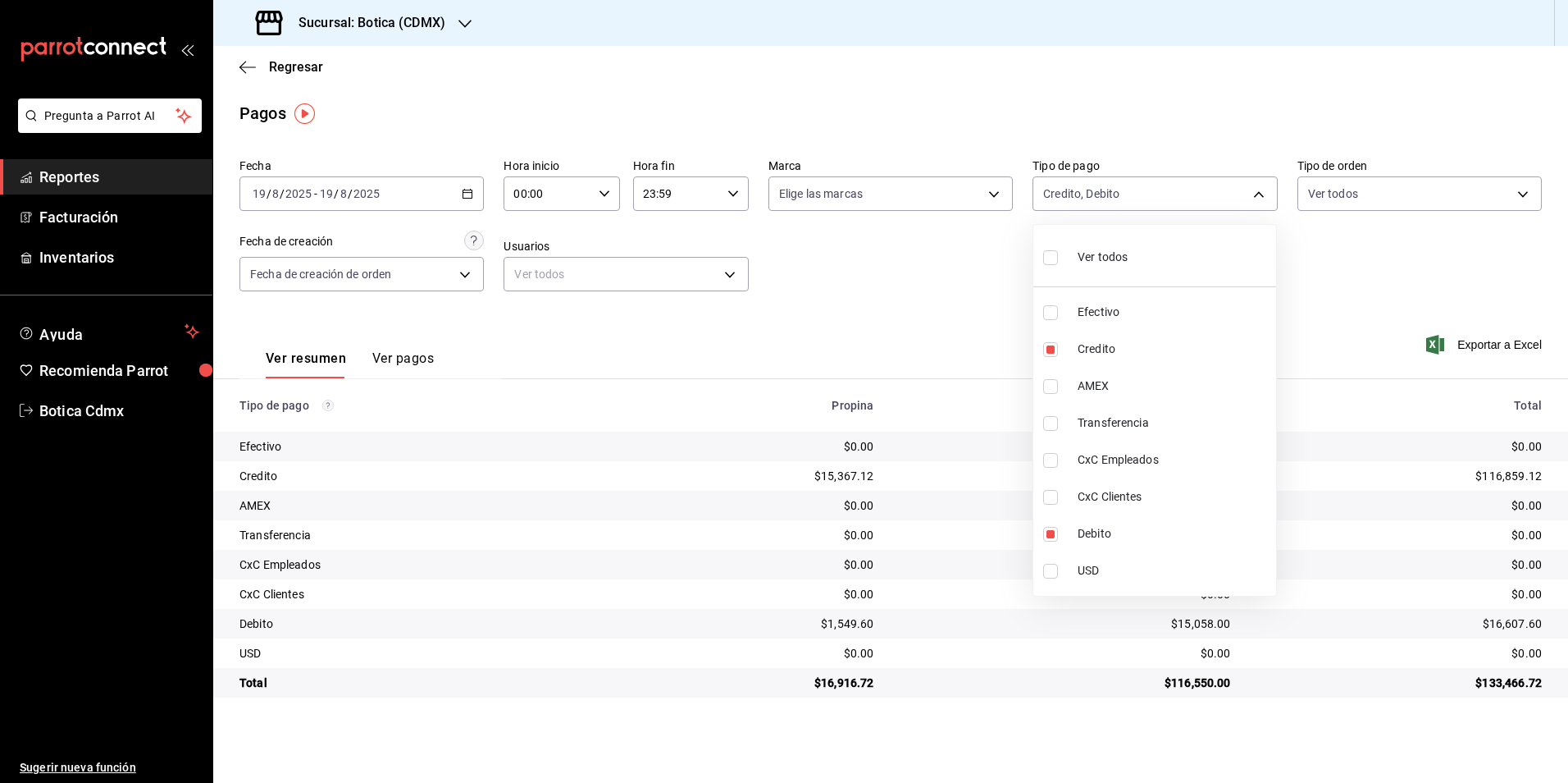
checkbox input "false"
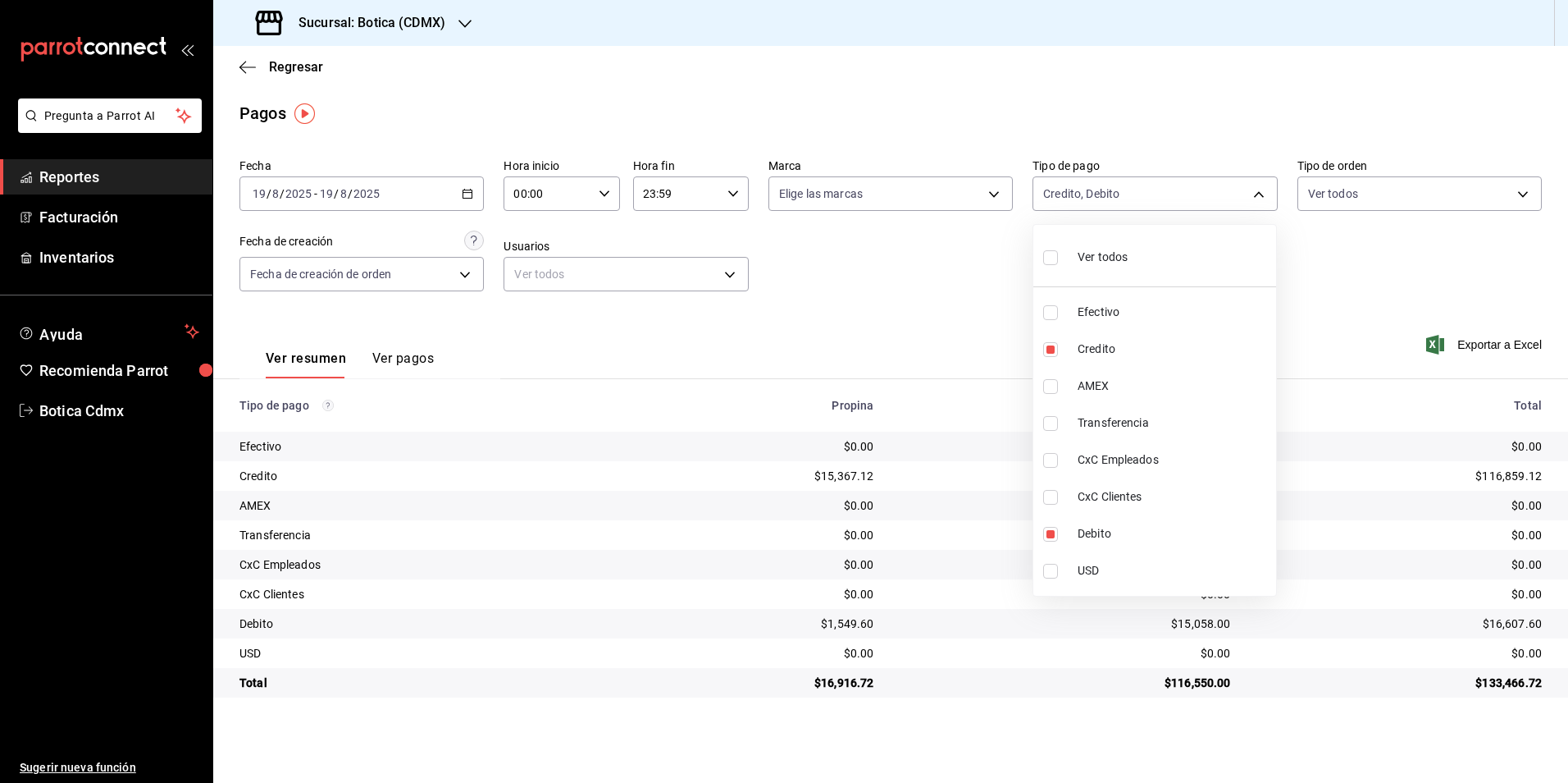
checkbox input "false"
click at [883, 298] on div at bounding box center [784, 392] width 1568 height 783
